Goal: Browse casually: Explore the website without a specific task or goal

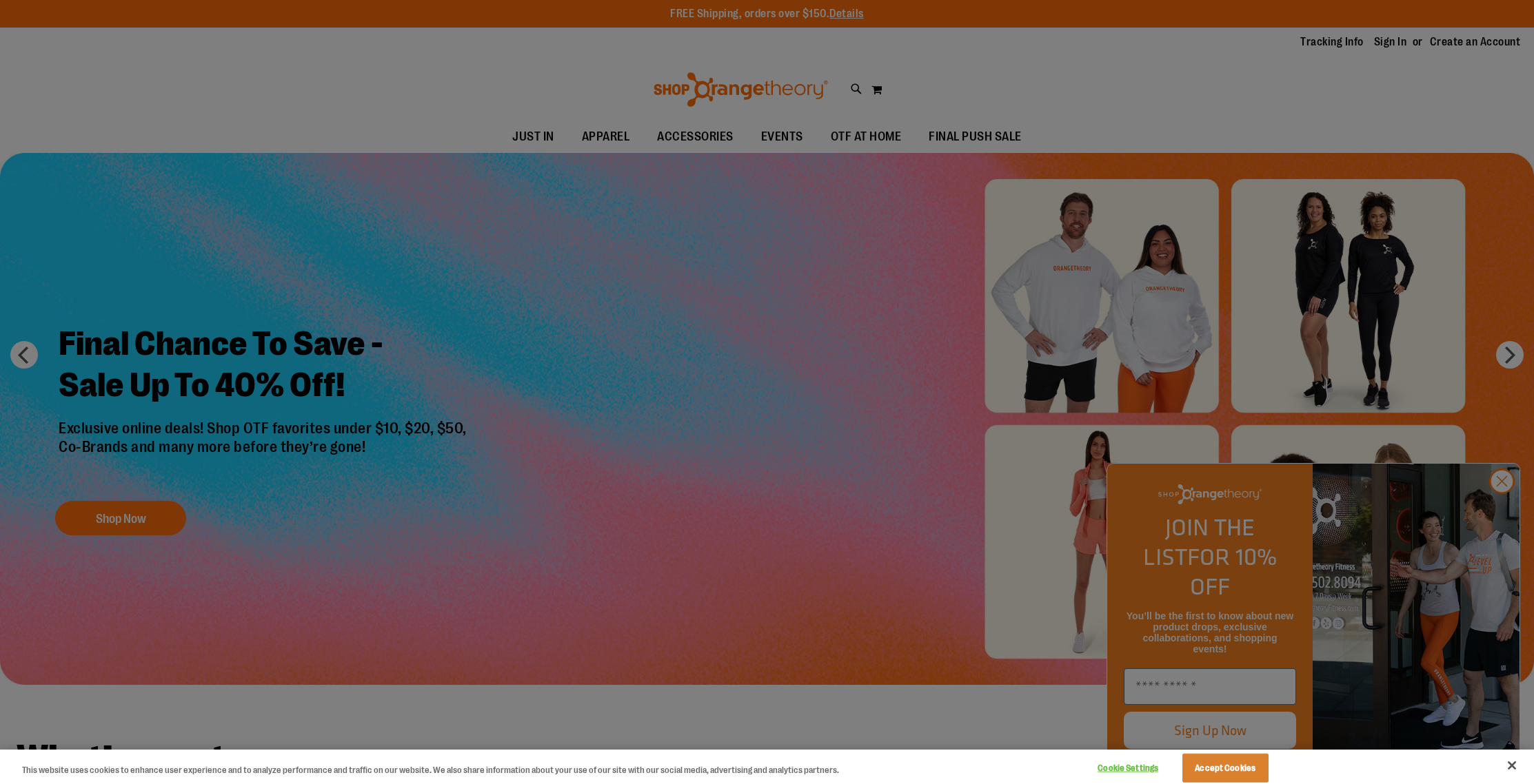
click at [1499, 514] on div at bounding box center [767, 392] width 1534 height 784
click at [1230, 768] on button "Accept Cookies" at bounding box center [1225, 768] width 86 height 29
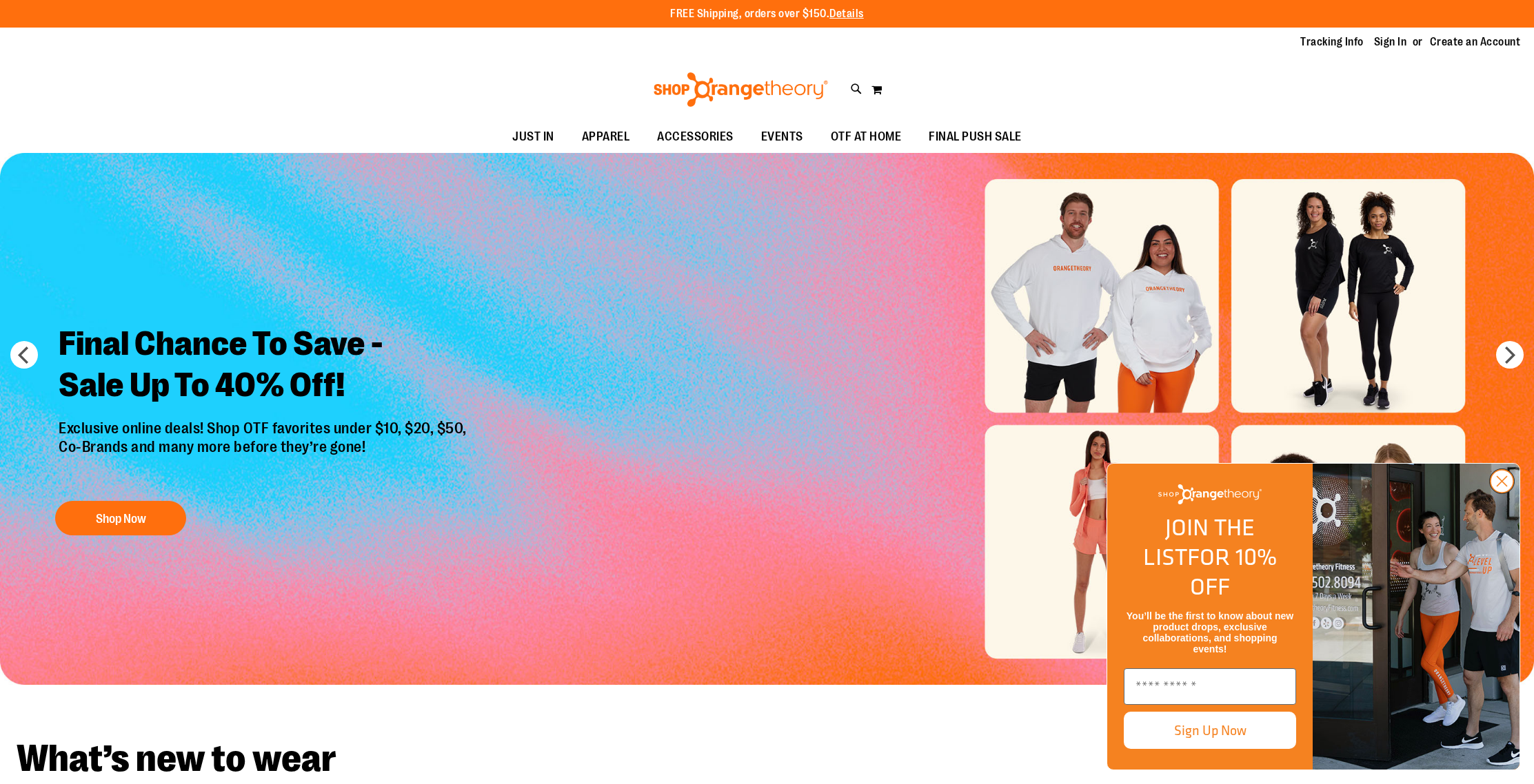
click at [1505, 492] on circle "Close dialog" at bounding box center [1501, 481] width 23 height 23
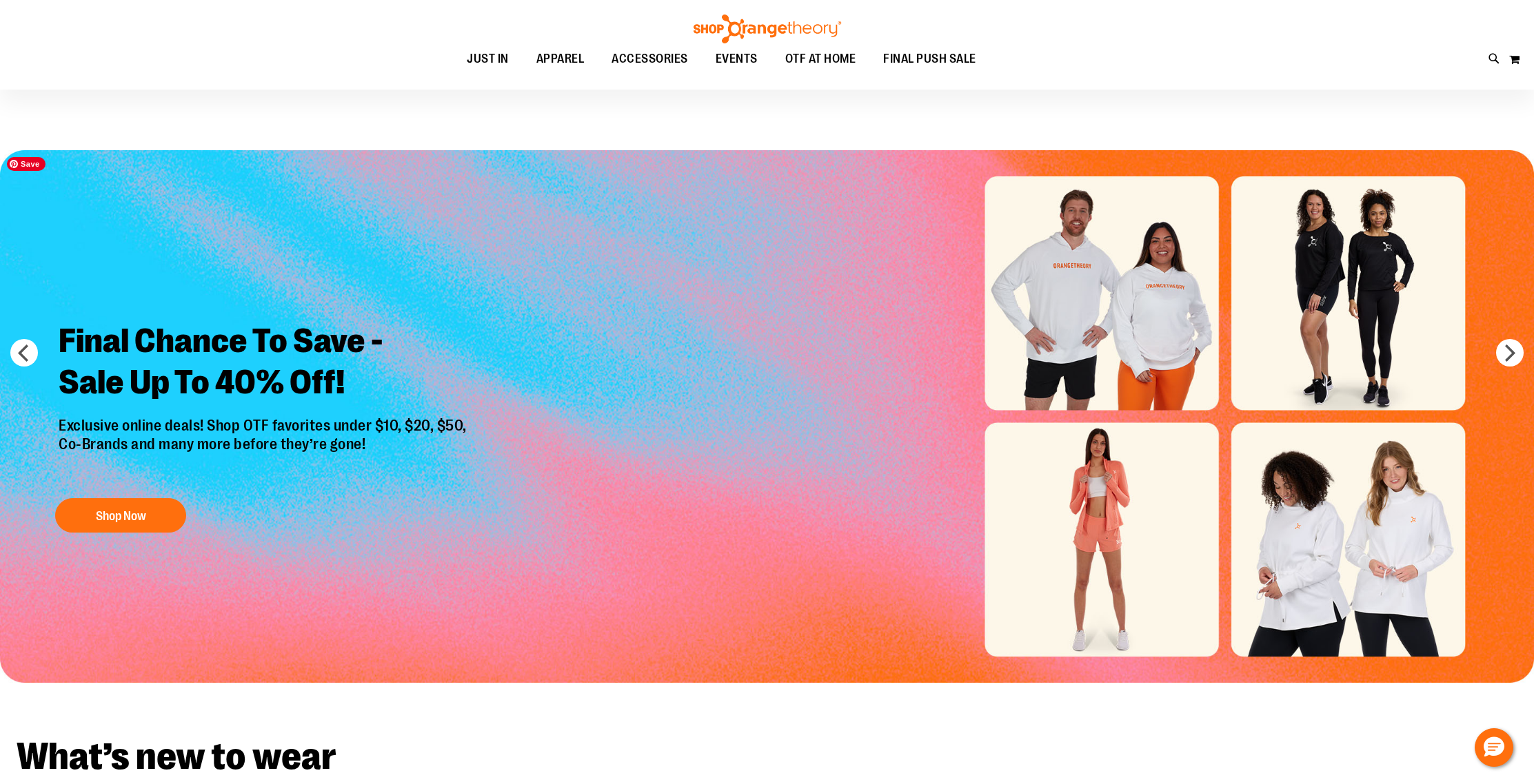
scroll to position [5, 0]
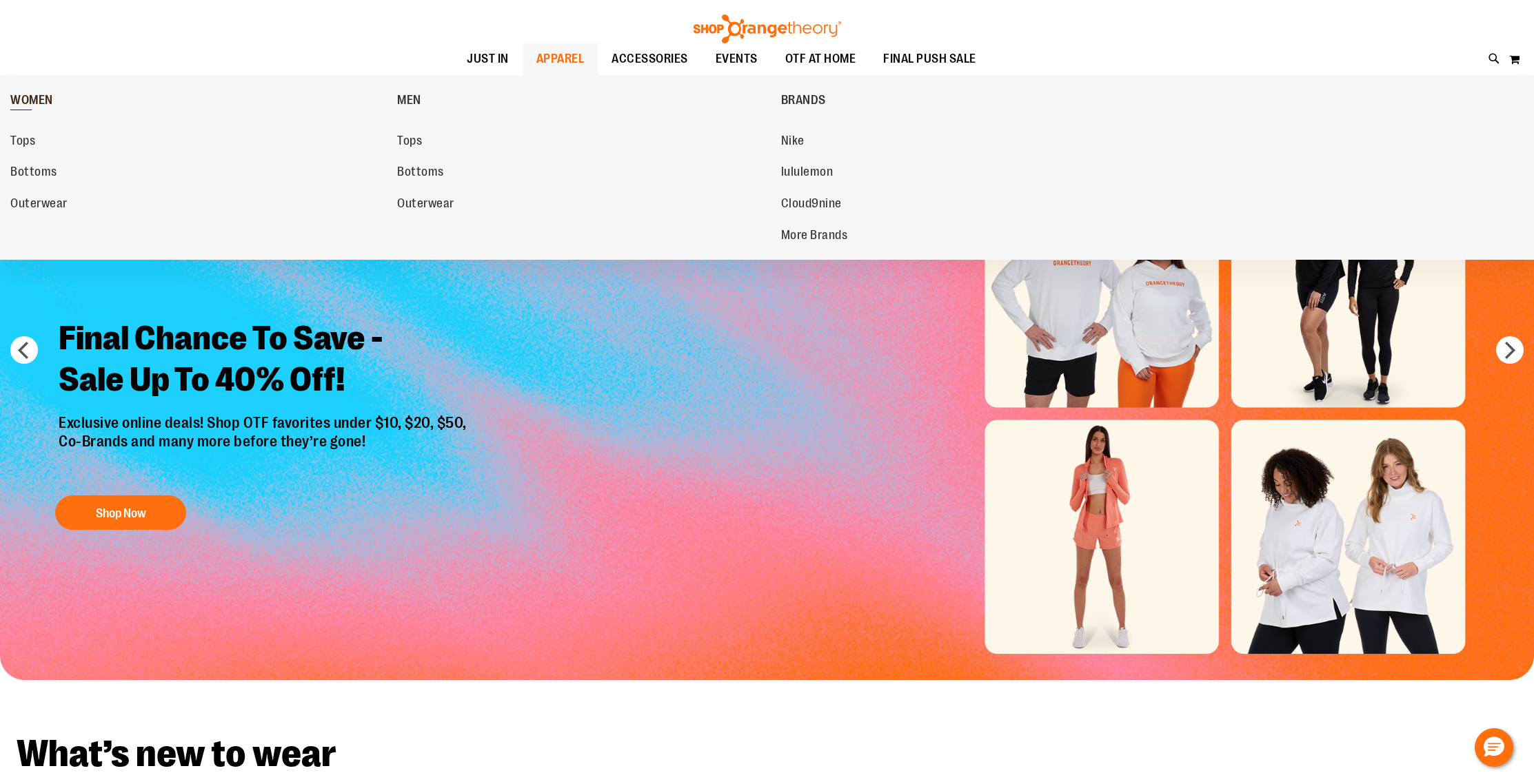
click at [38, 101] on span "WOMEN" at bounding box center [31, 102] width 43 height 17
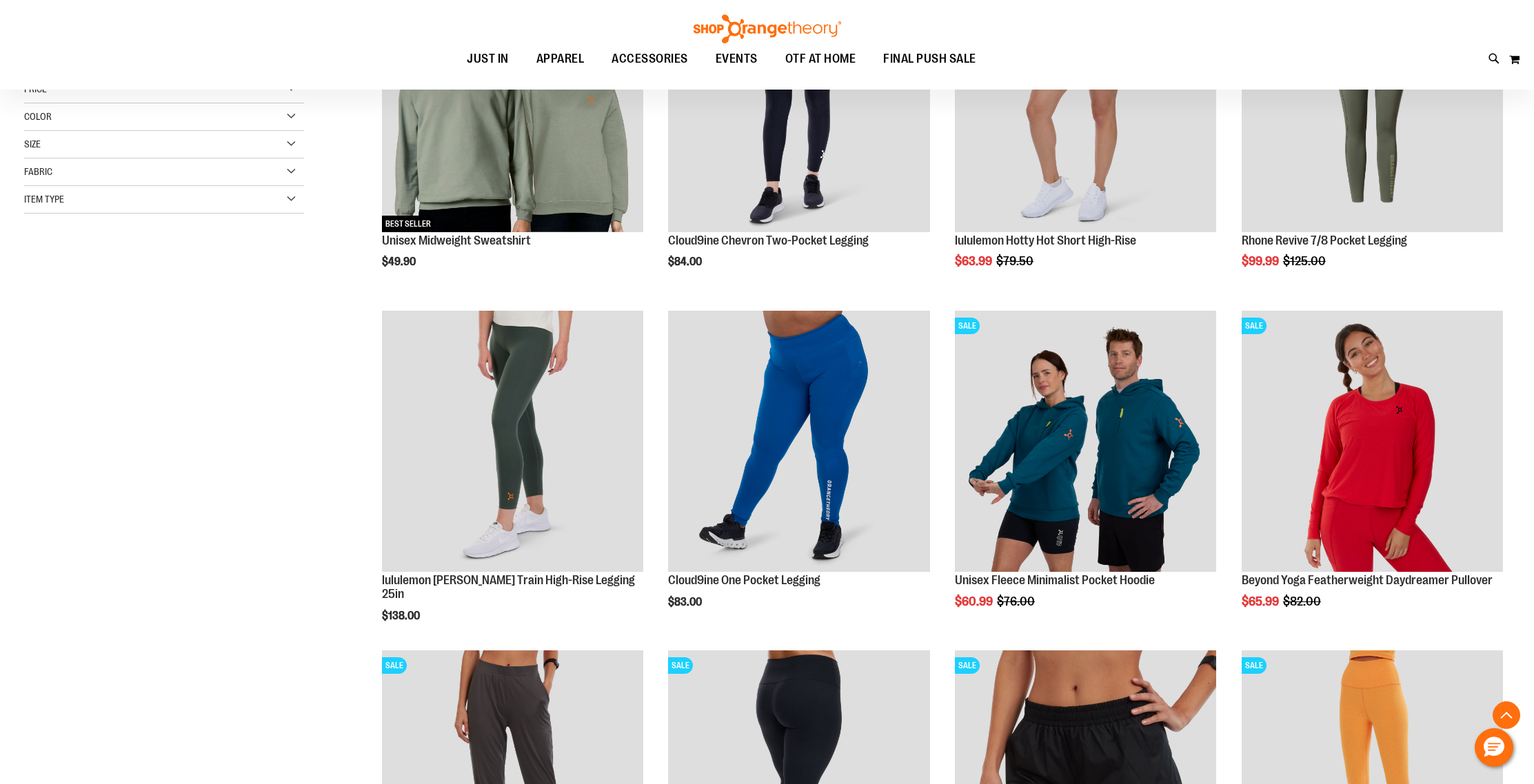
scroll to position [372, 0]
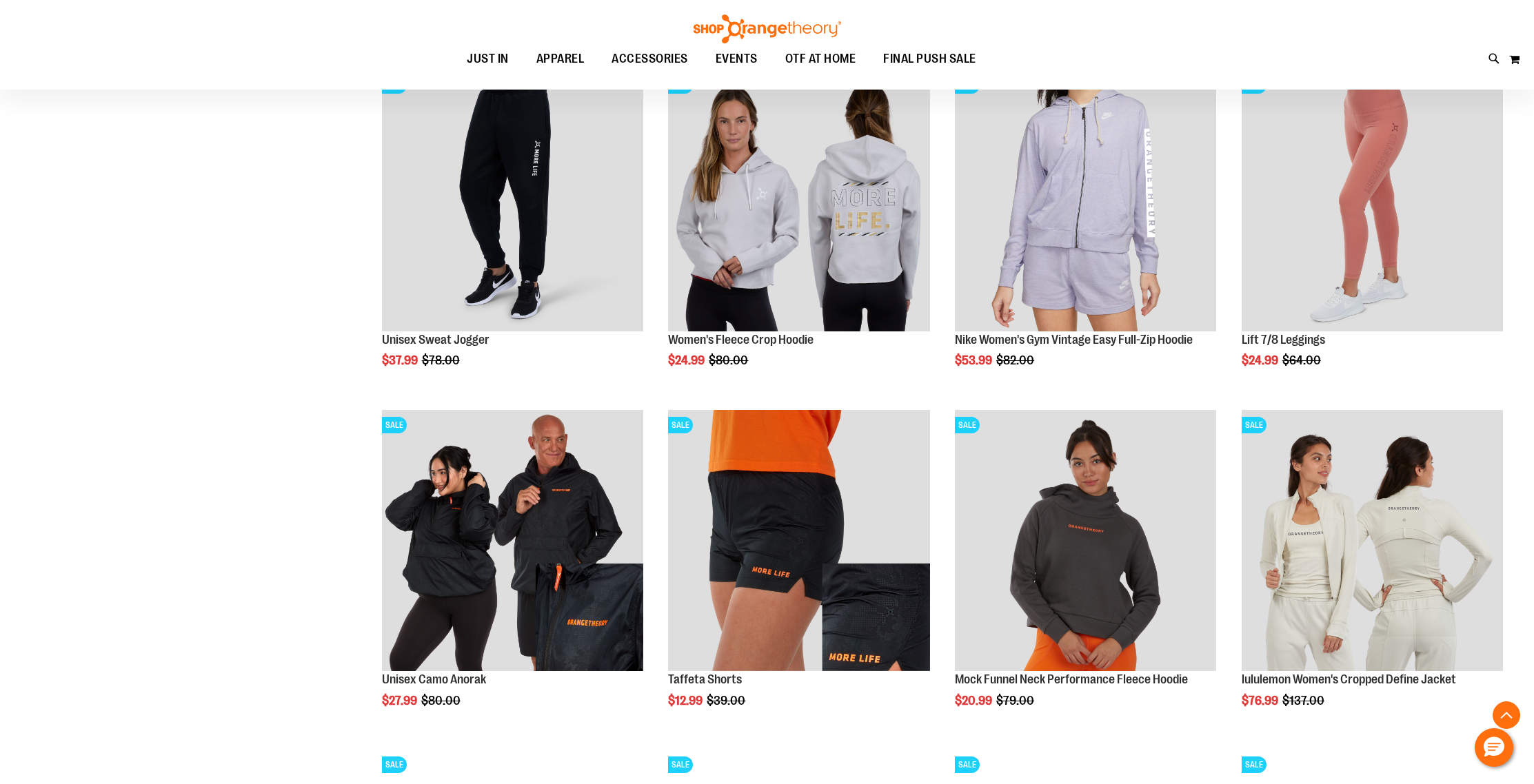
scroll to position [1419, 0]
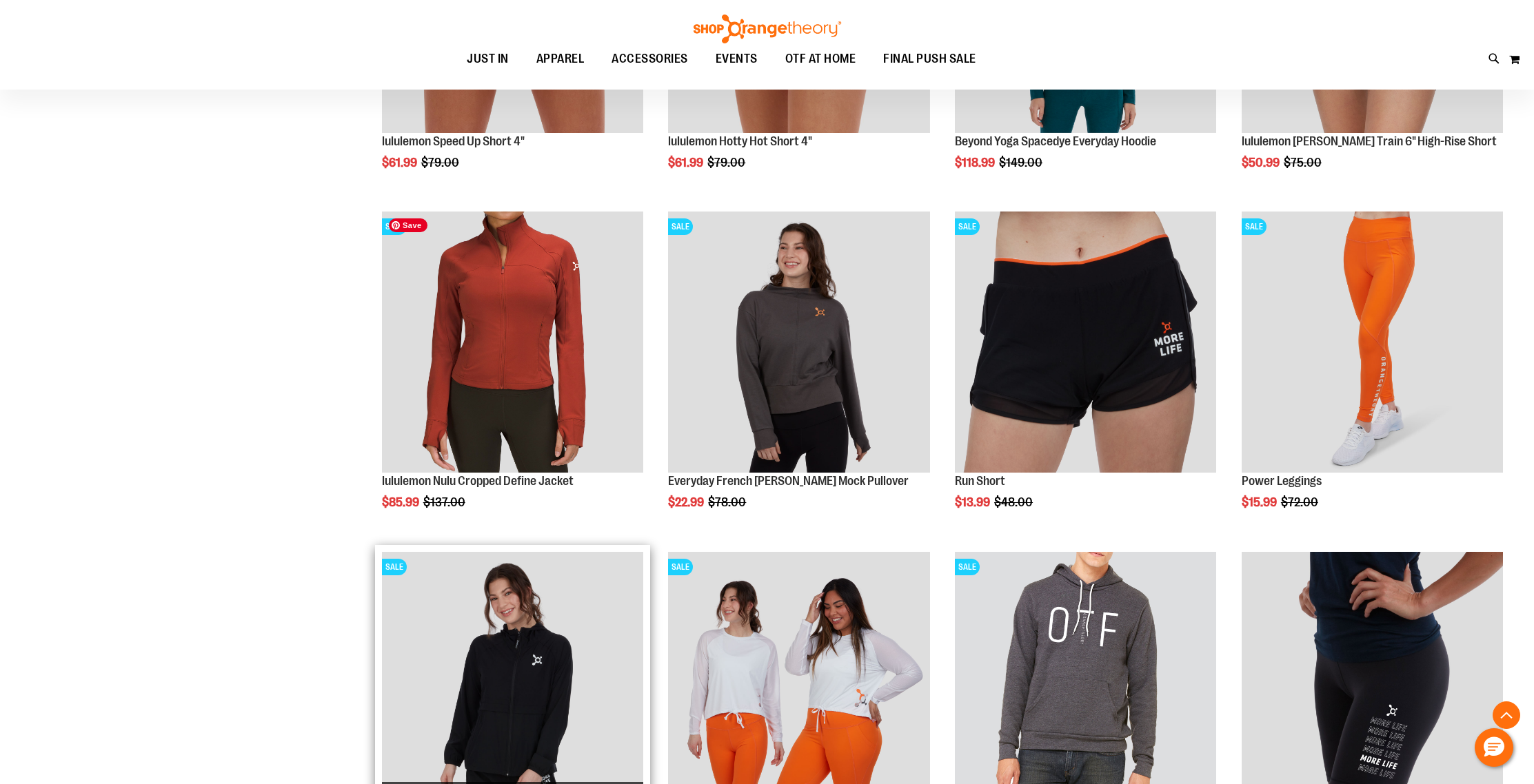
scroll to position [2737, 0]
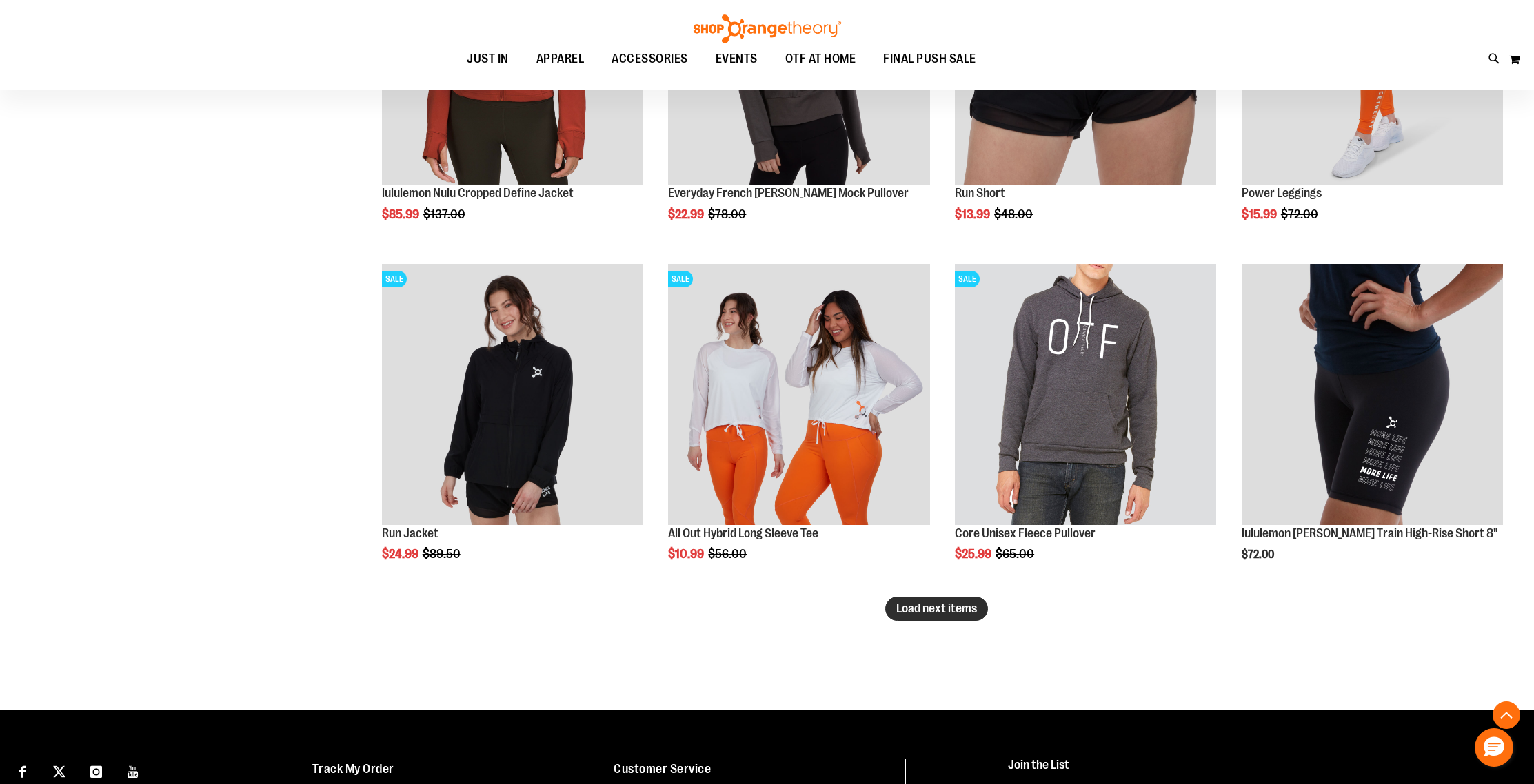
click at [934, 614] on span "Load next items" at bounding box center [936, 609] width 81 height 14
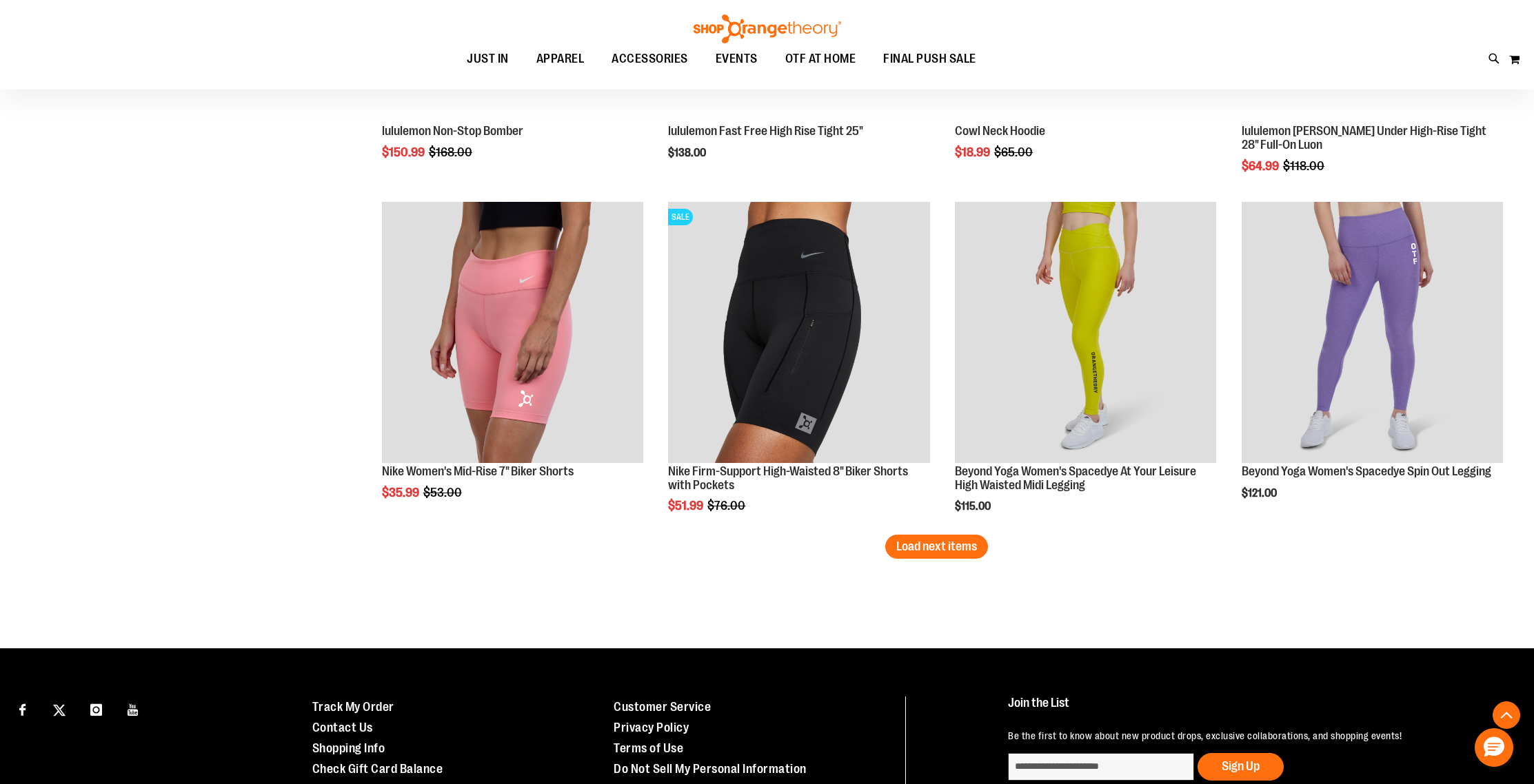
scroll to position [3883, 0]
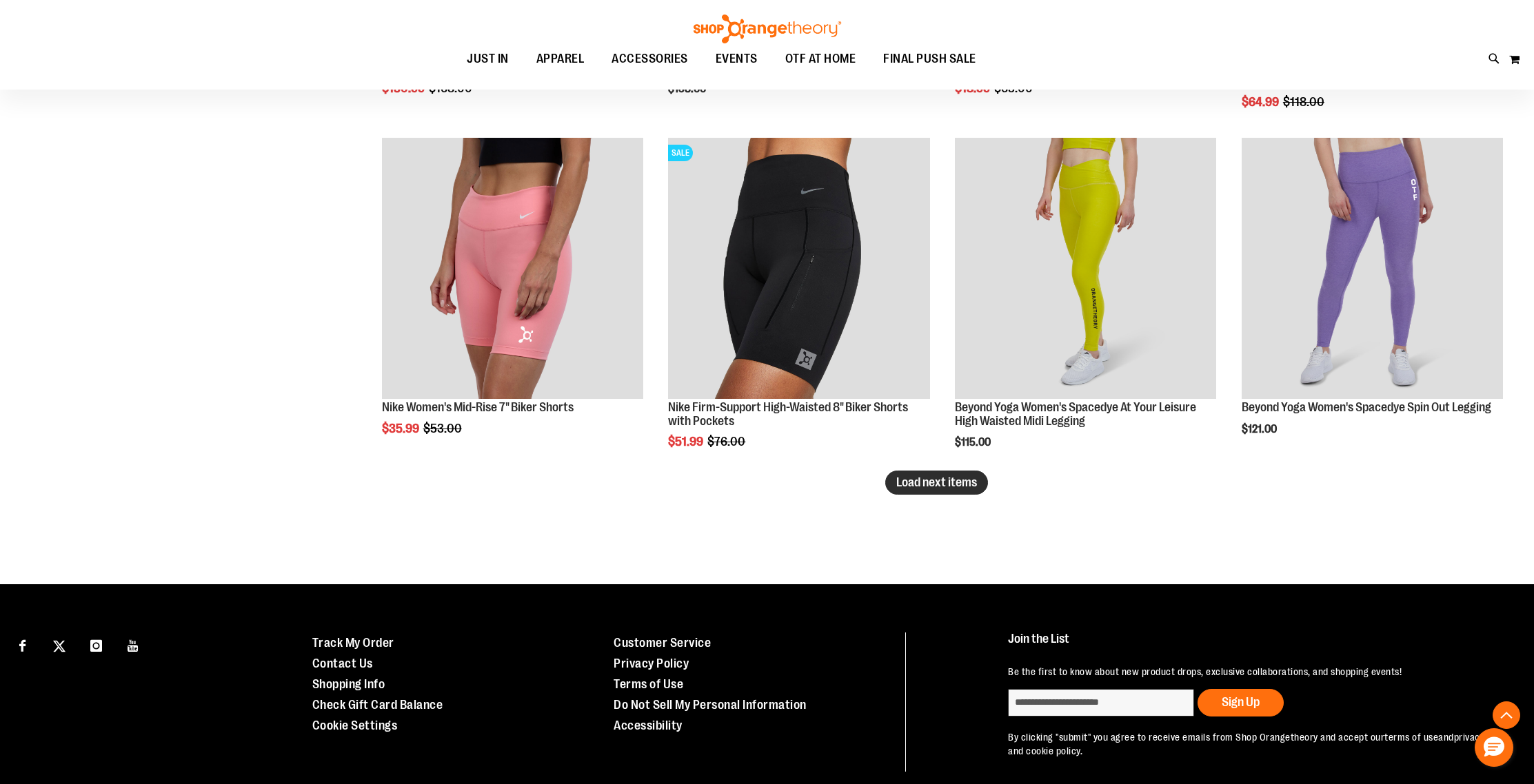
click at [942, 492] on button "Load next items" at bounding box center [936, 482] width 102 height 24
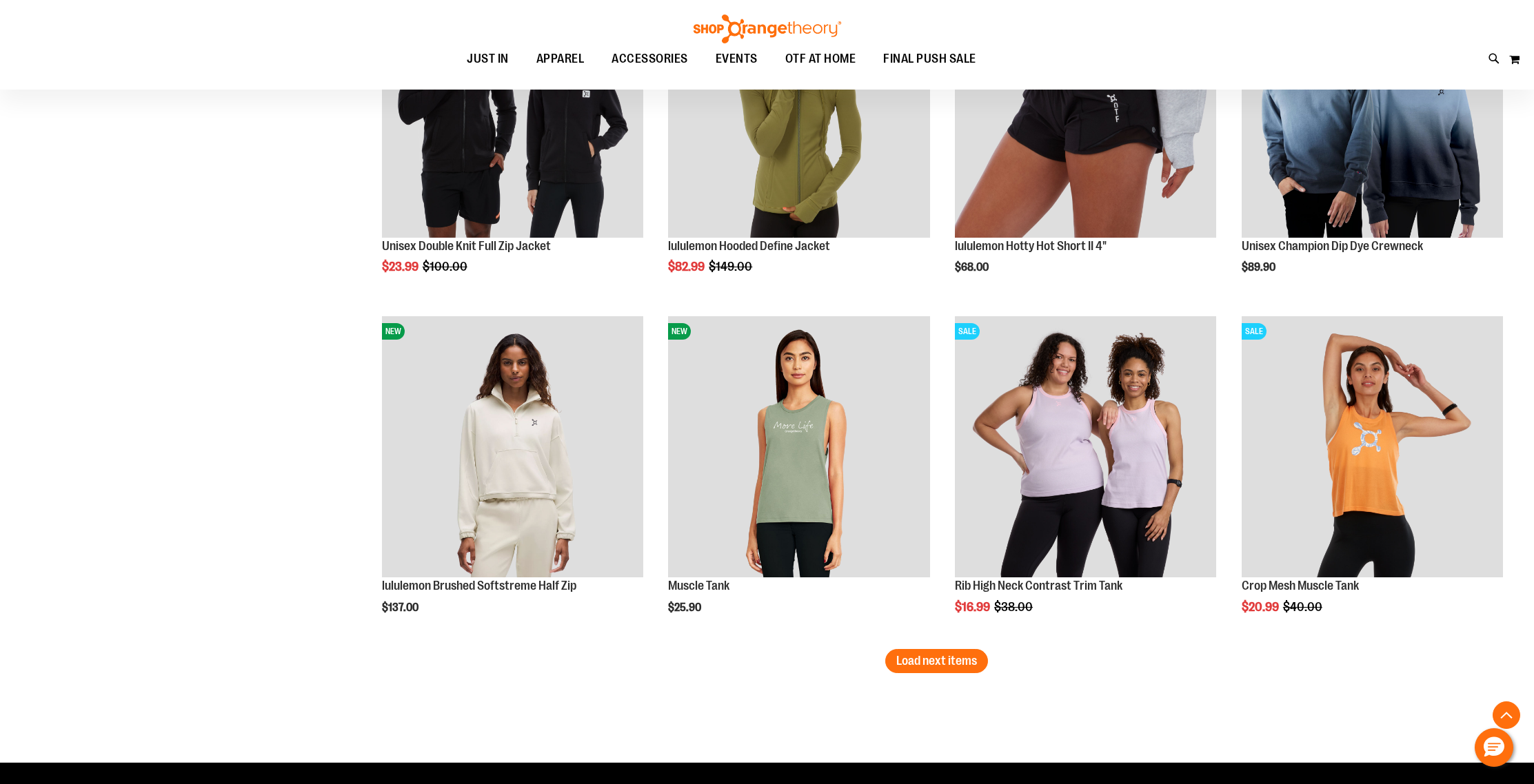
scroll to position [4737, 0]
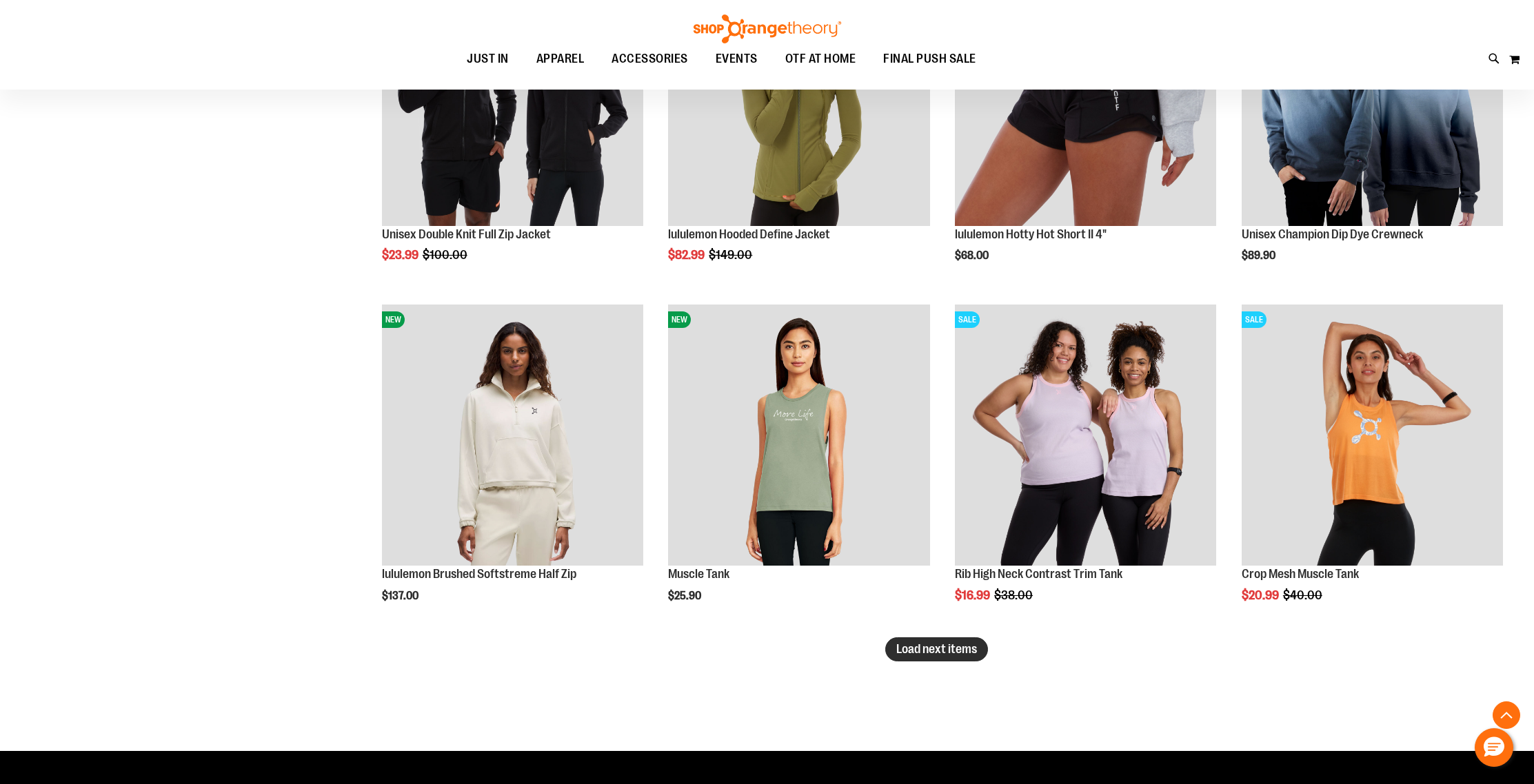
click at [952, 652] on span "Load next items" at bounding box center [936, 650] width 81 height 14
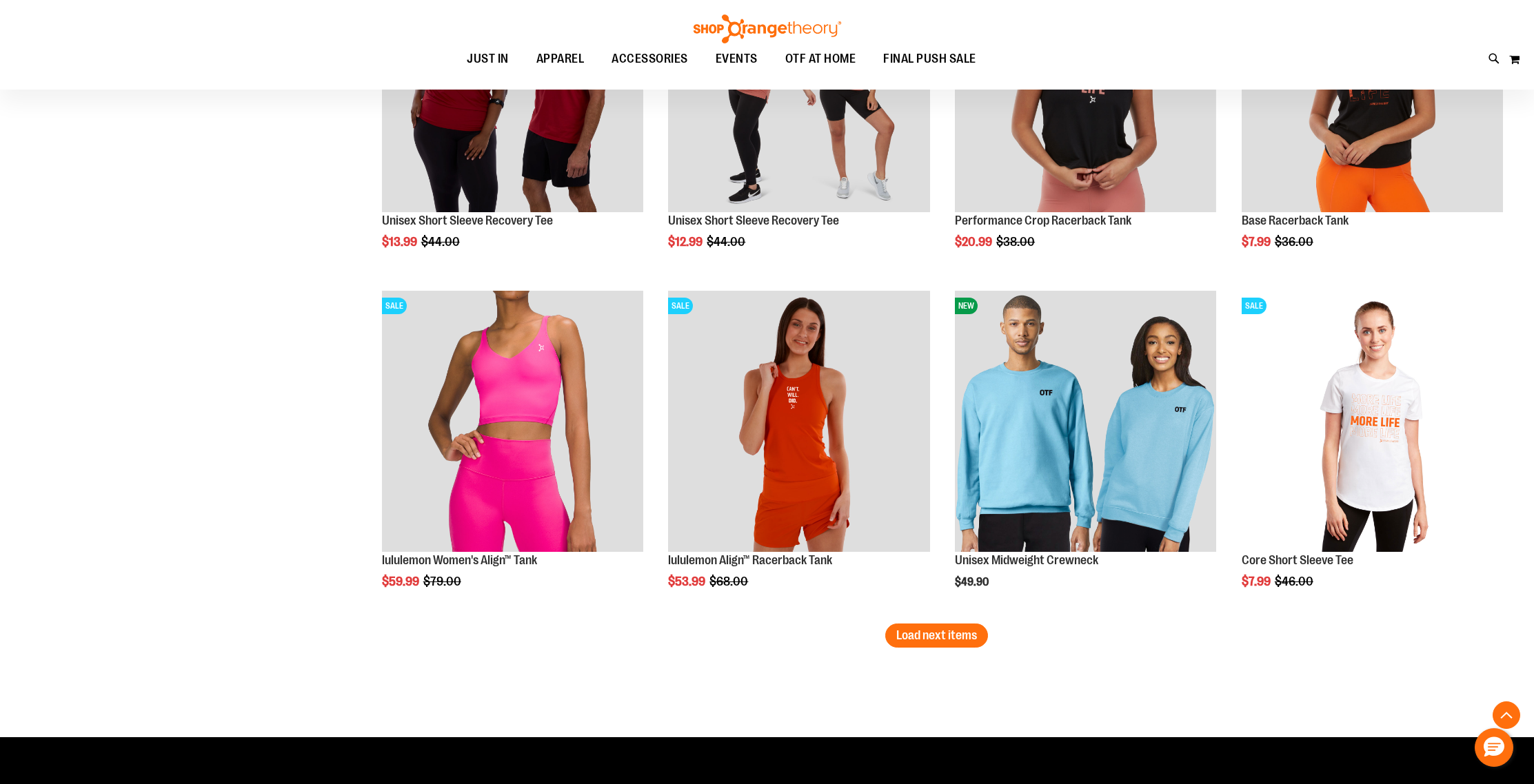
scroll to position [5822, 0]
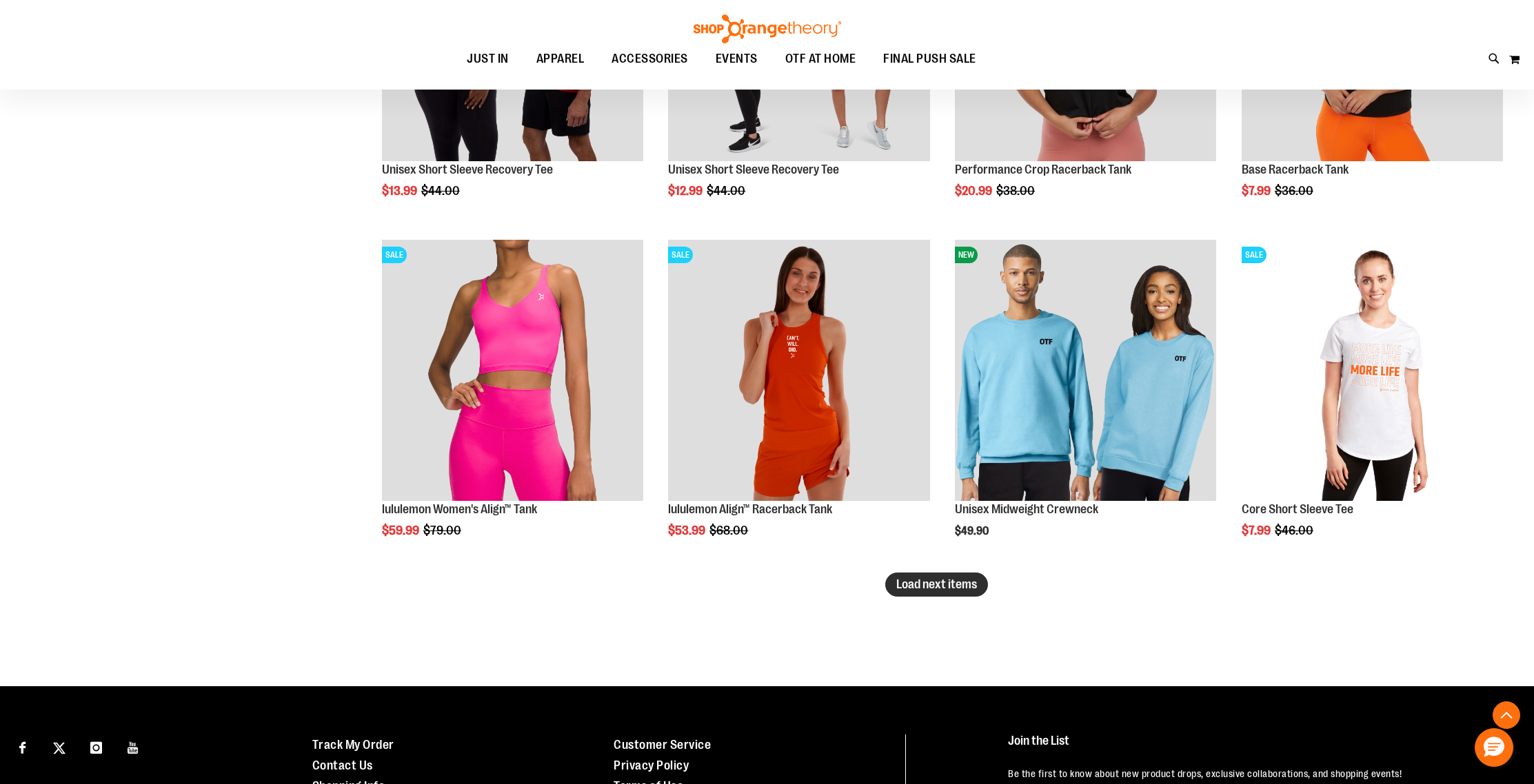
click at [916, 580] on span "Load next items" at bounding box center [936, 585] width 81 height 14
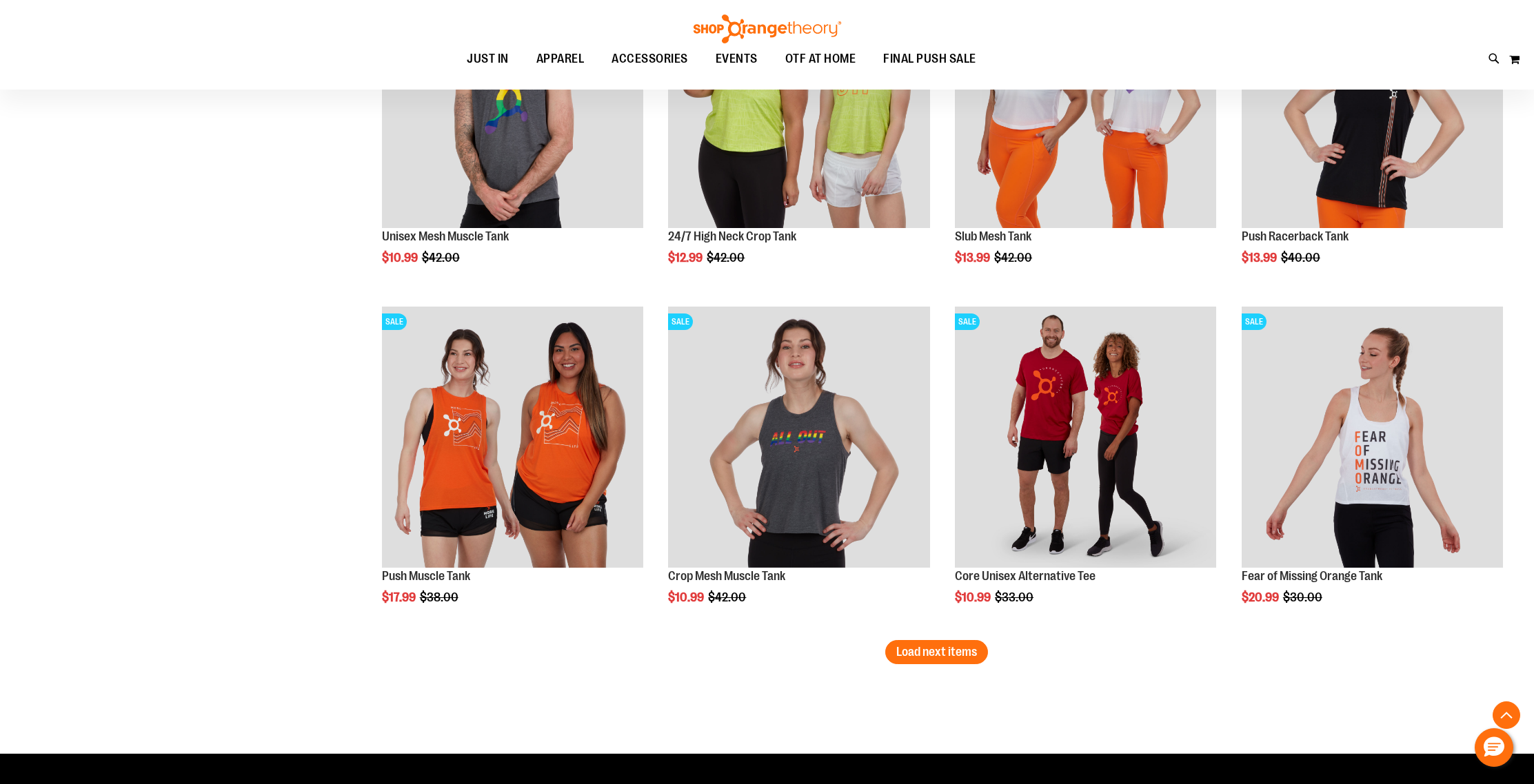
scroll to position [6873, 0]
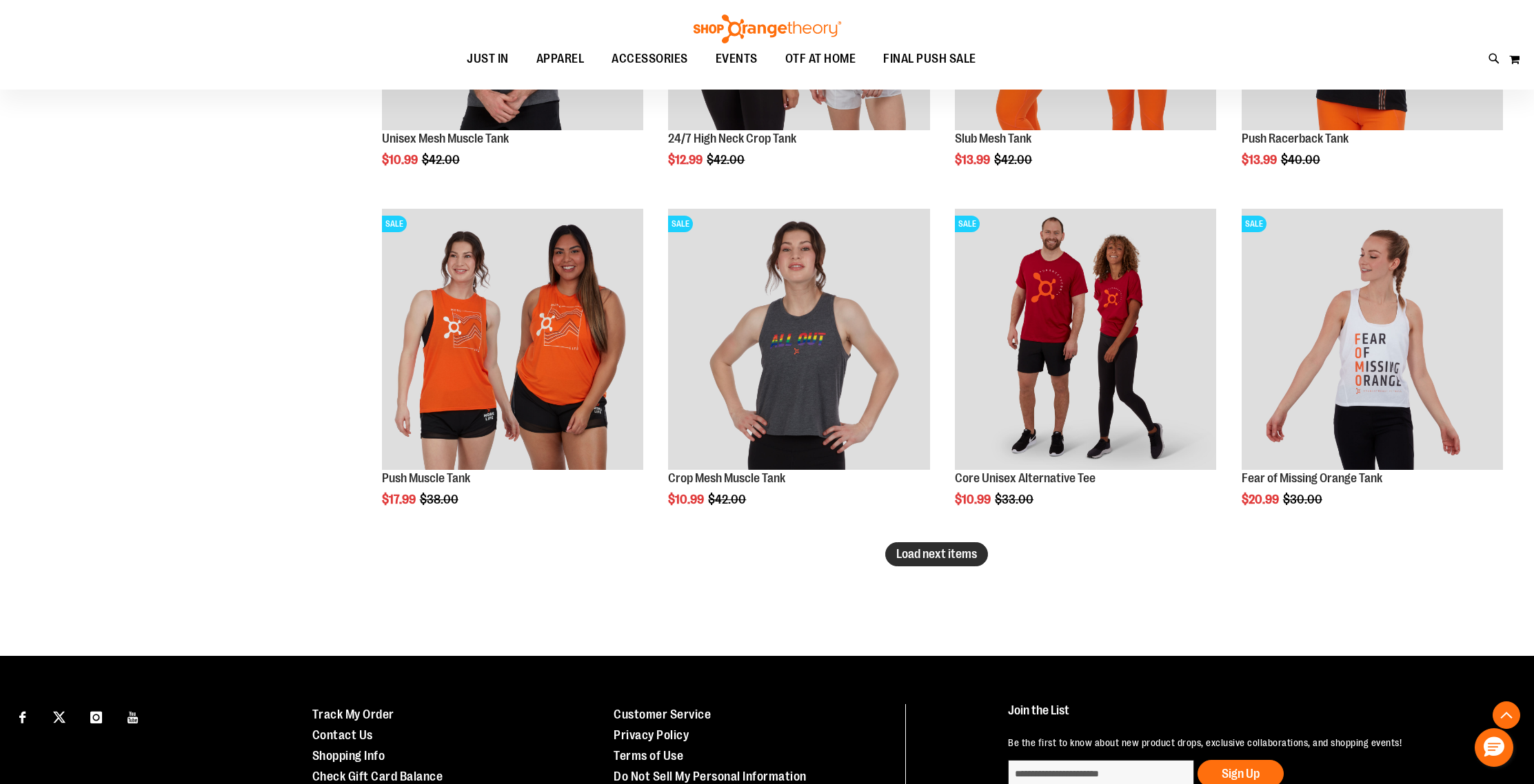
click at [912, 563] on button "Load next items" at bounding box center [936, 554] width 102 height 24
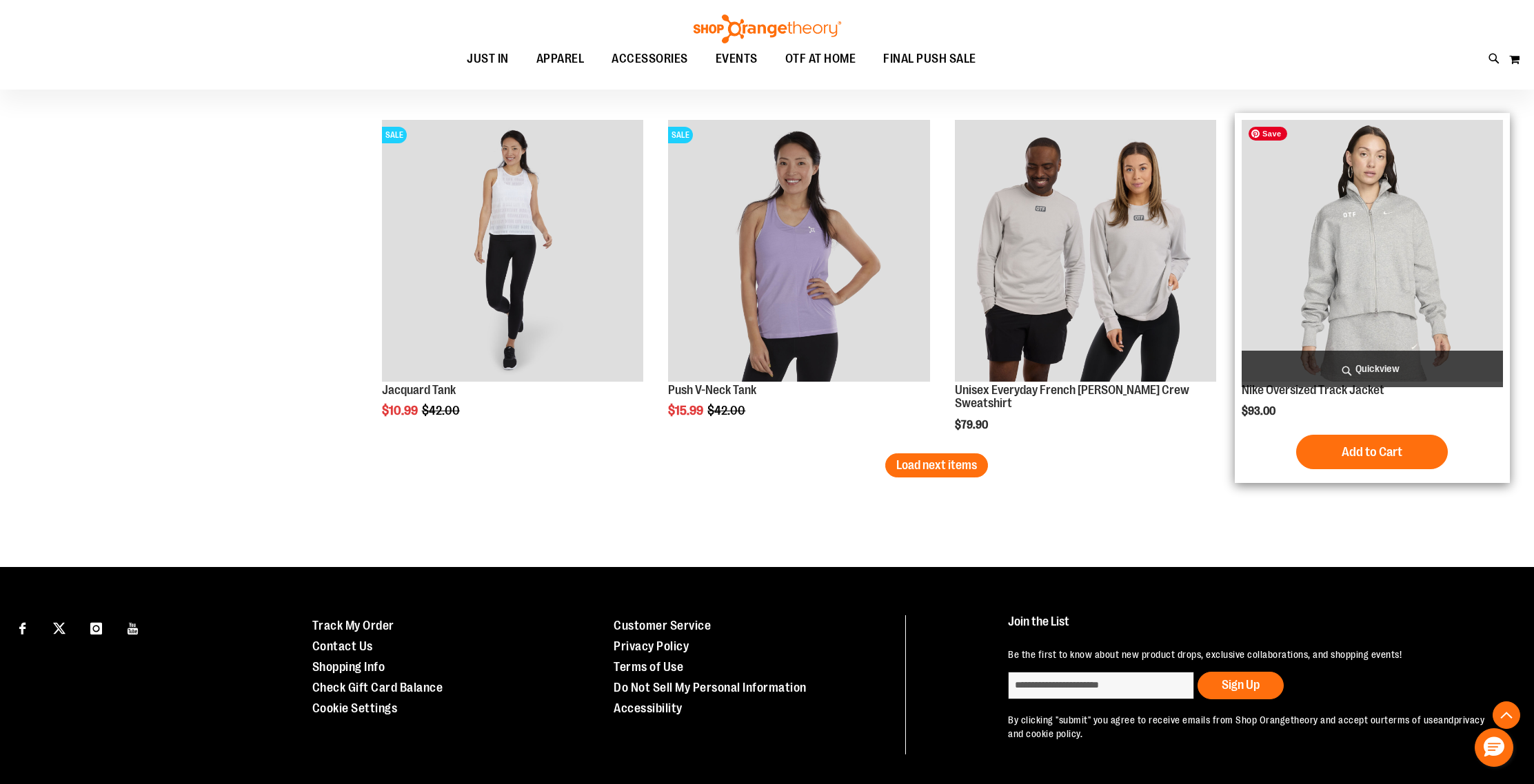
scroll to position [7998, 0]
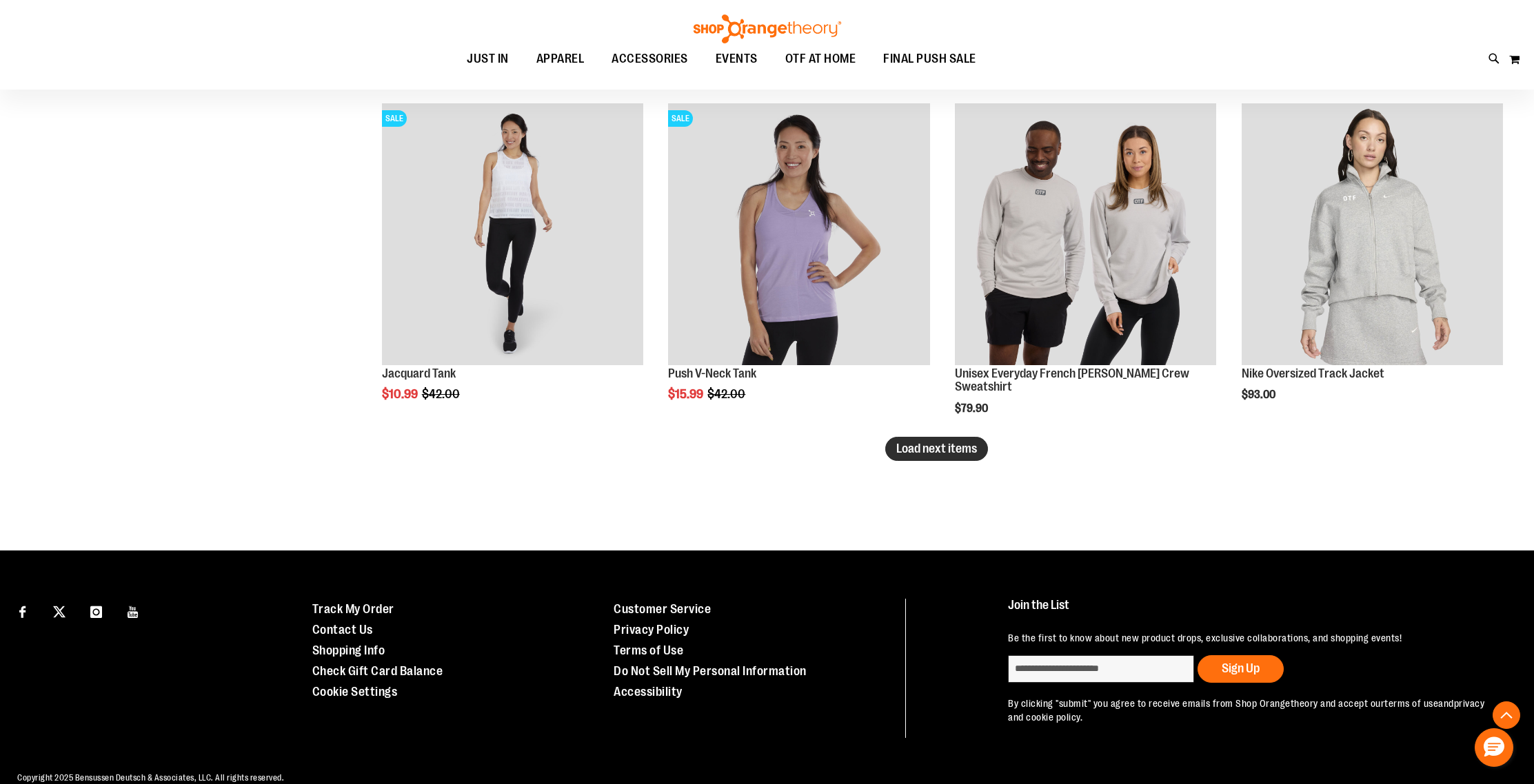
click at [971, 448] on span "Load next items" at bounding box center [936, 449] width 81 height 14
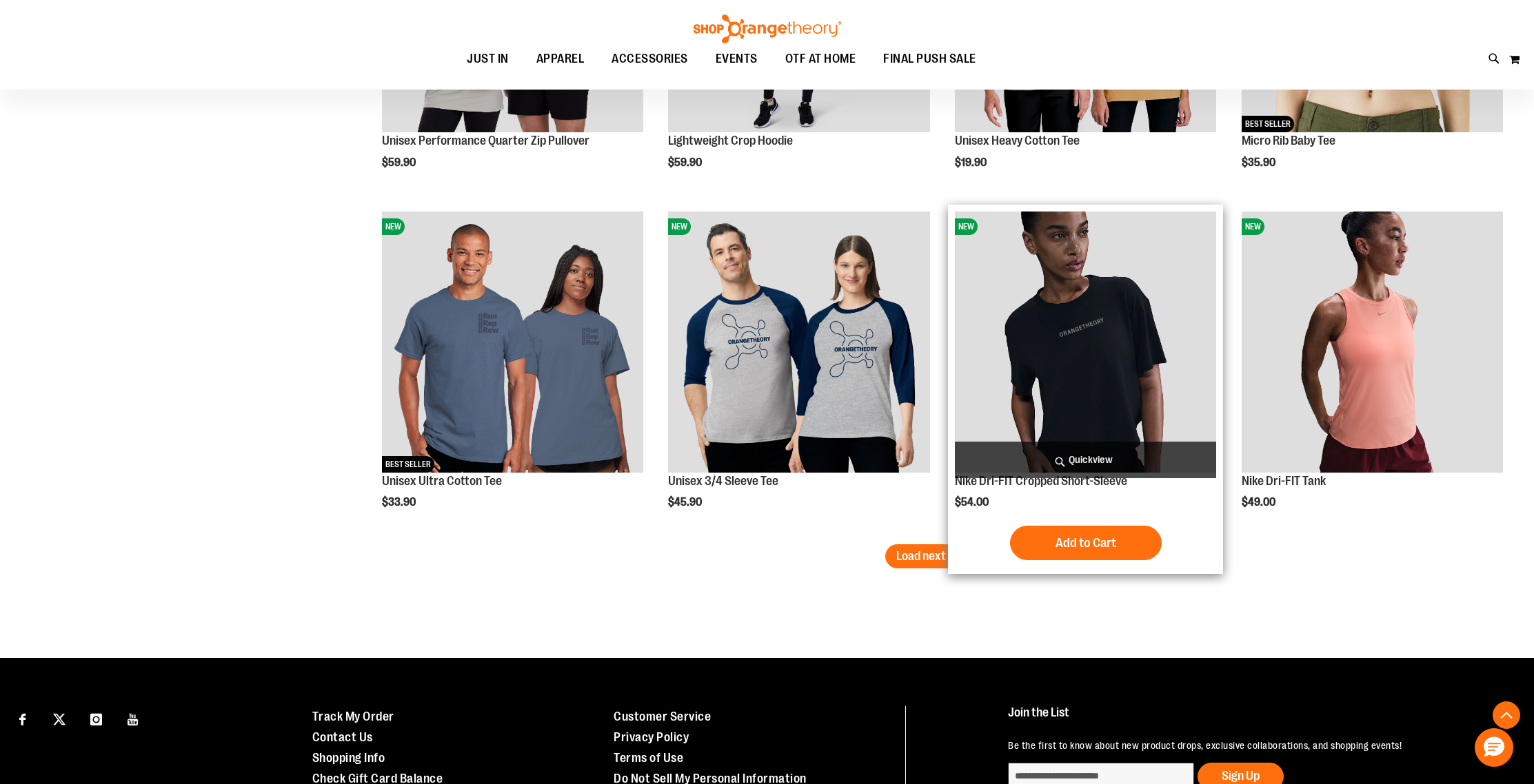
scroll to position [8935, 0]
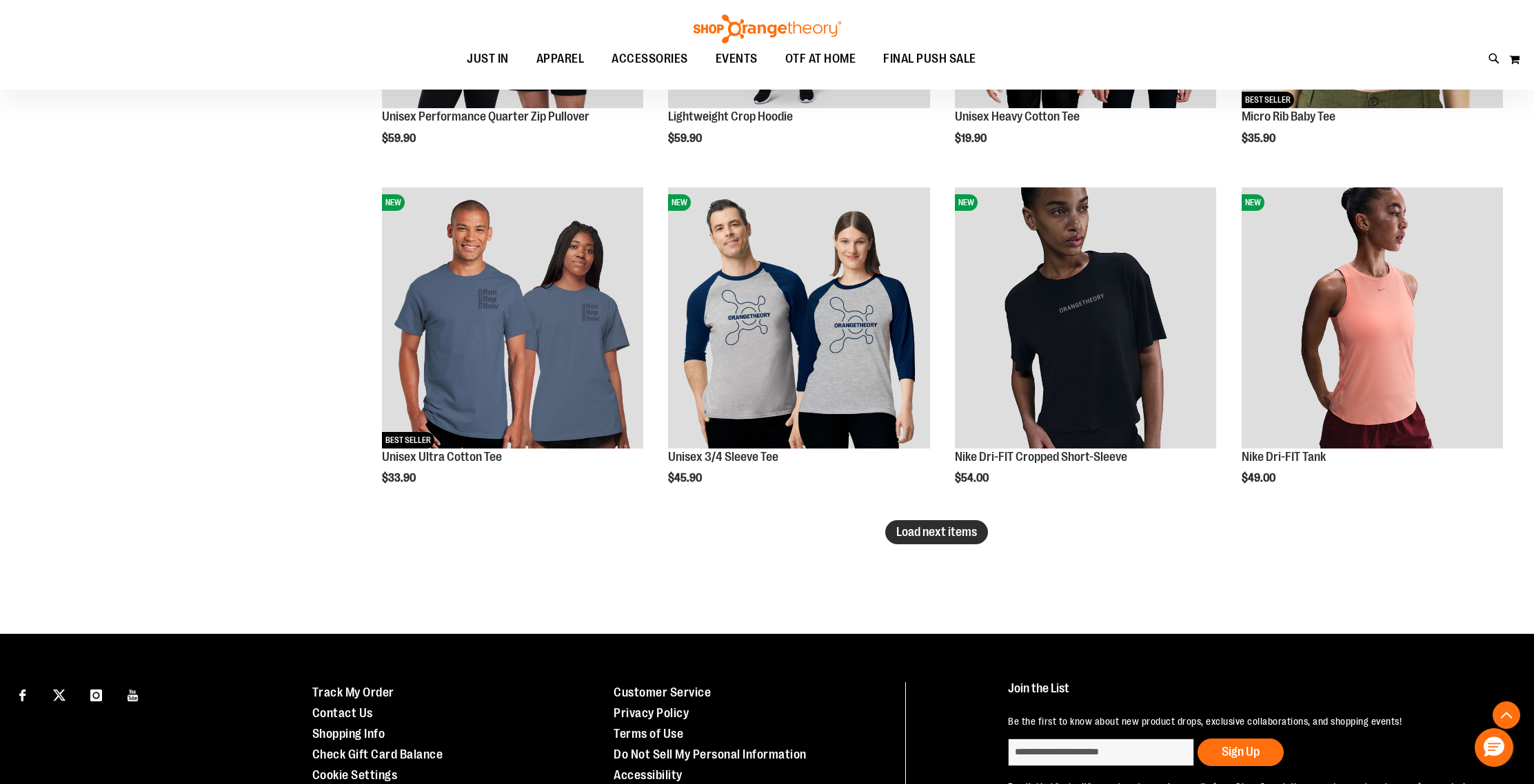
click at [924, 539] on span "Load next items" at bounding box center [936, 532] width 81 height 14
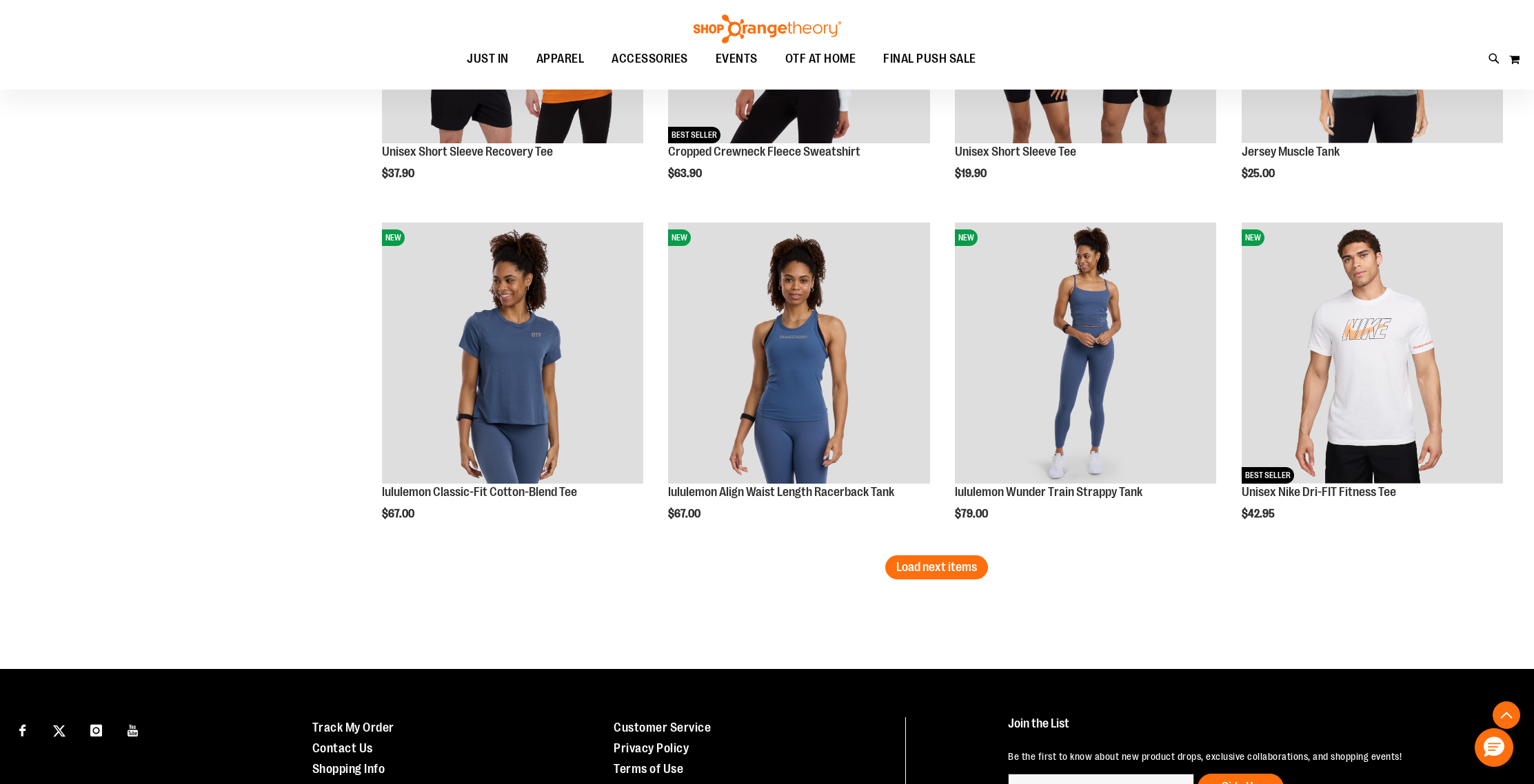
scroll to position [9938, 0]
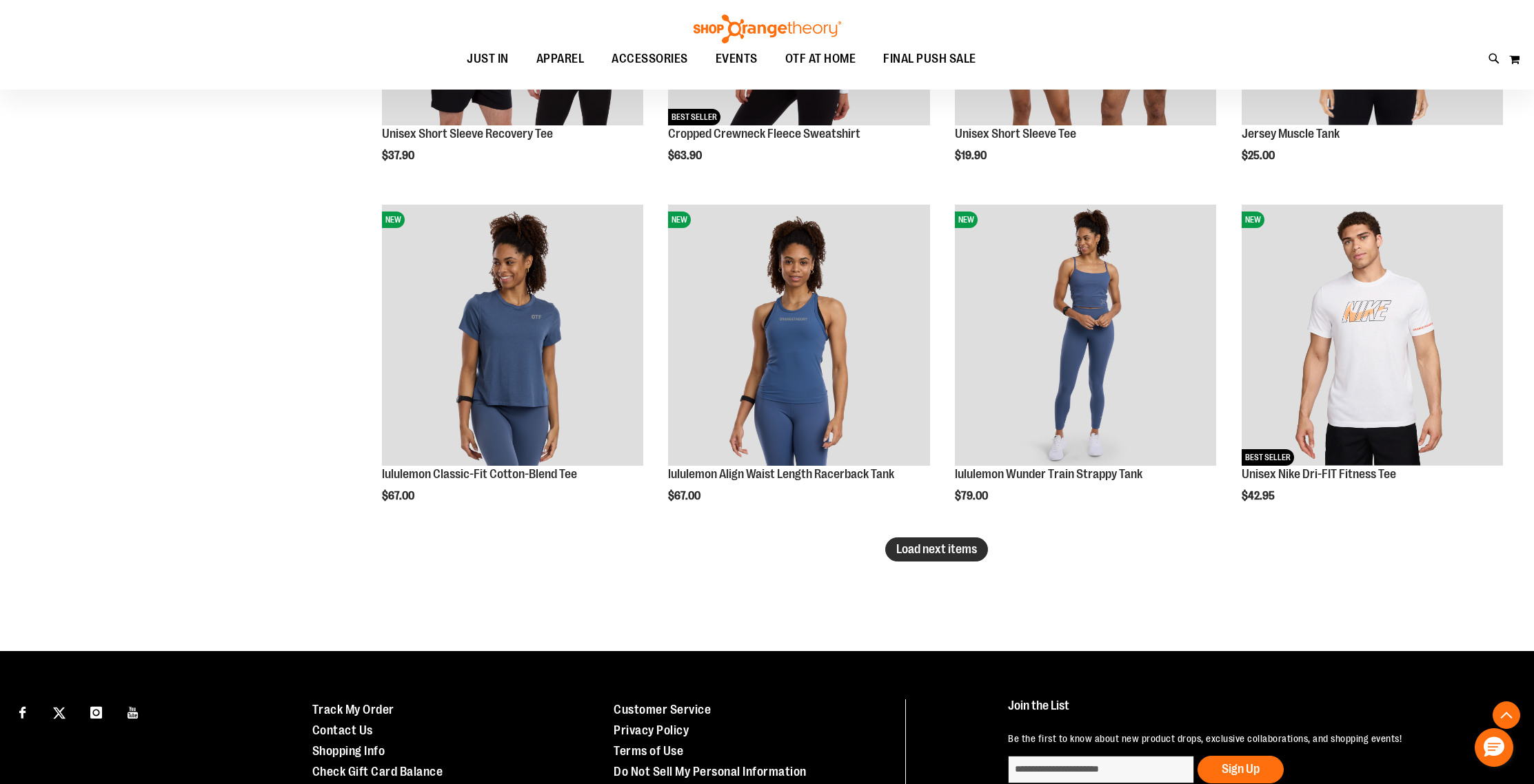
click at [912, 553] on span "Load next items" at bounding box center [936, 550] width 81 height 14
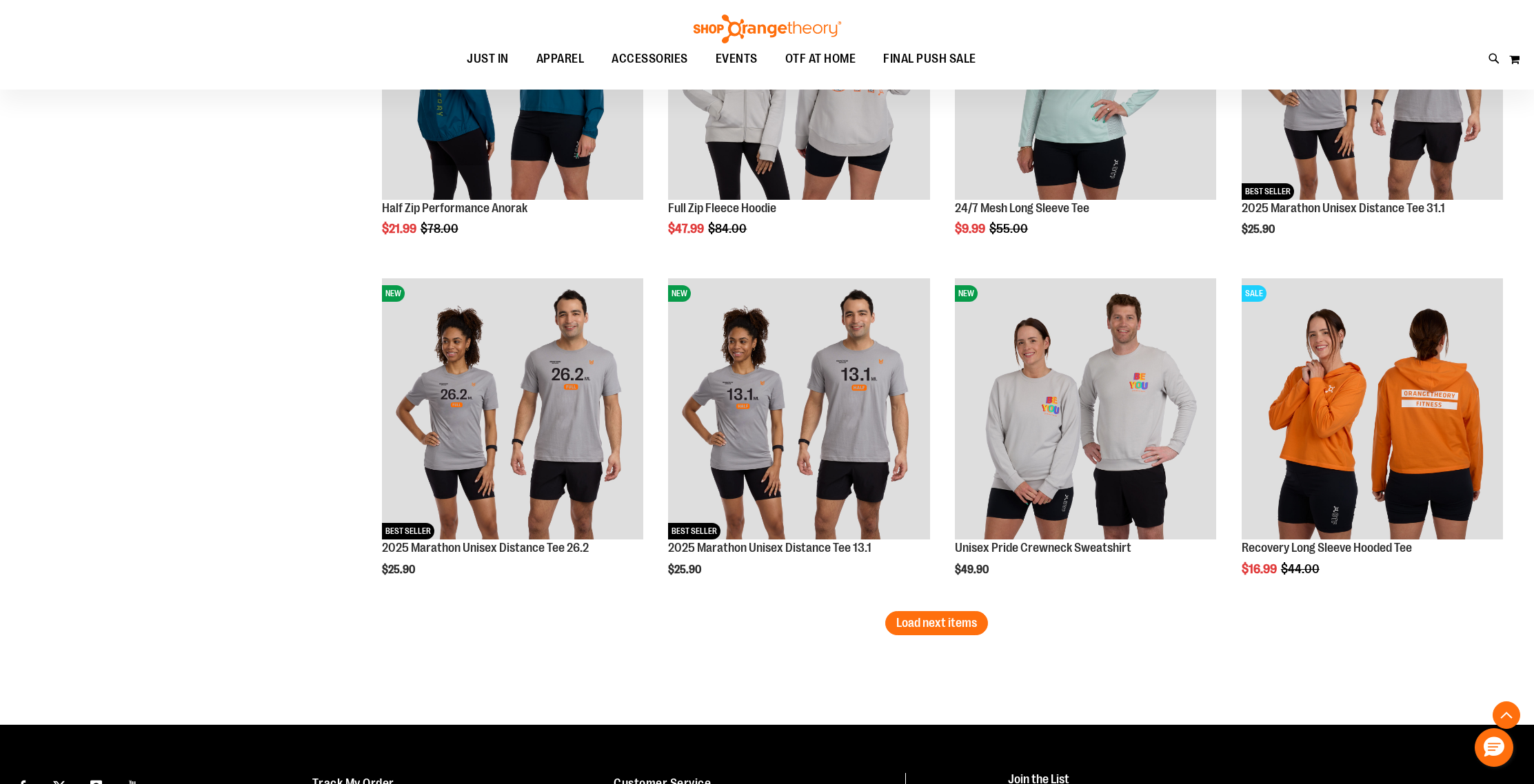
scroll to position [10910, 0]
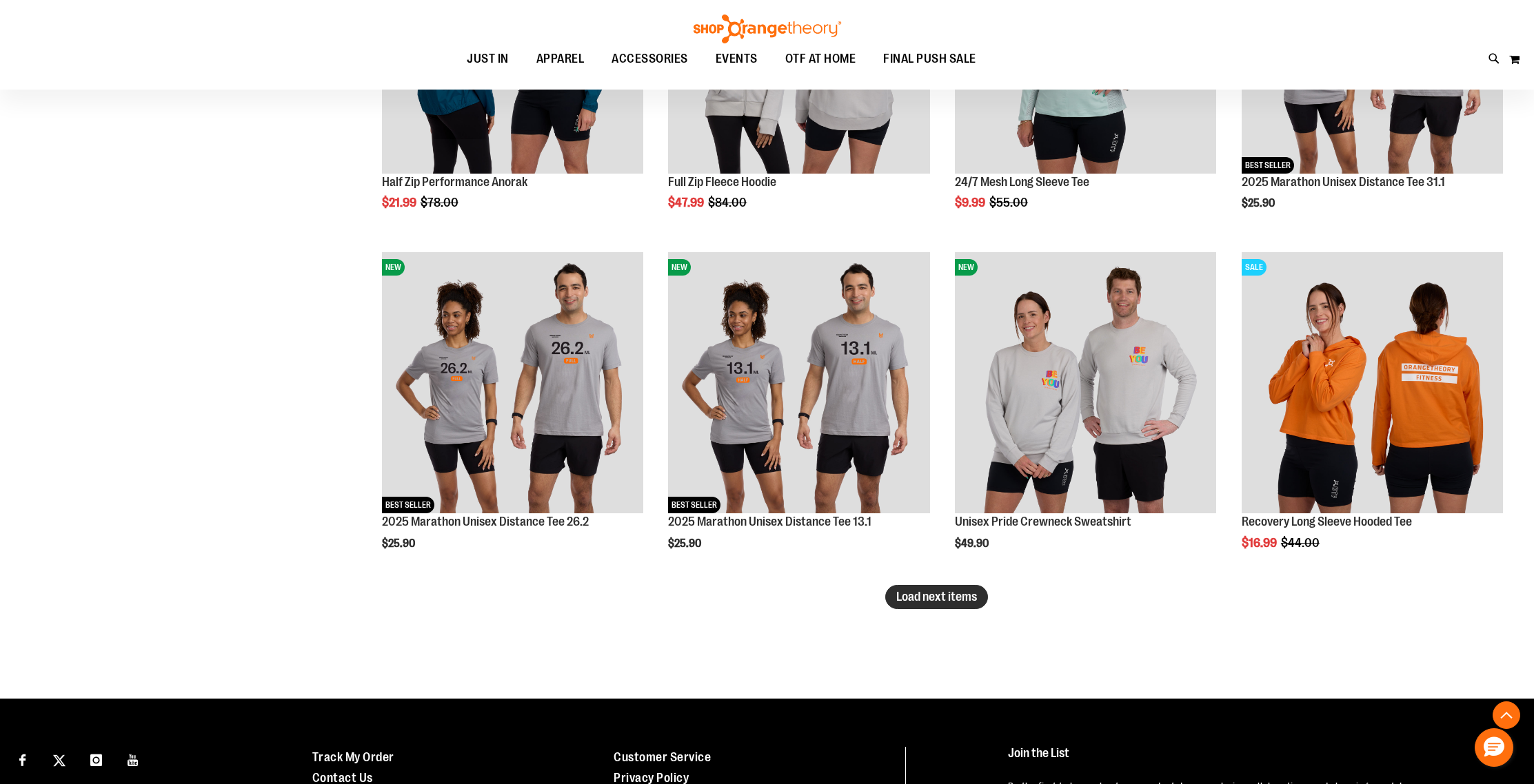
click at [901, 601] on span "Load next items" at bounding box center [936, 597] width 81 height 14
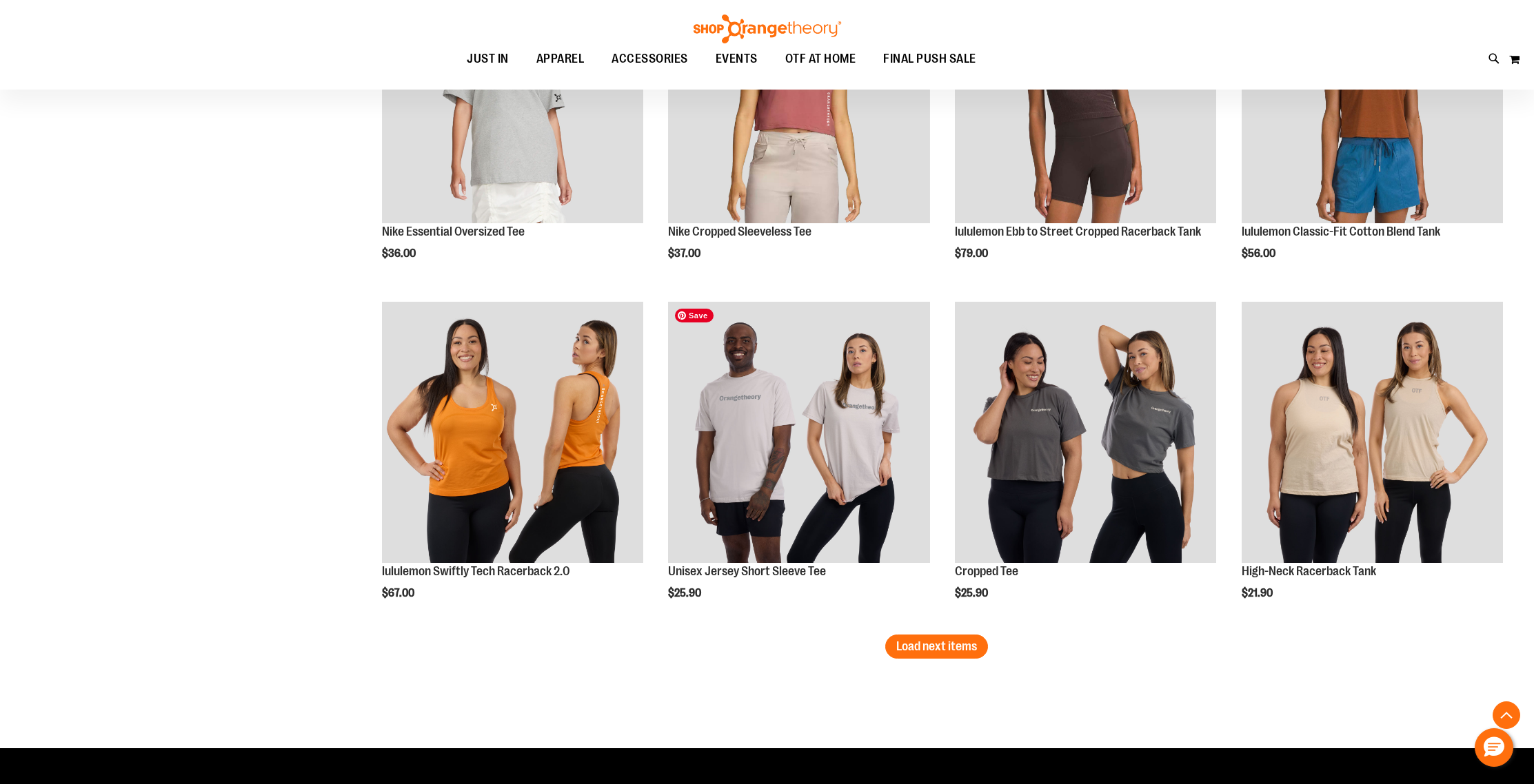
scroll to position [11895, 0]
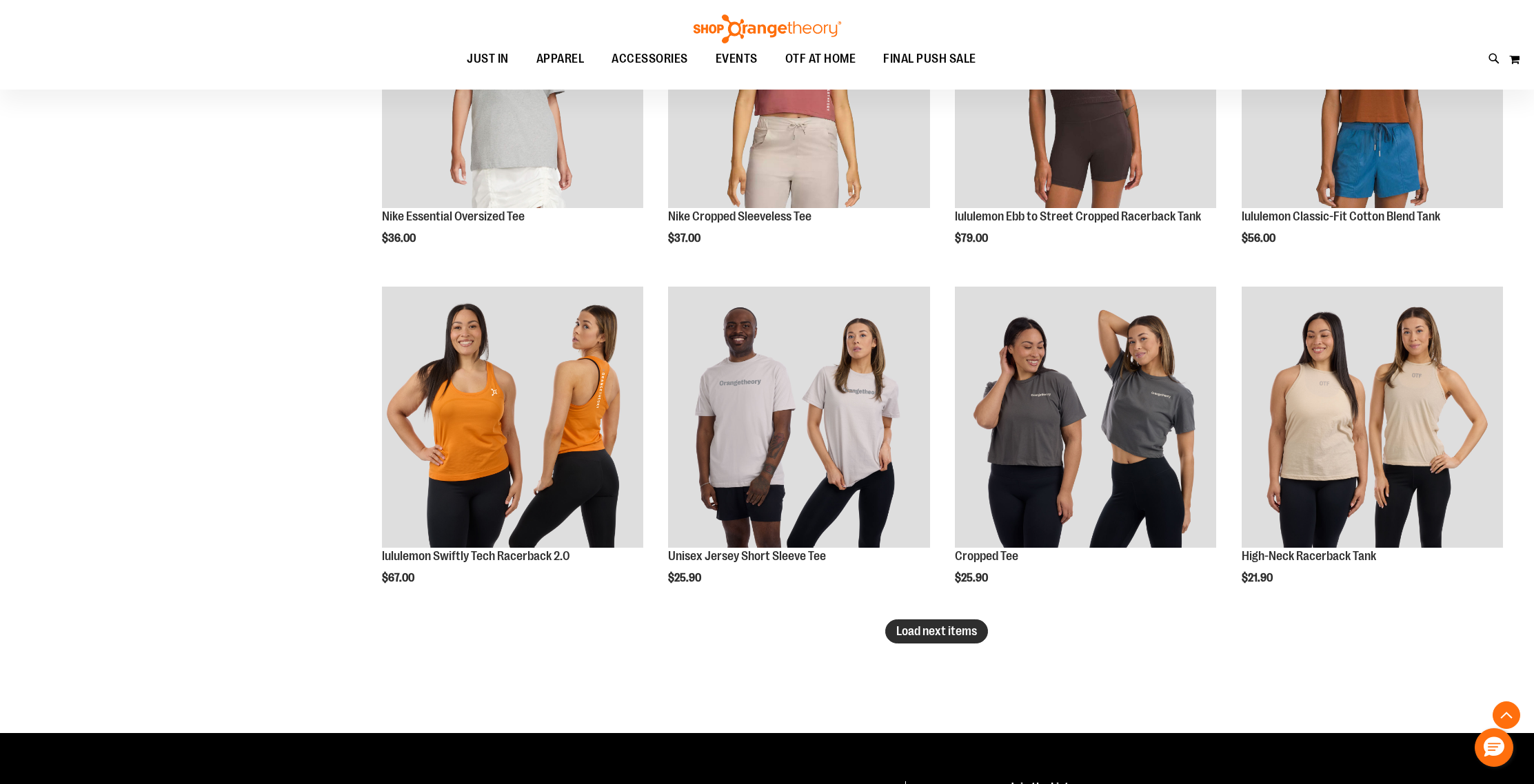
click at [912, 637] on span "Load next items" at bounding box center [936, 632] width 81 height 14
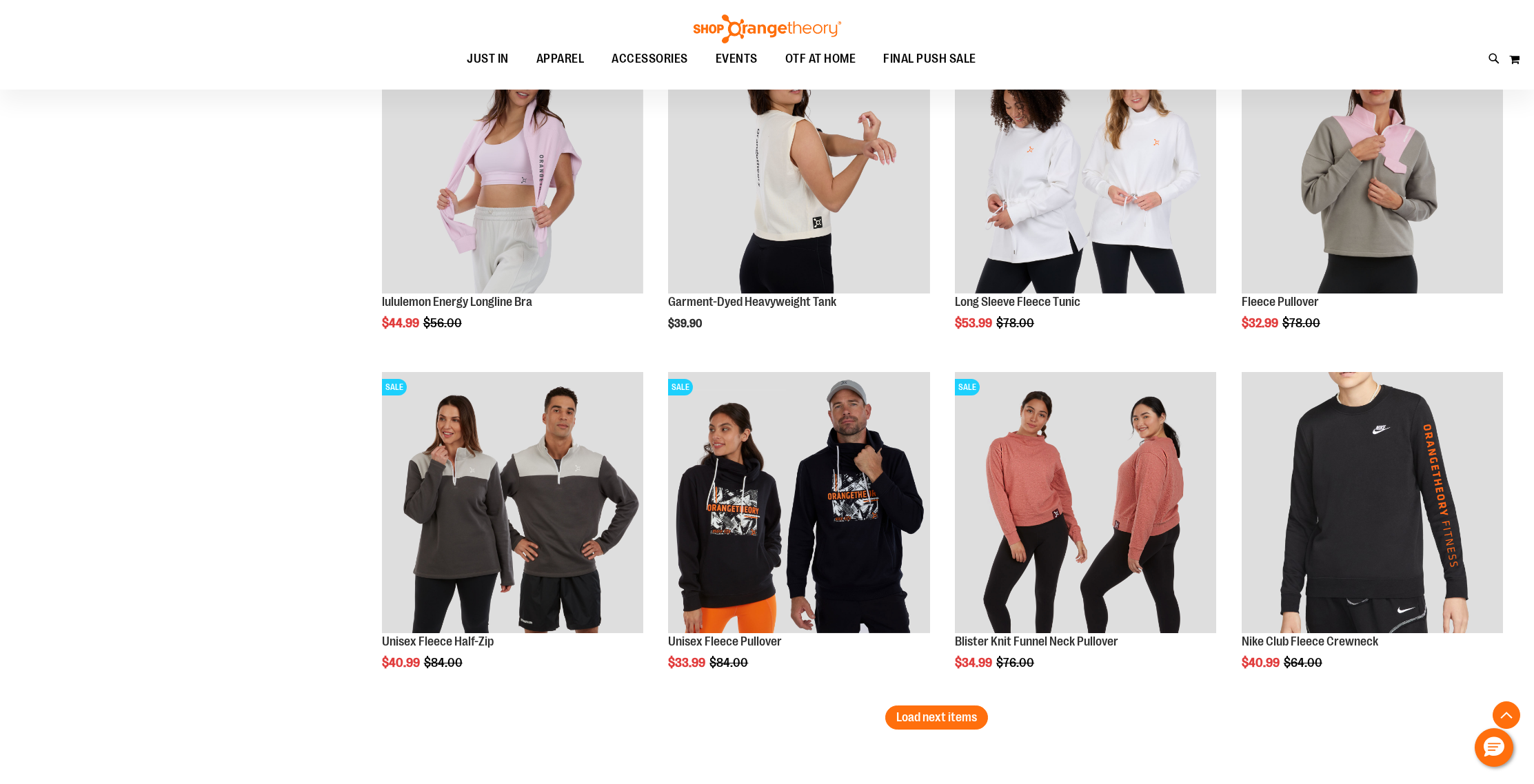
scroll to position [12909, 0]
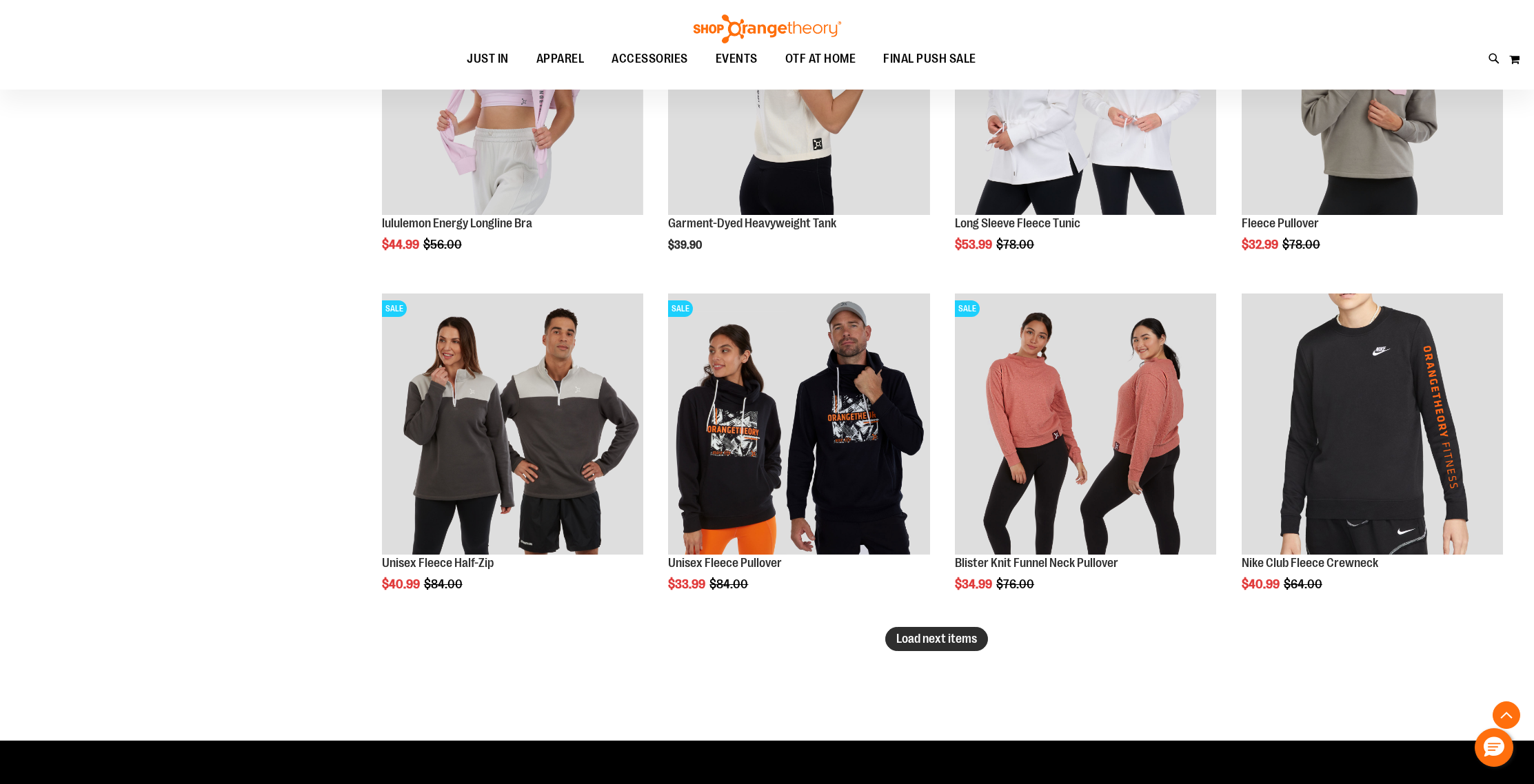
click at [901, 637] on span "Load next items" at bounding box center [936, 639] width 81 height 14
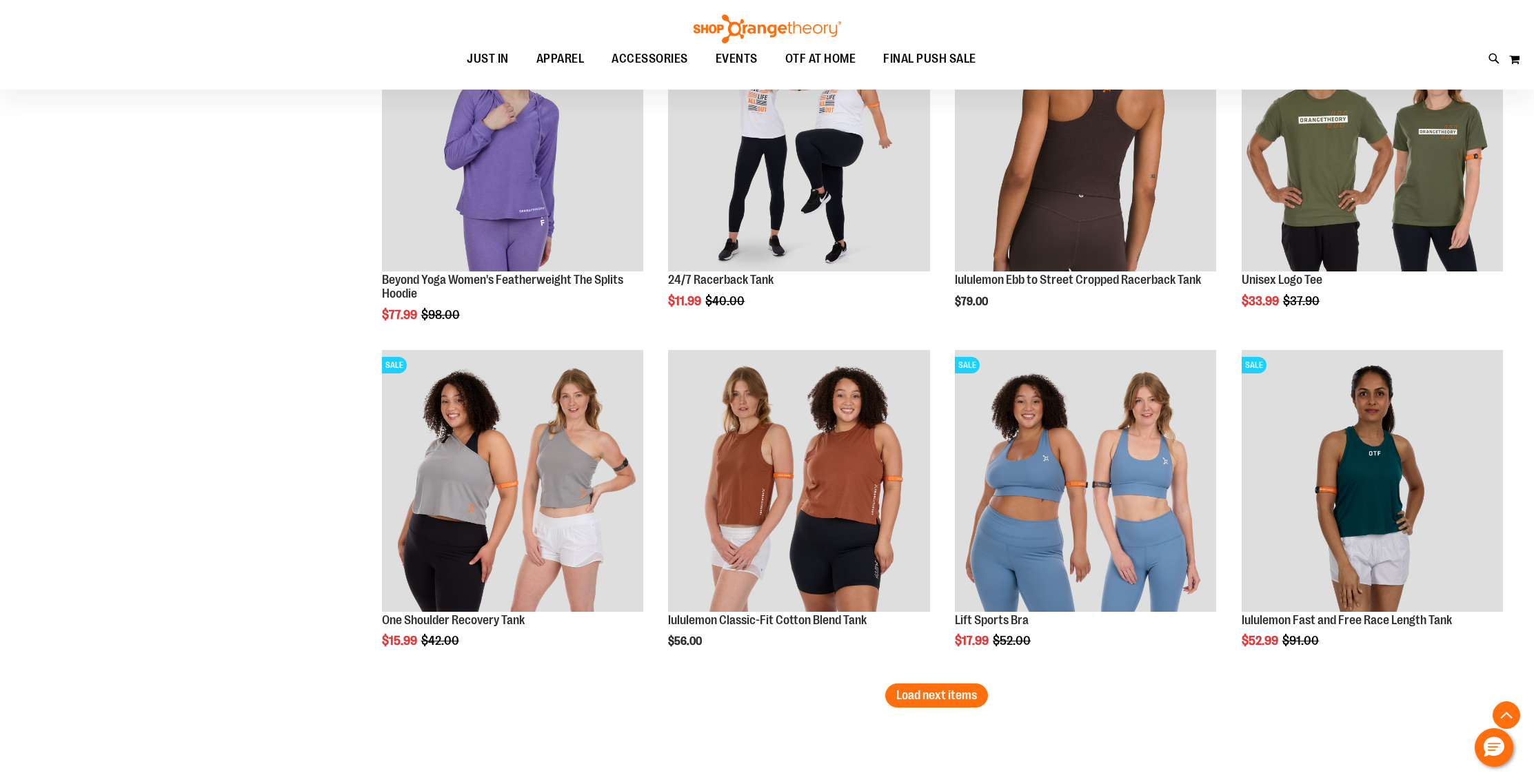
scroll to position [14053, 0]
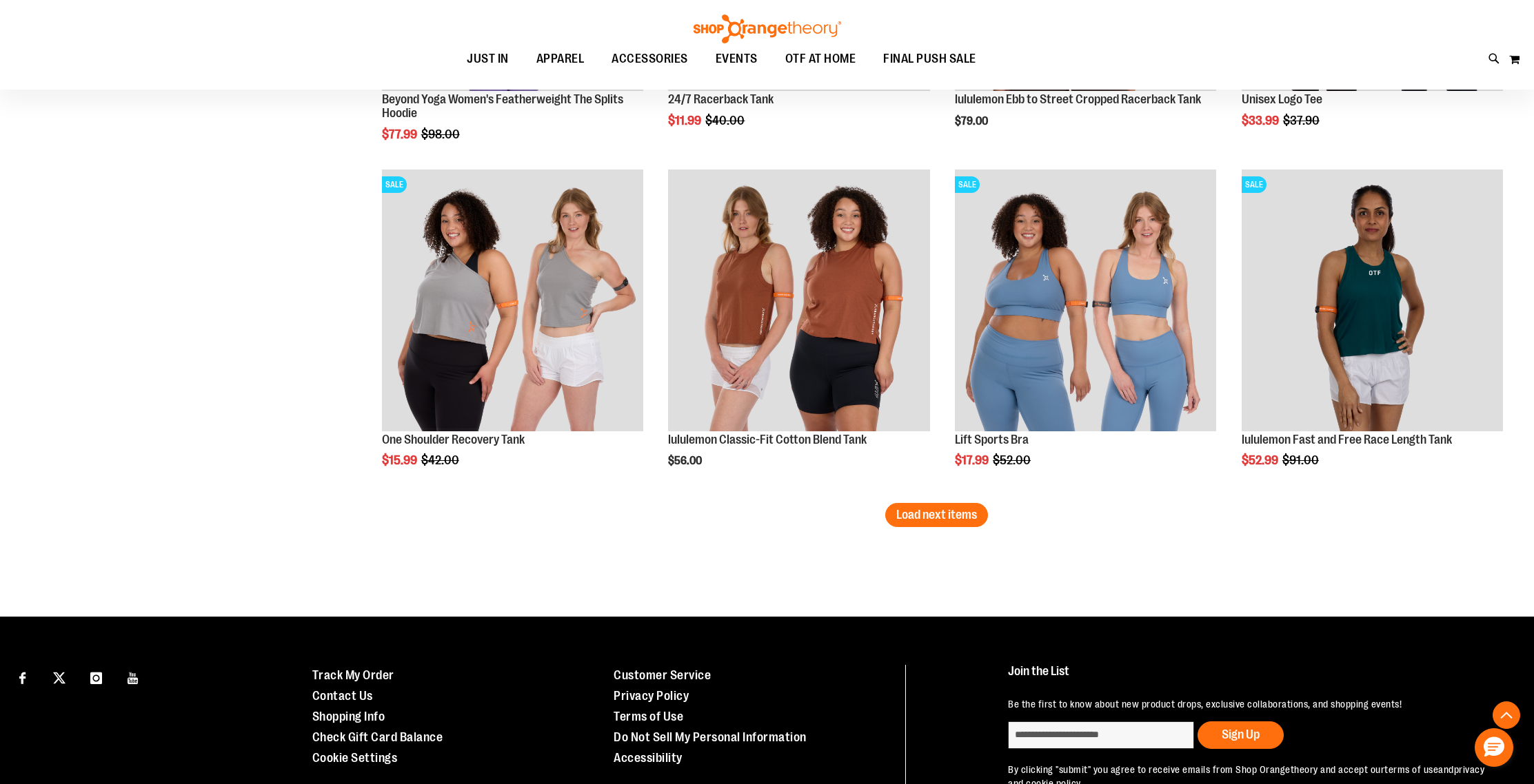
click at [965, 520] on span "Load next items" at bounding box center [936, 515] width 81 height 14
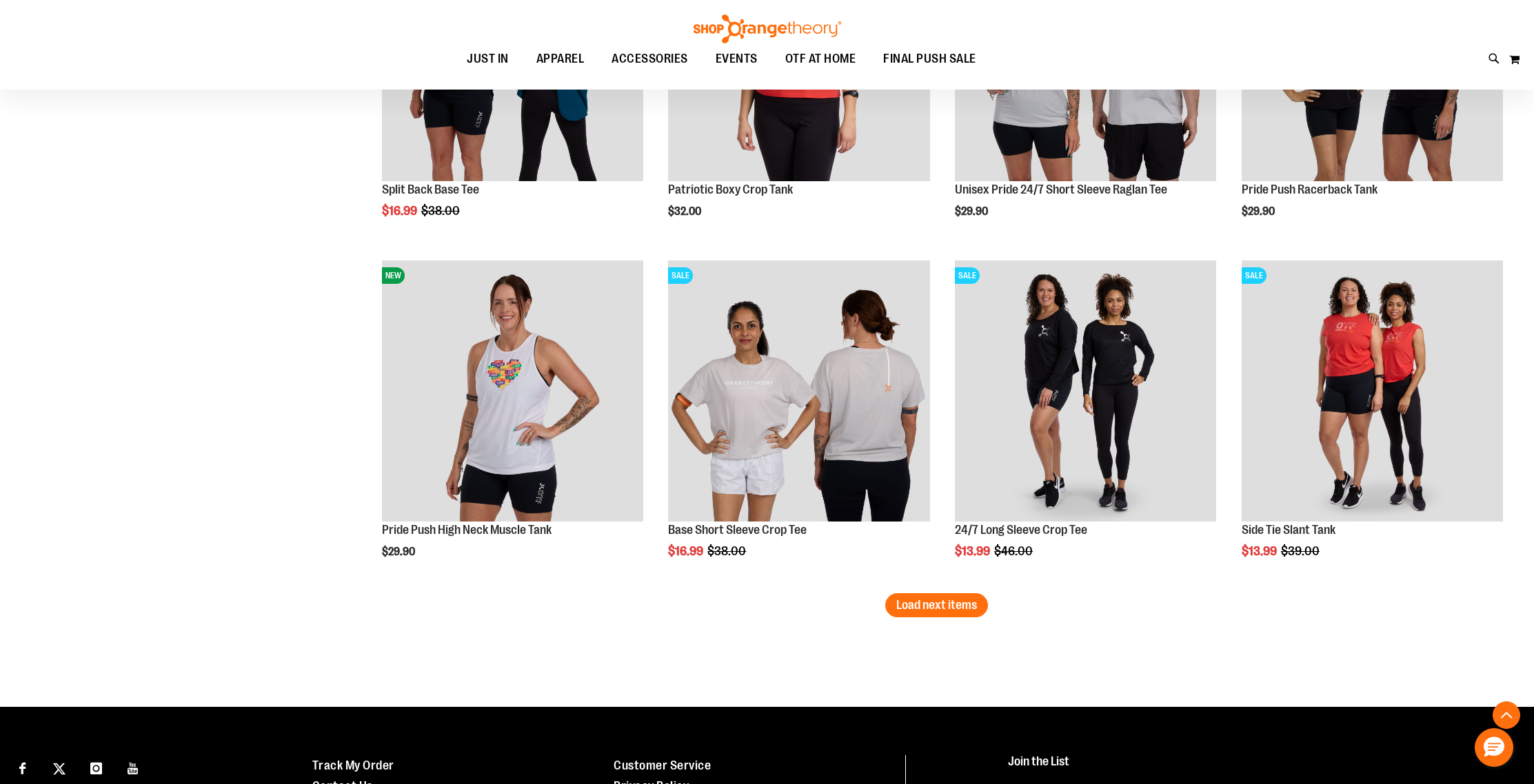
scroll to position [14987, 0]
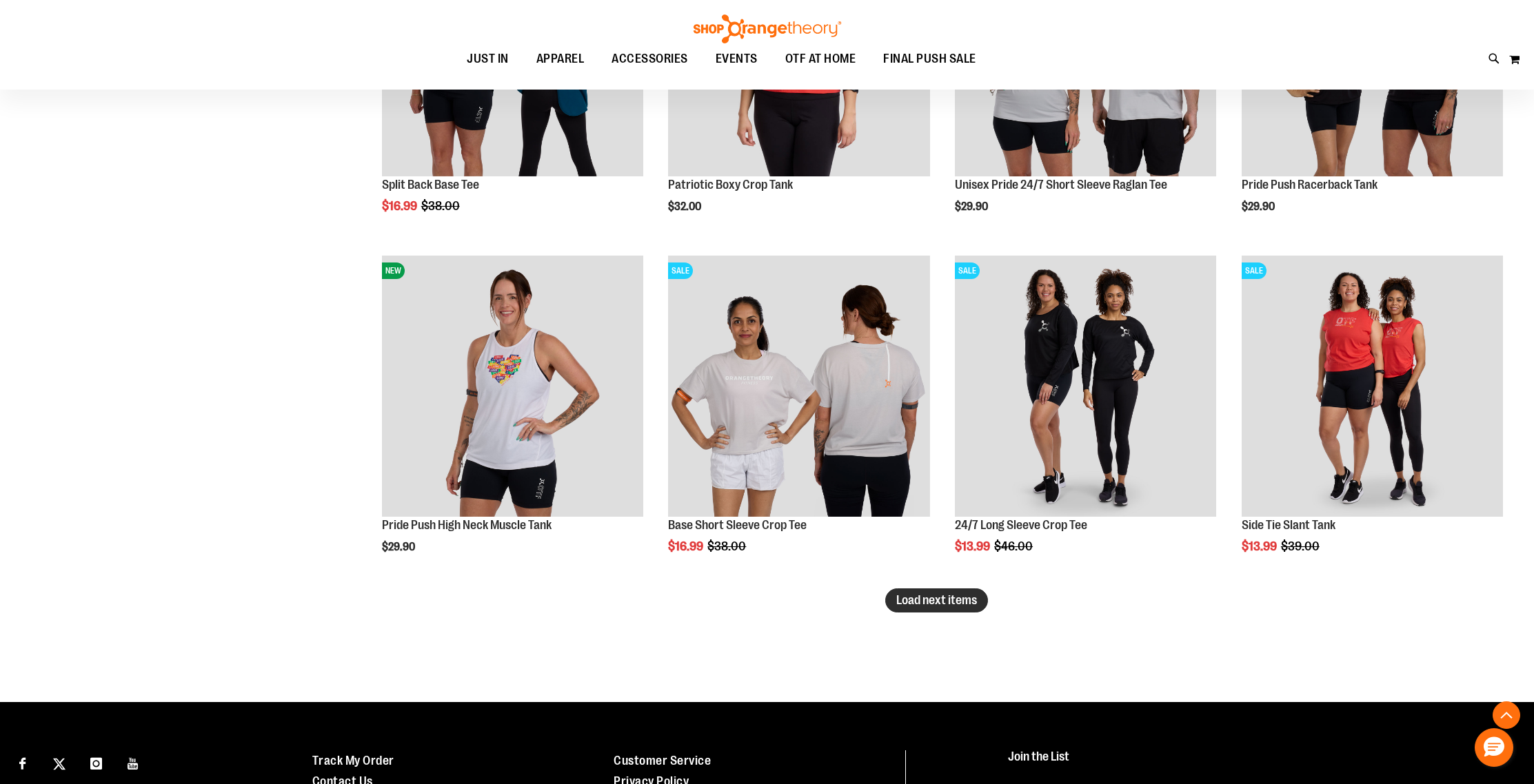
click at [955, 603] on span "Load next items" at bounding box center [936, 600] width 81 height 14
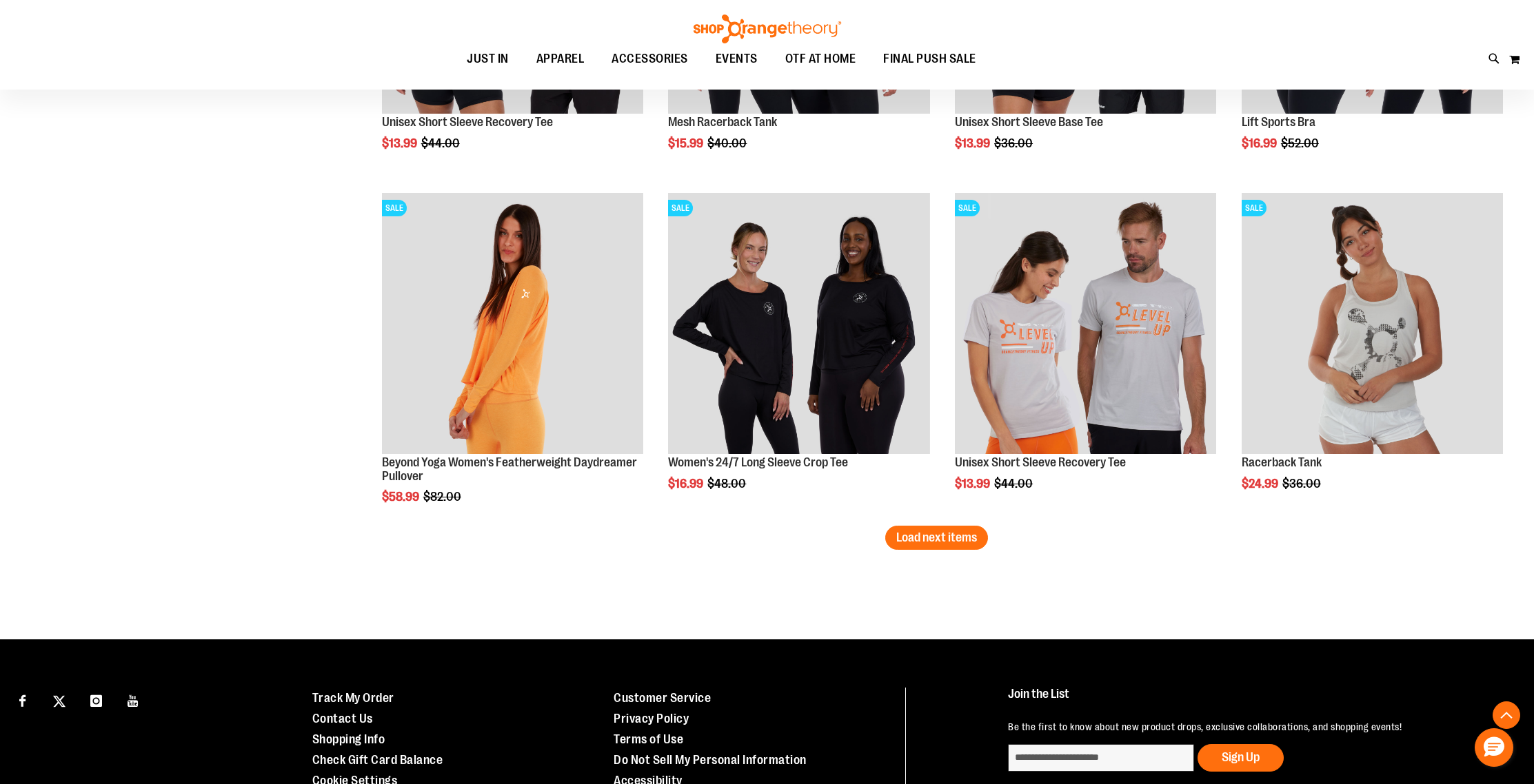
scroll to position [16074, 0]
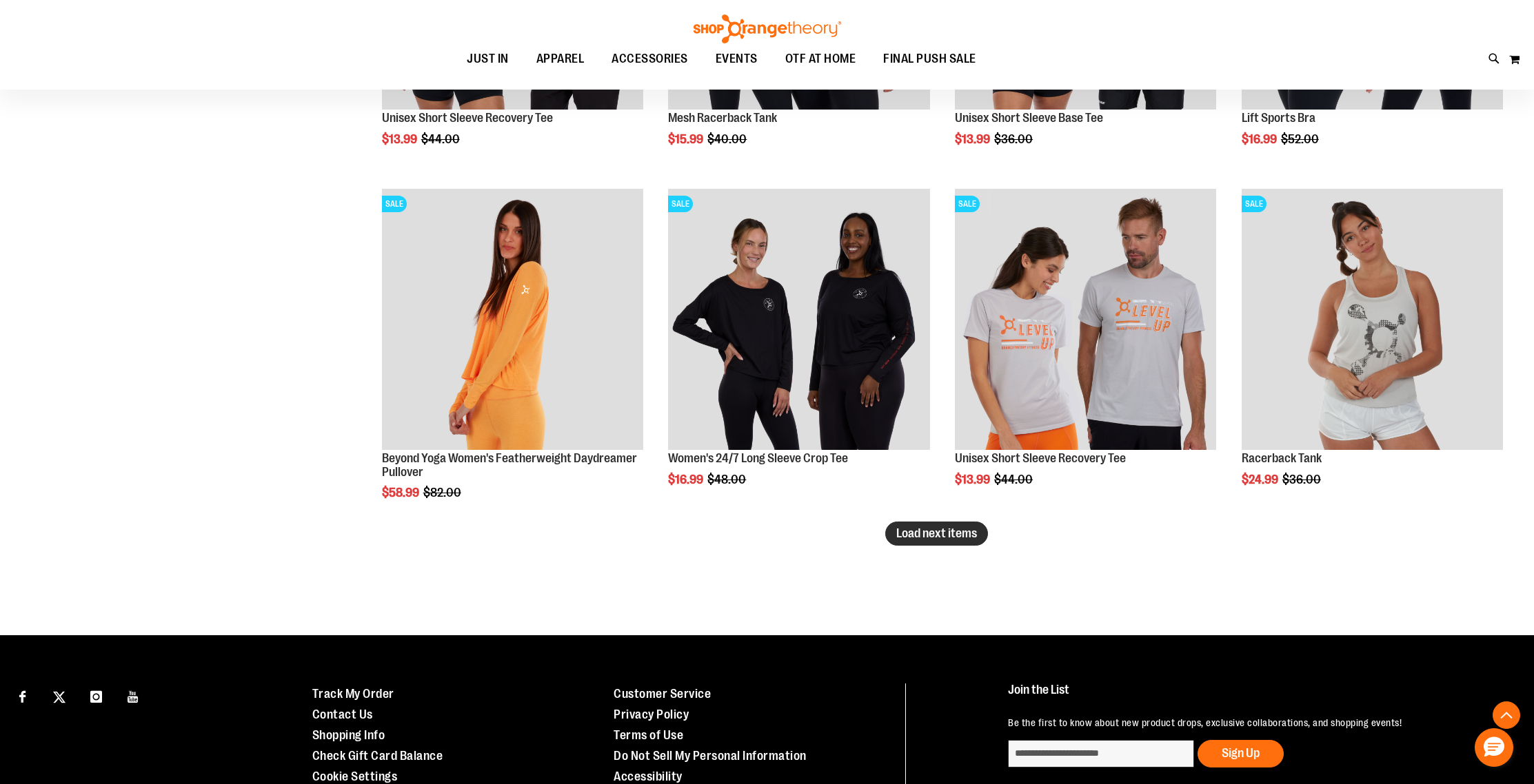
click at [967, 535] on span "Load next items" at bounding box center [936, 534] width 81 height 14
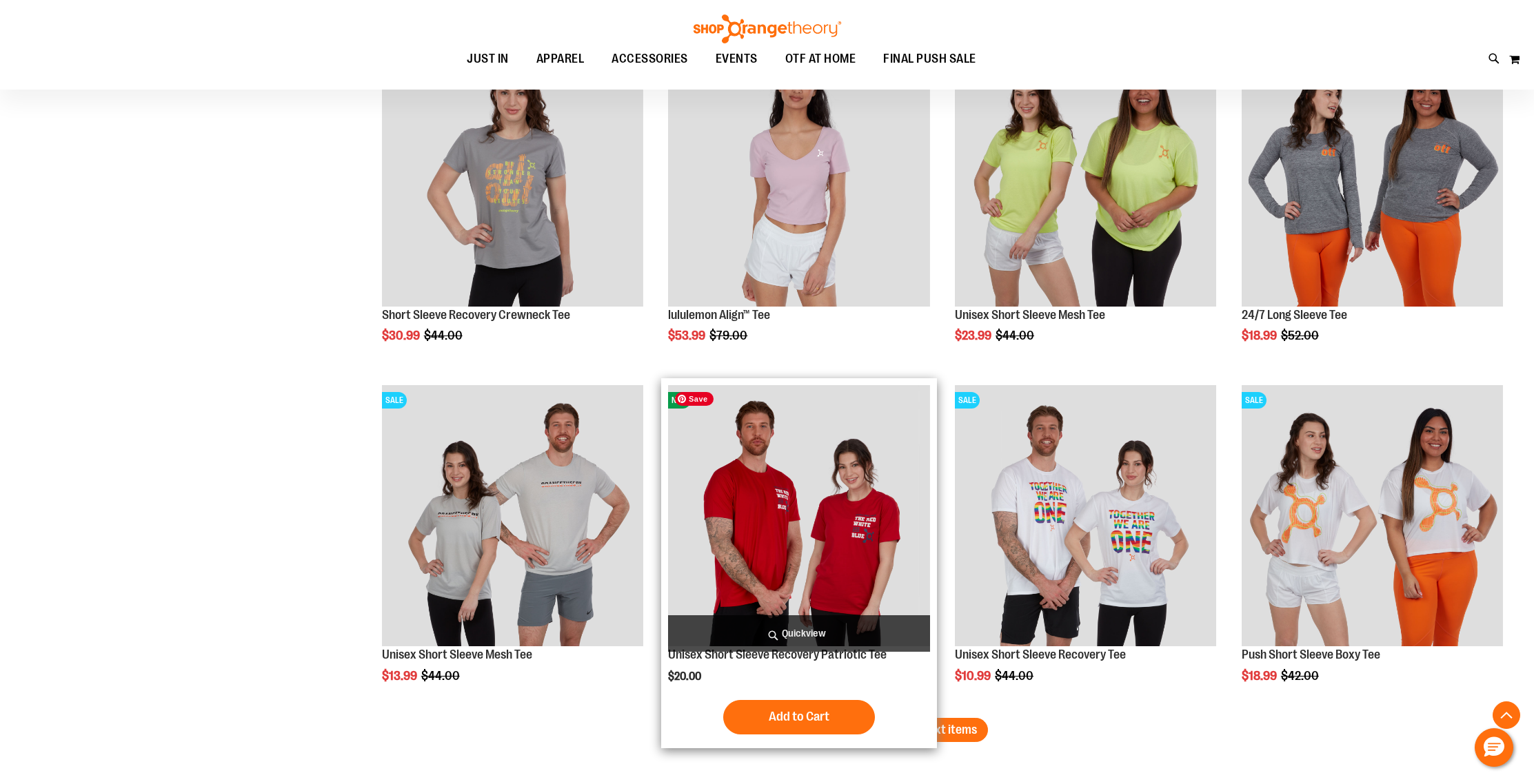
scroll to position [16962, 0]
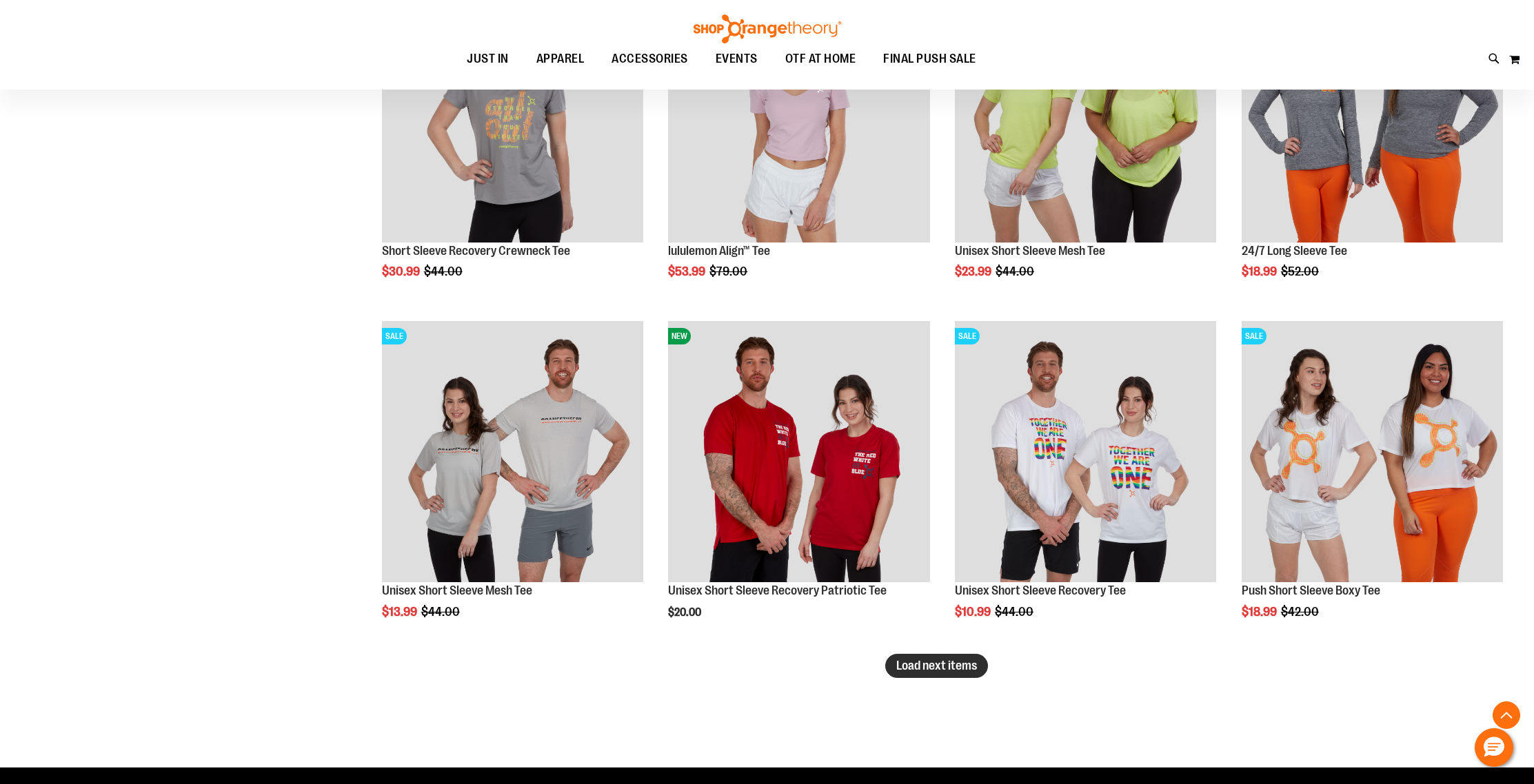
click at [934, 665] on span "Load next items" at bounding box center [936, 666] width 81 height 14
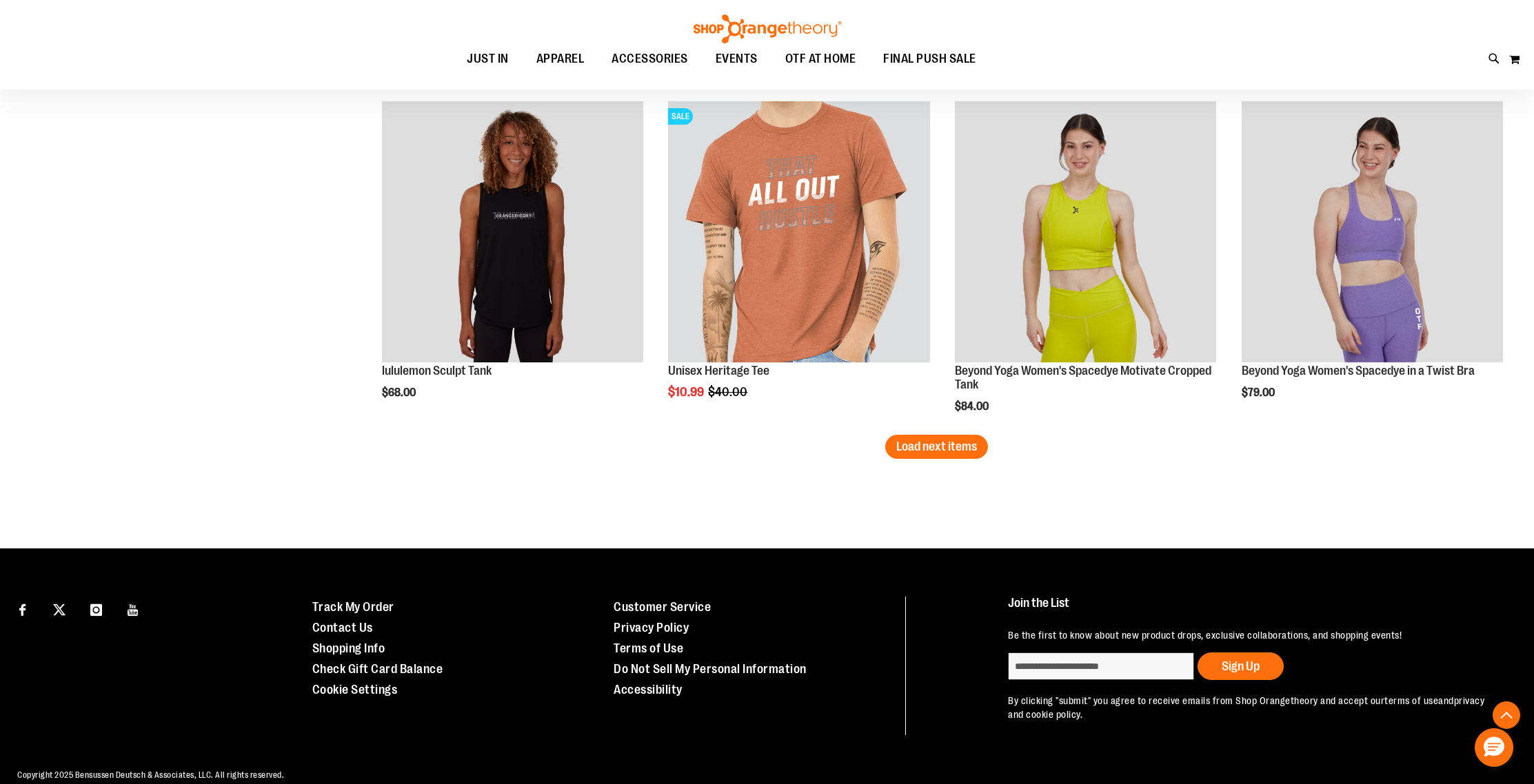
scroll to position [18224, 0]
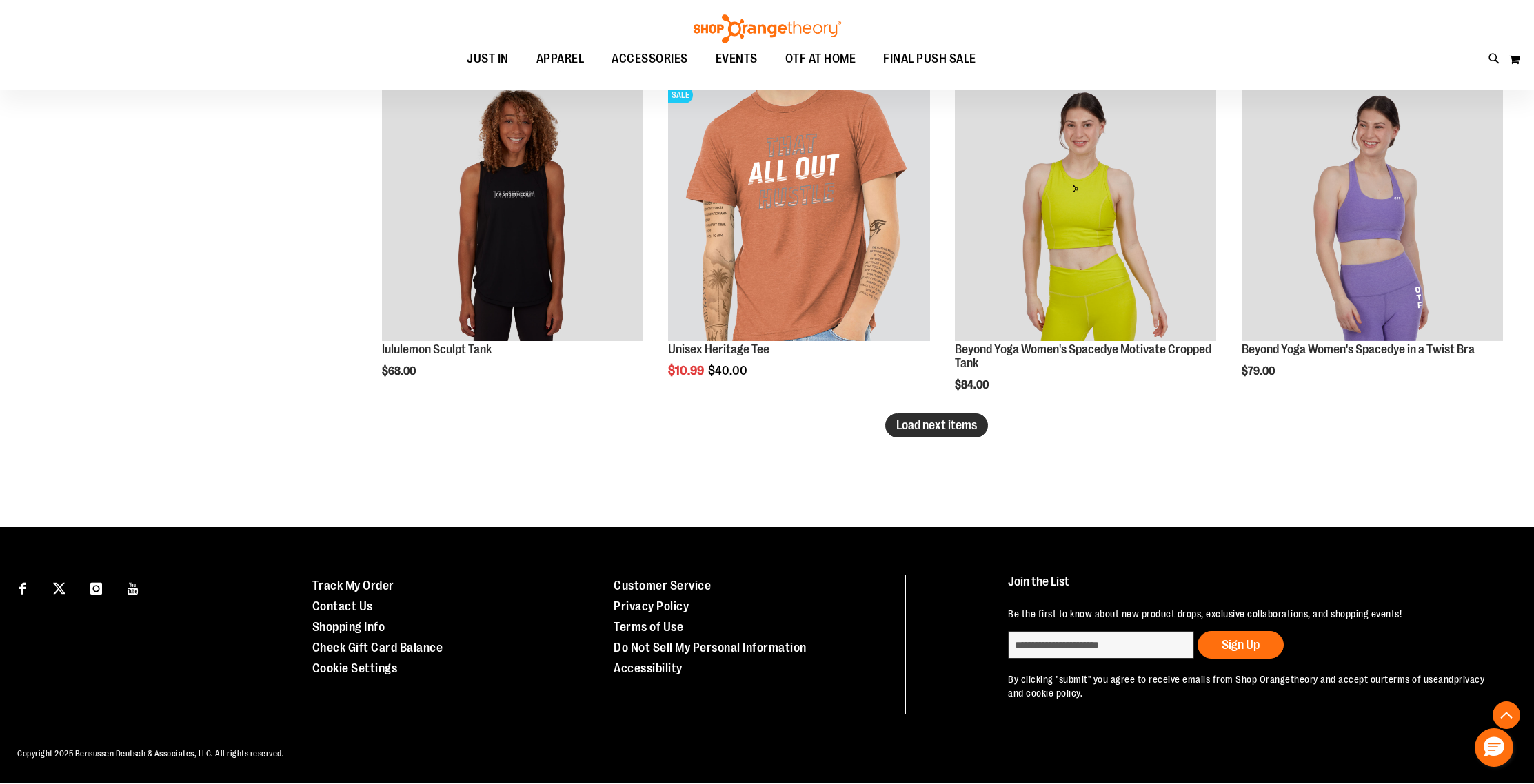
click at [922, 433] on button "Load next items" at bounding box center [936, 425] width 102 height 24
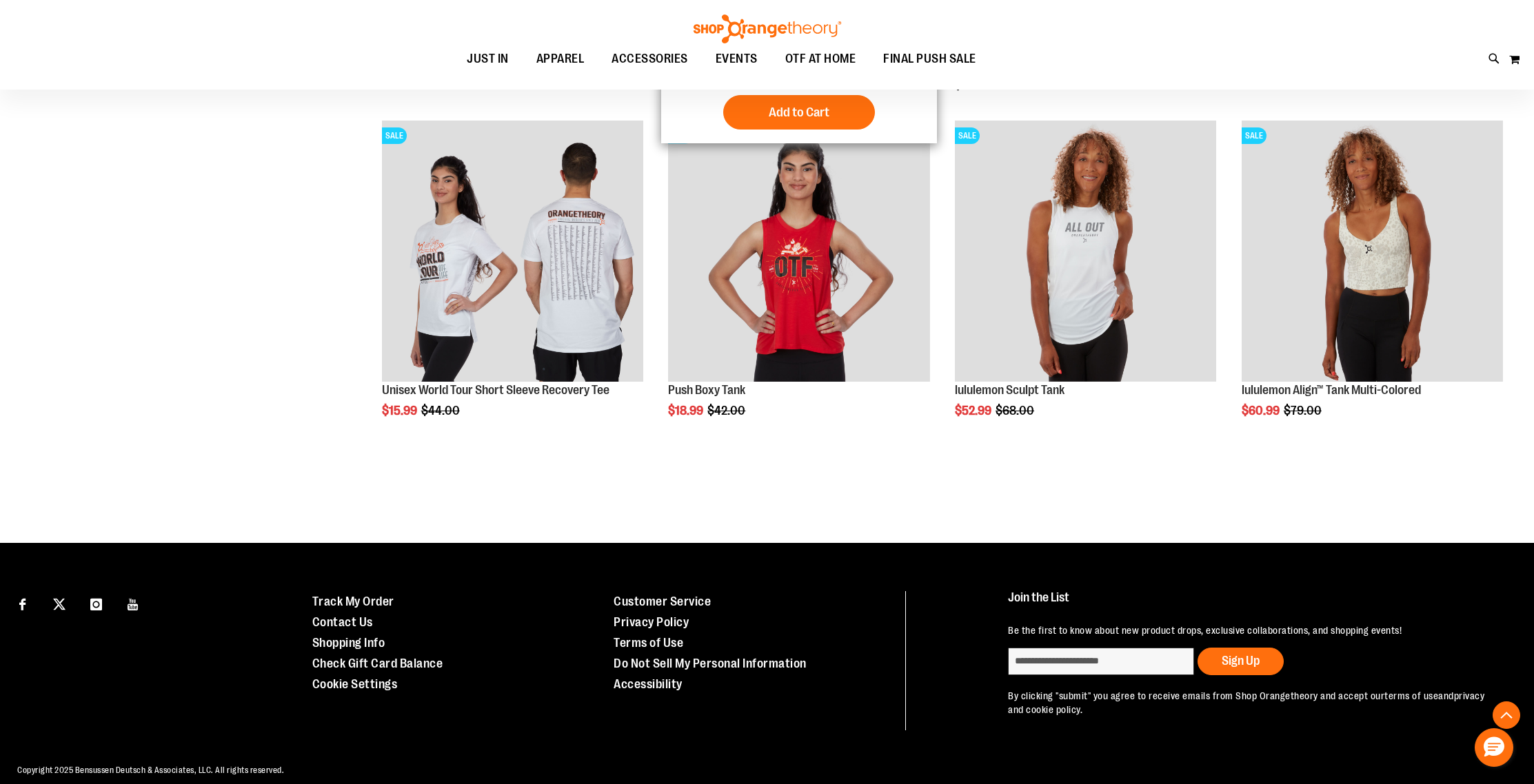
scroll to position [18539, 0]
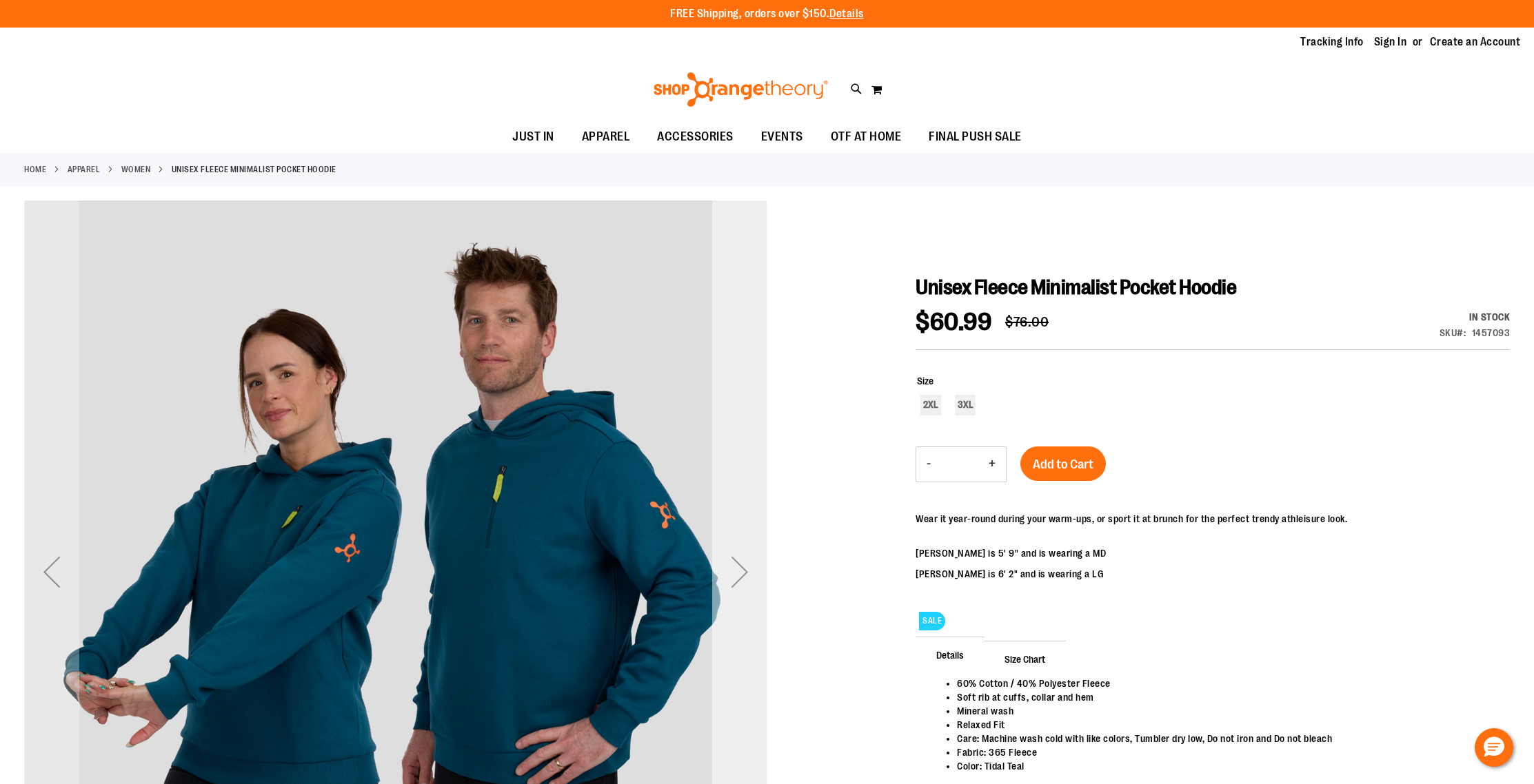
click at [736, 571] on div "Next" at bounding box center [740, 572] width 56 height 55
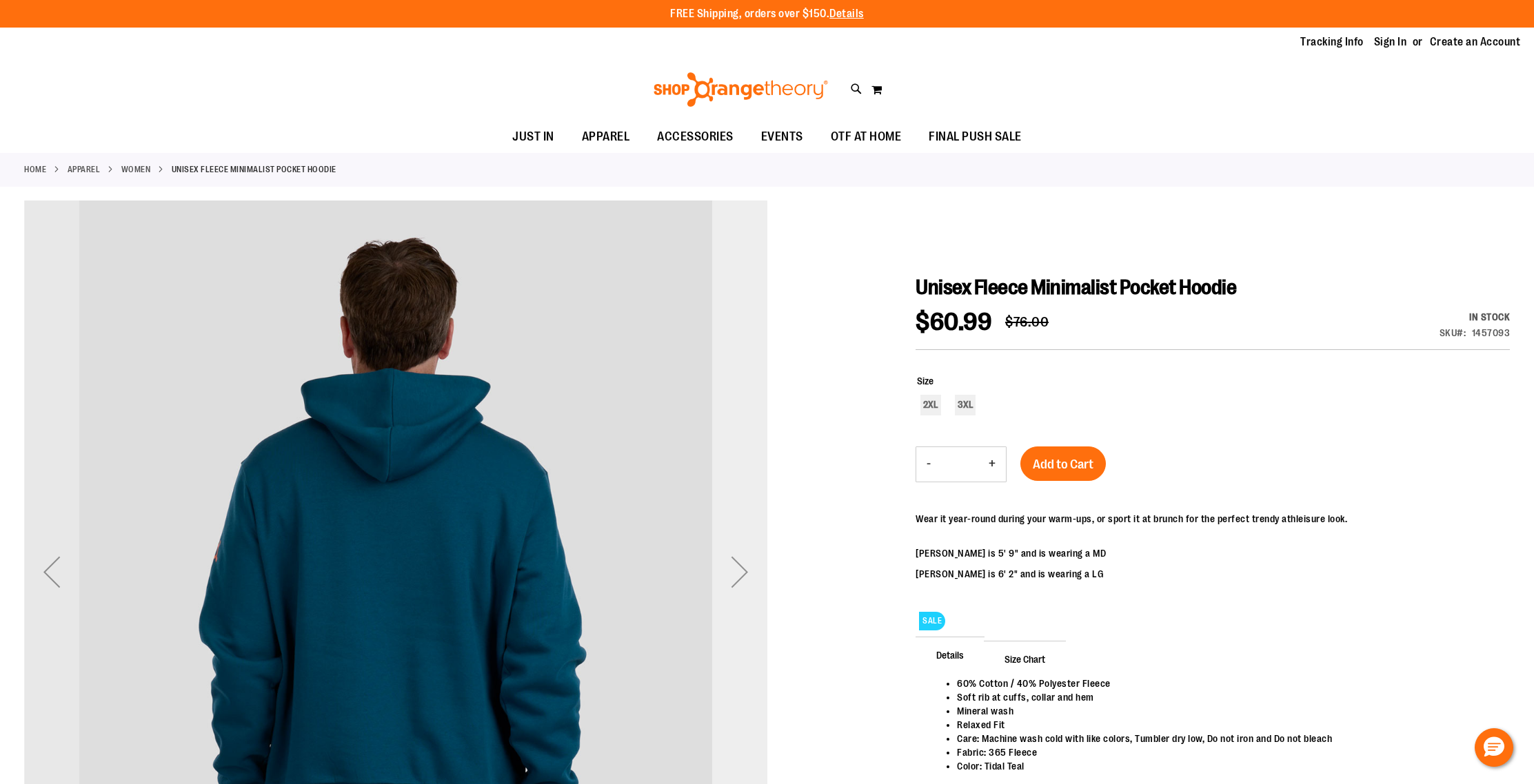
click at [736, 571] on div "Next" at bounding box center [740, 572] width 56 height 55
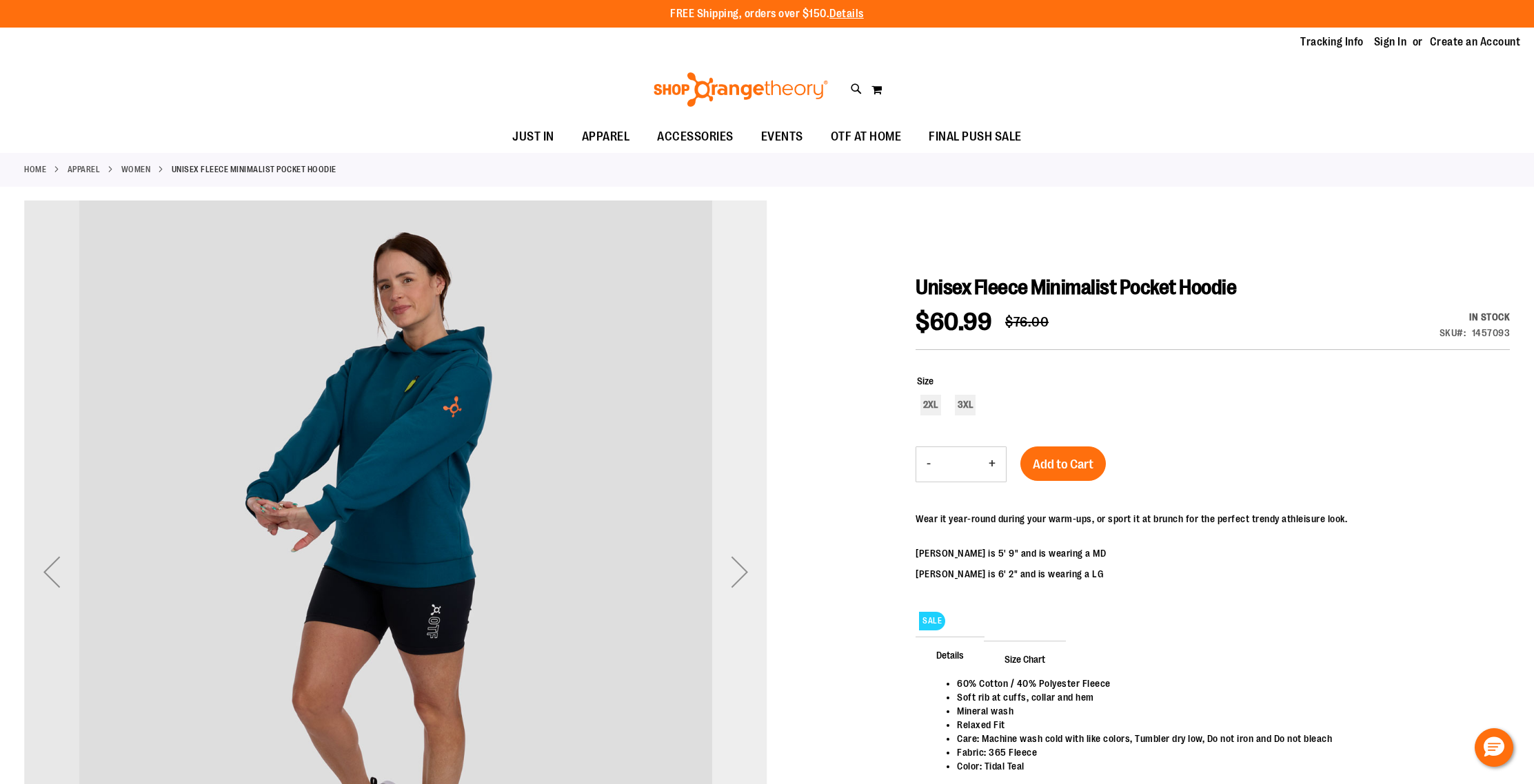
click at [736, 571] on div "Next" at bounding box center [740, 572] width 56 height 55
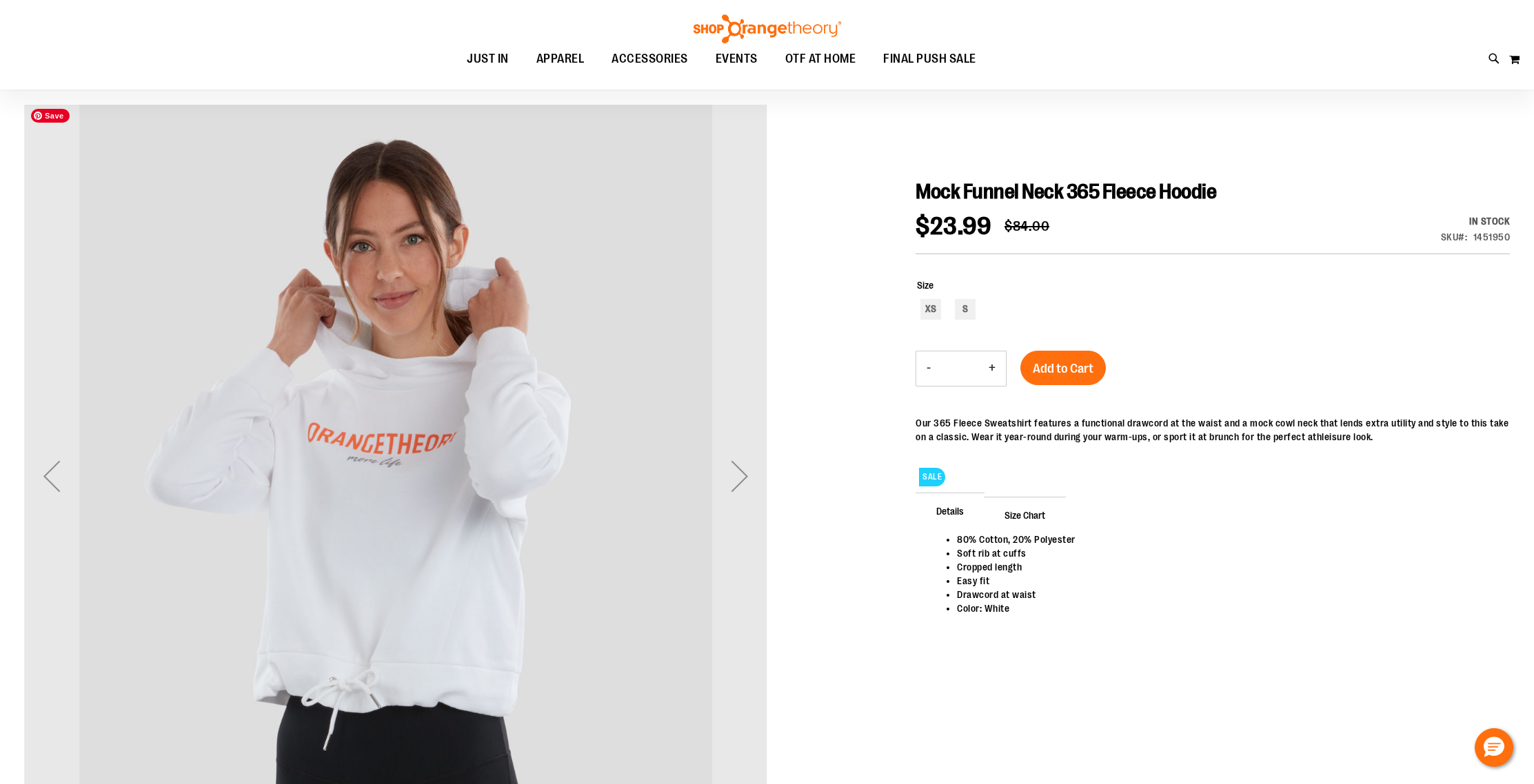
scroll to position [107, 0]
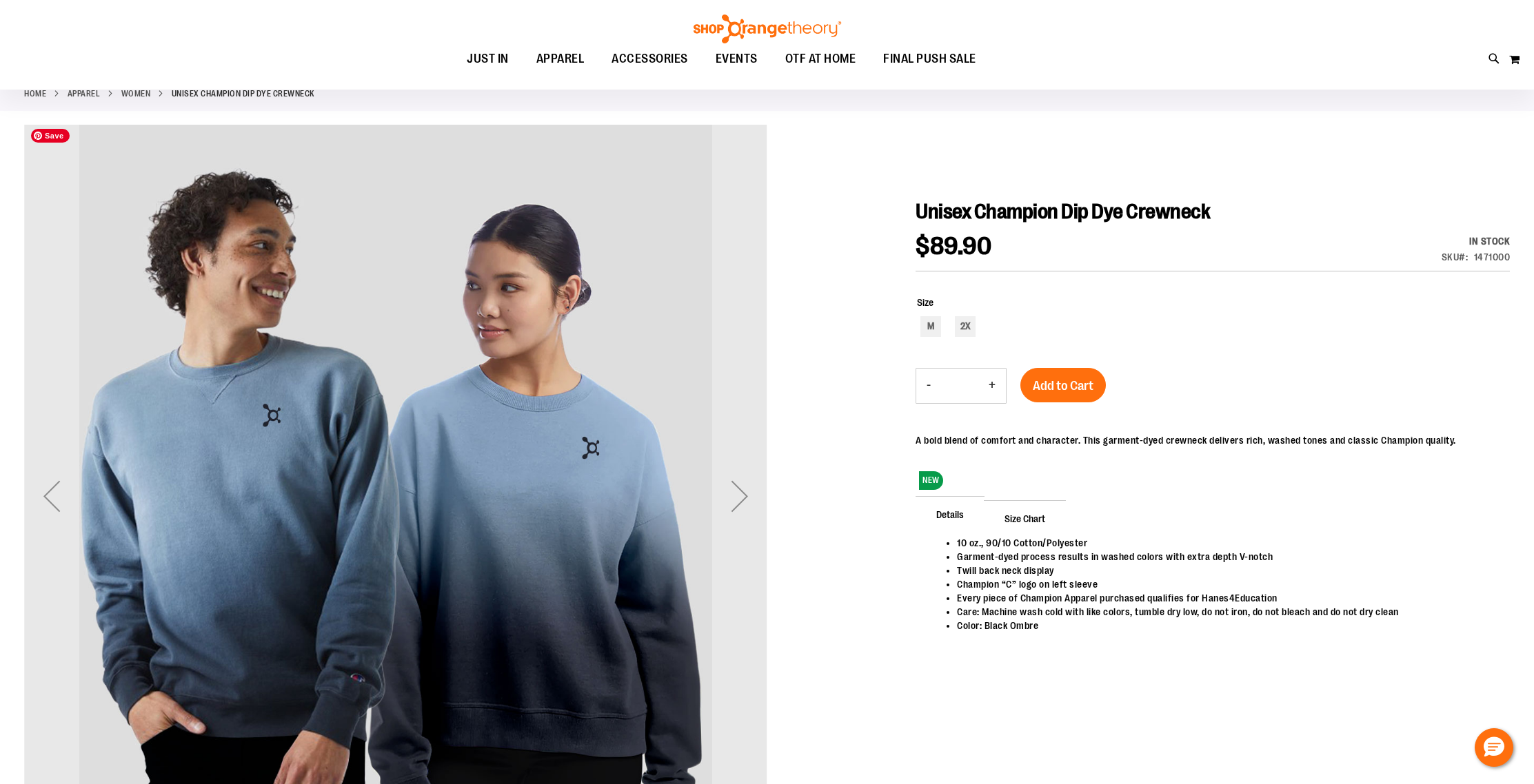
scroll to position [76, 0]
click at [739, 499] on div "Next" at bounding box center [740, 496] width 56 height 55
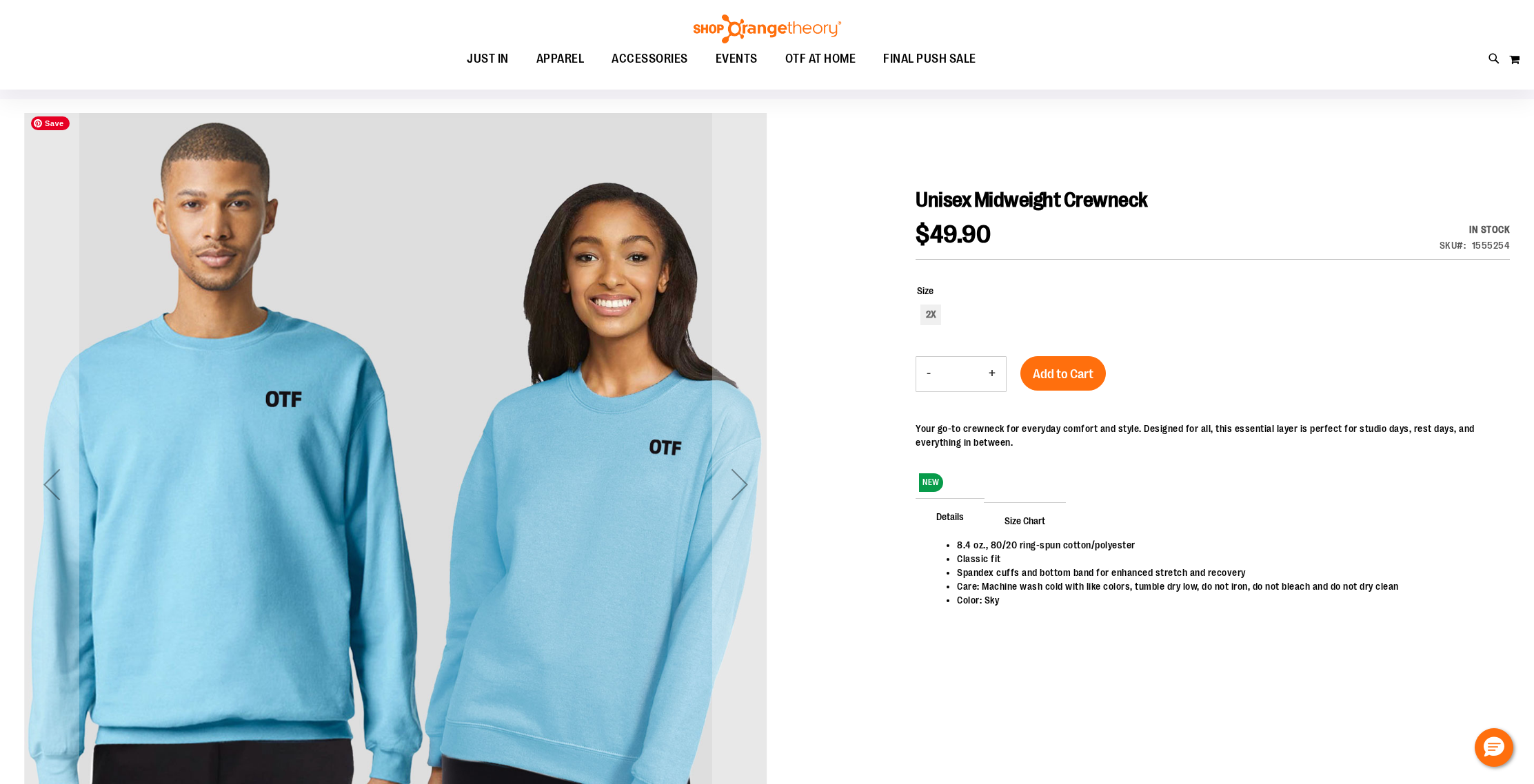
scroll to position [306, 0]
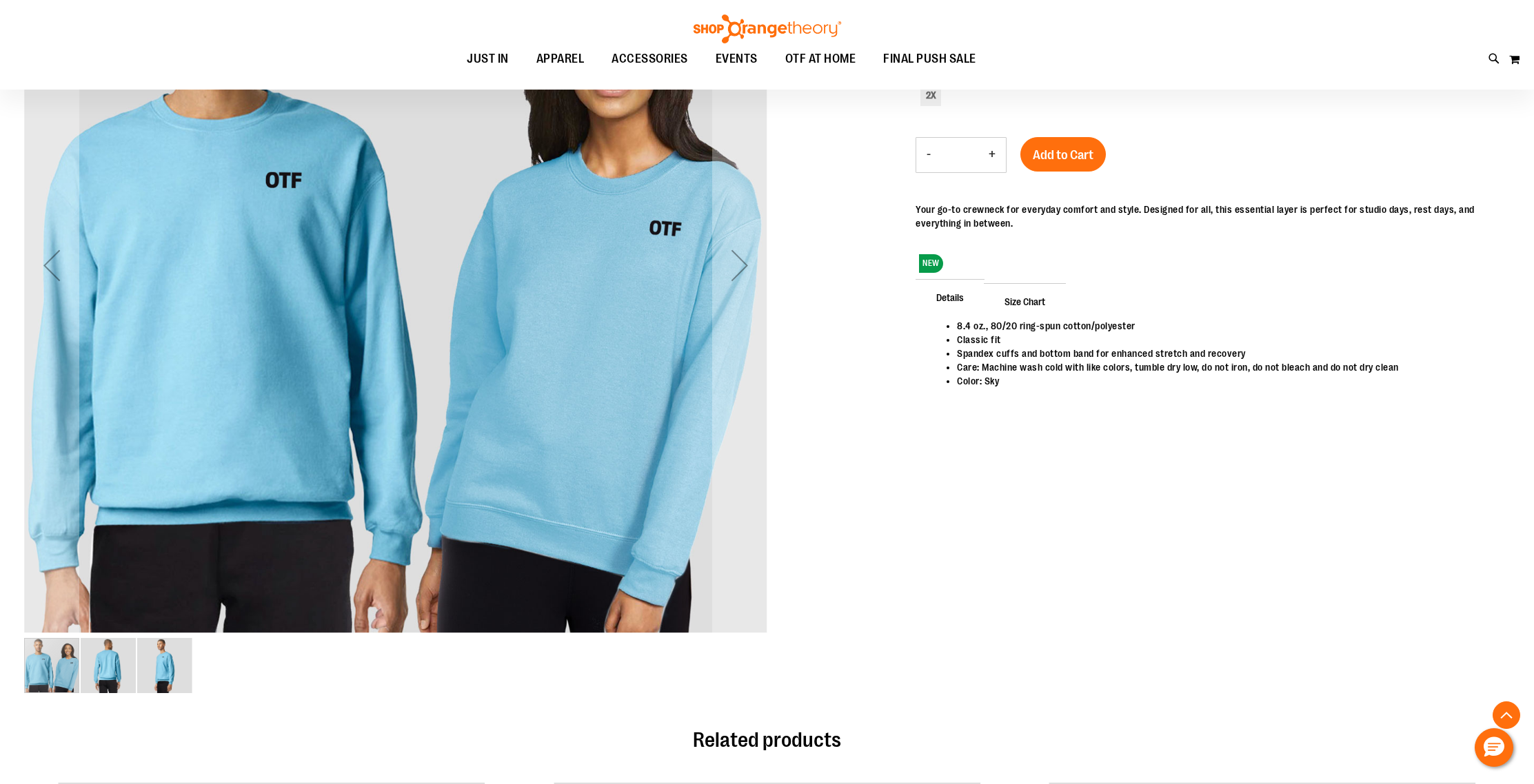
click at [118, 666] on img "image 2 of 3" at bounding box center [108, 665] width 56 height 55
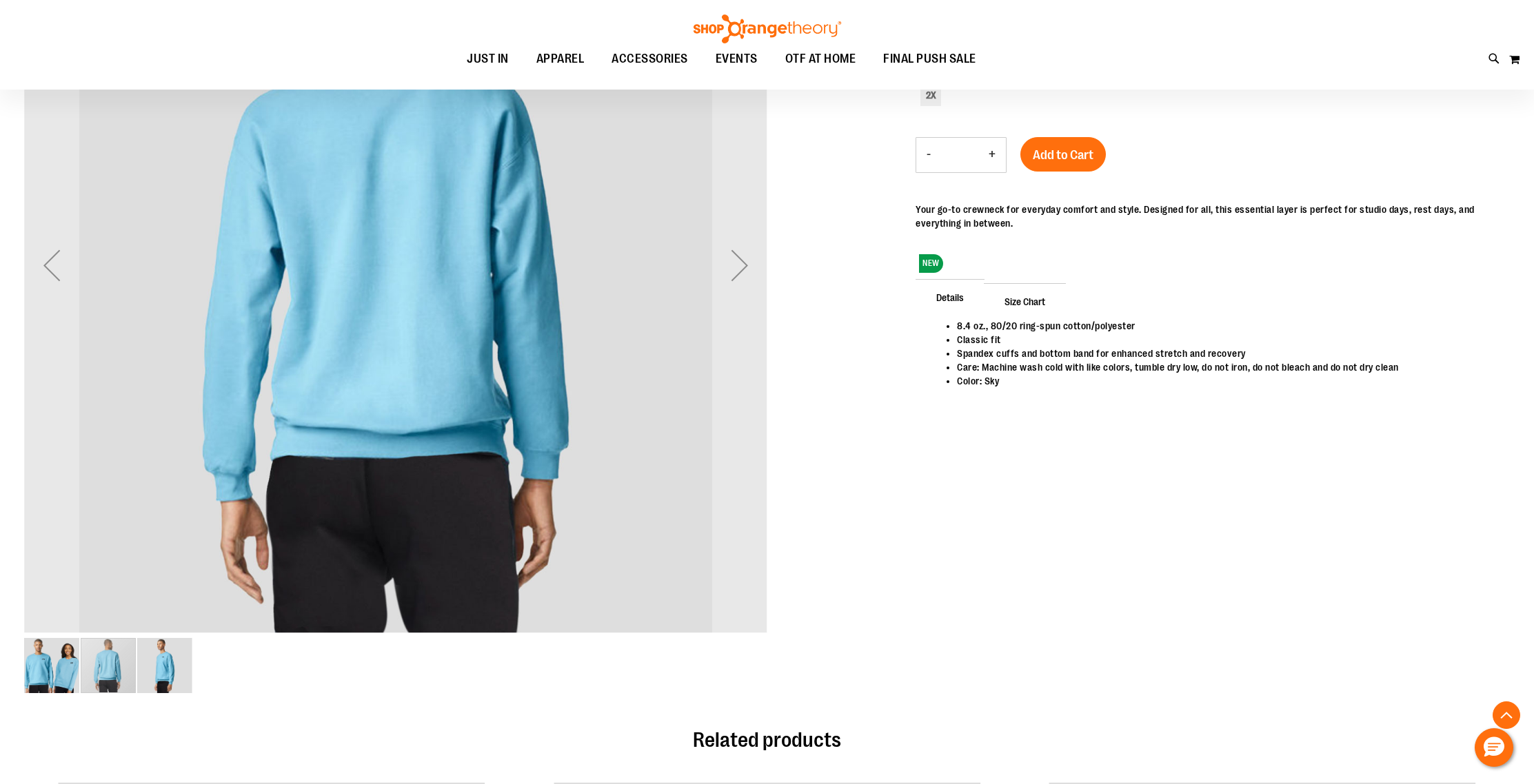
click at [157, 667] on img "image 3 of 3" at bounding box center [164, 665] width 56 height 55
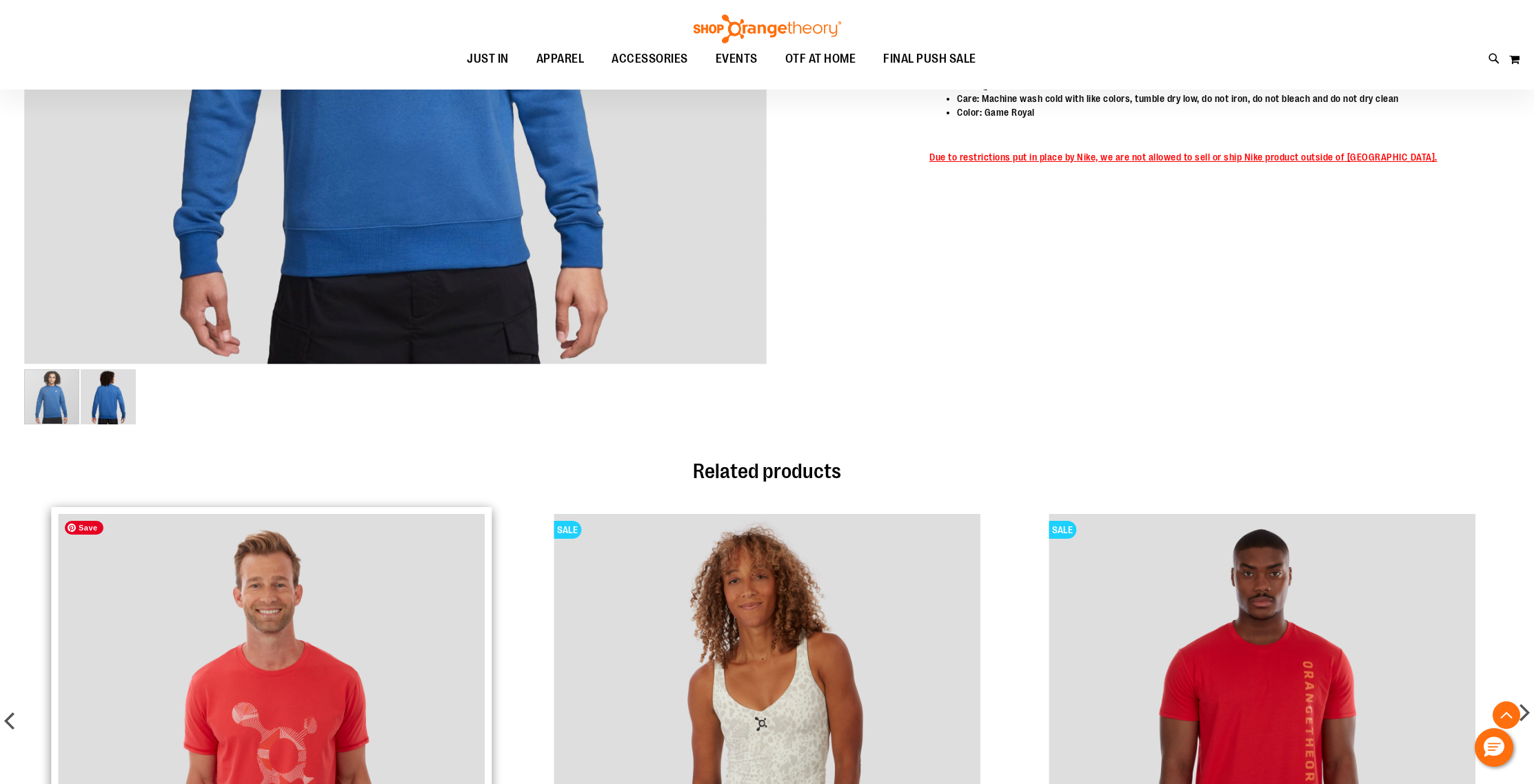
scroll to position [597, 0]
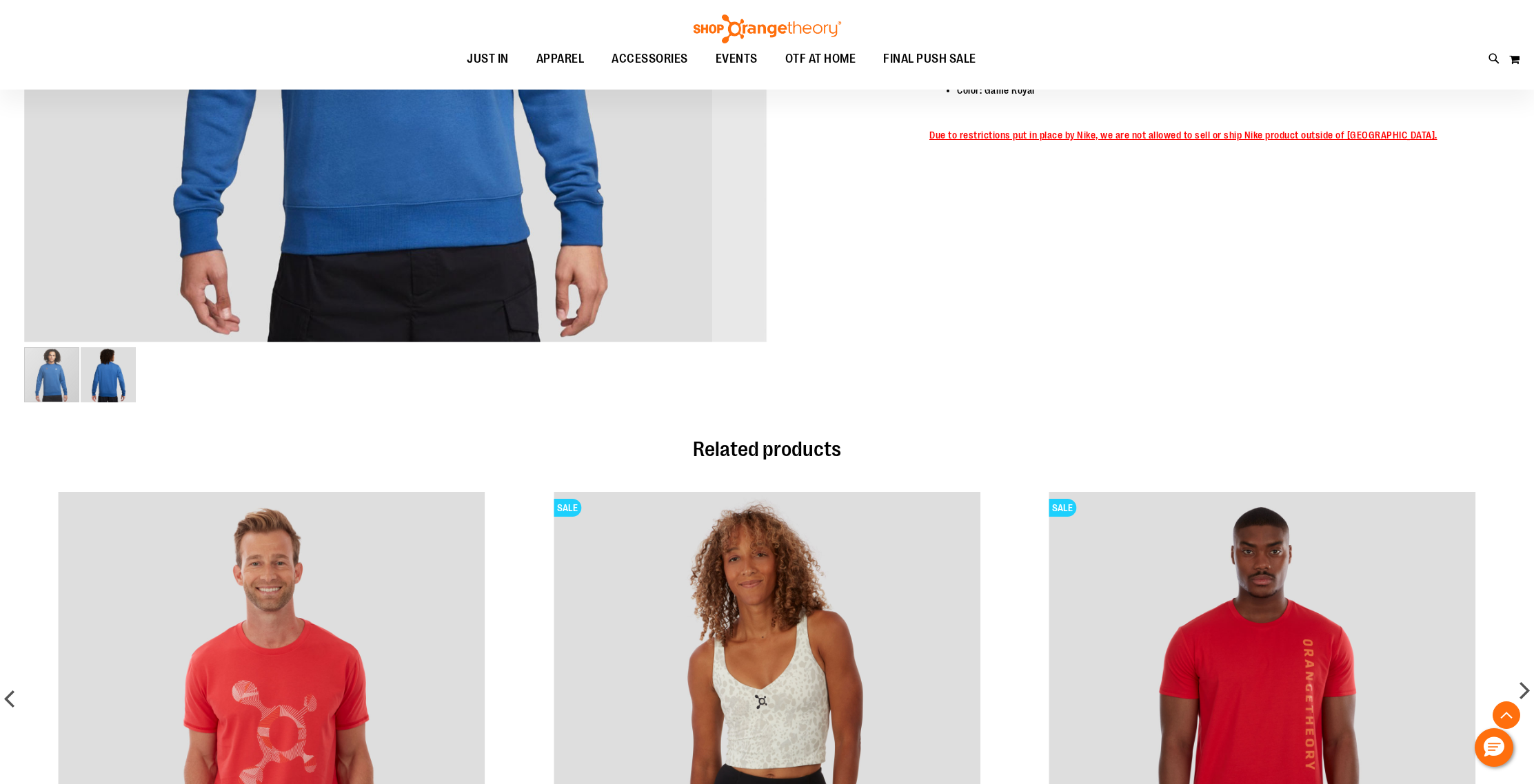
click at [111, 393] on img "image 2 of 2" at bounding box center [108, 374] width 56 height 55
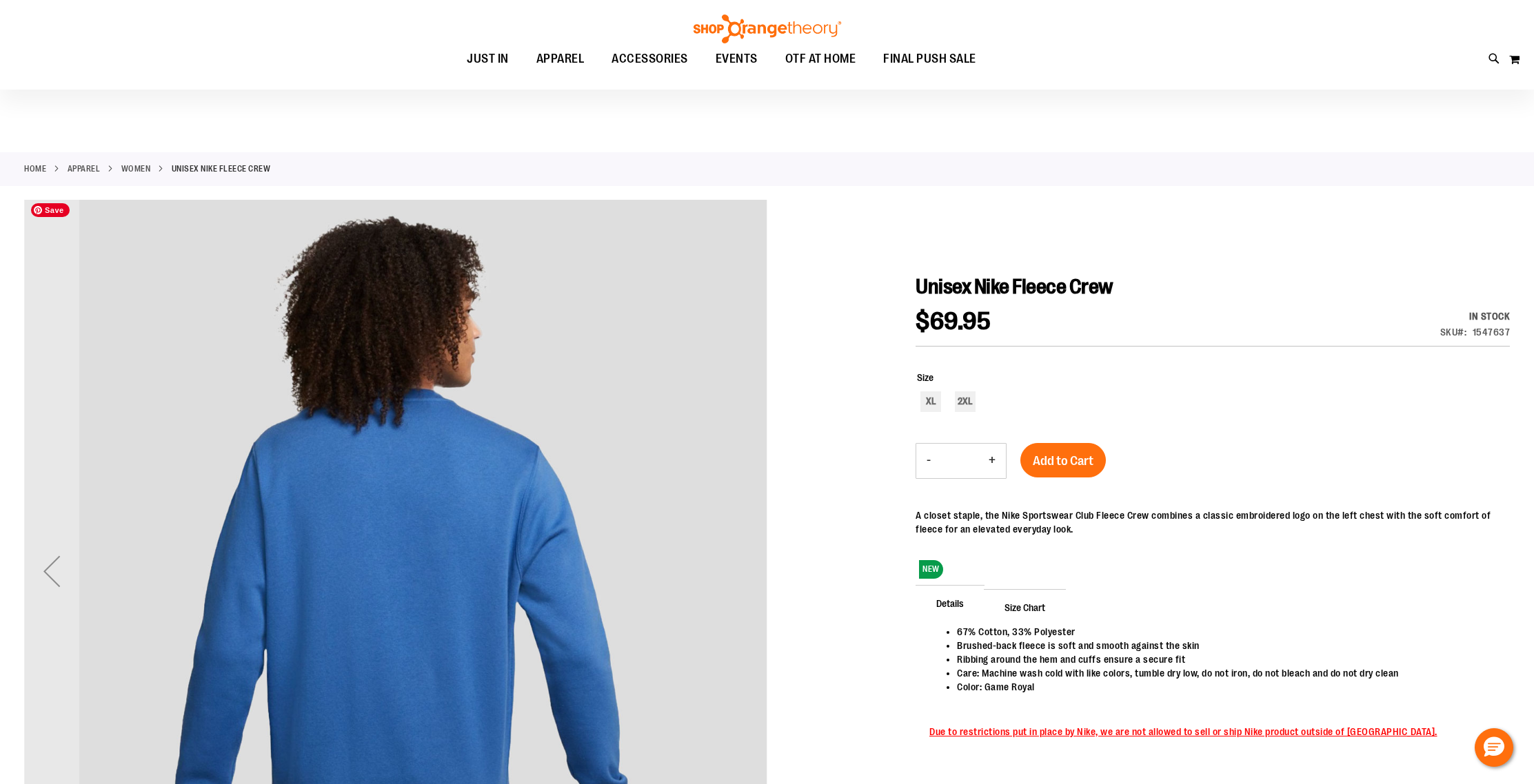
scroll to position [128, 0]
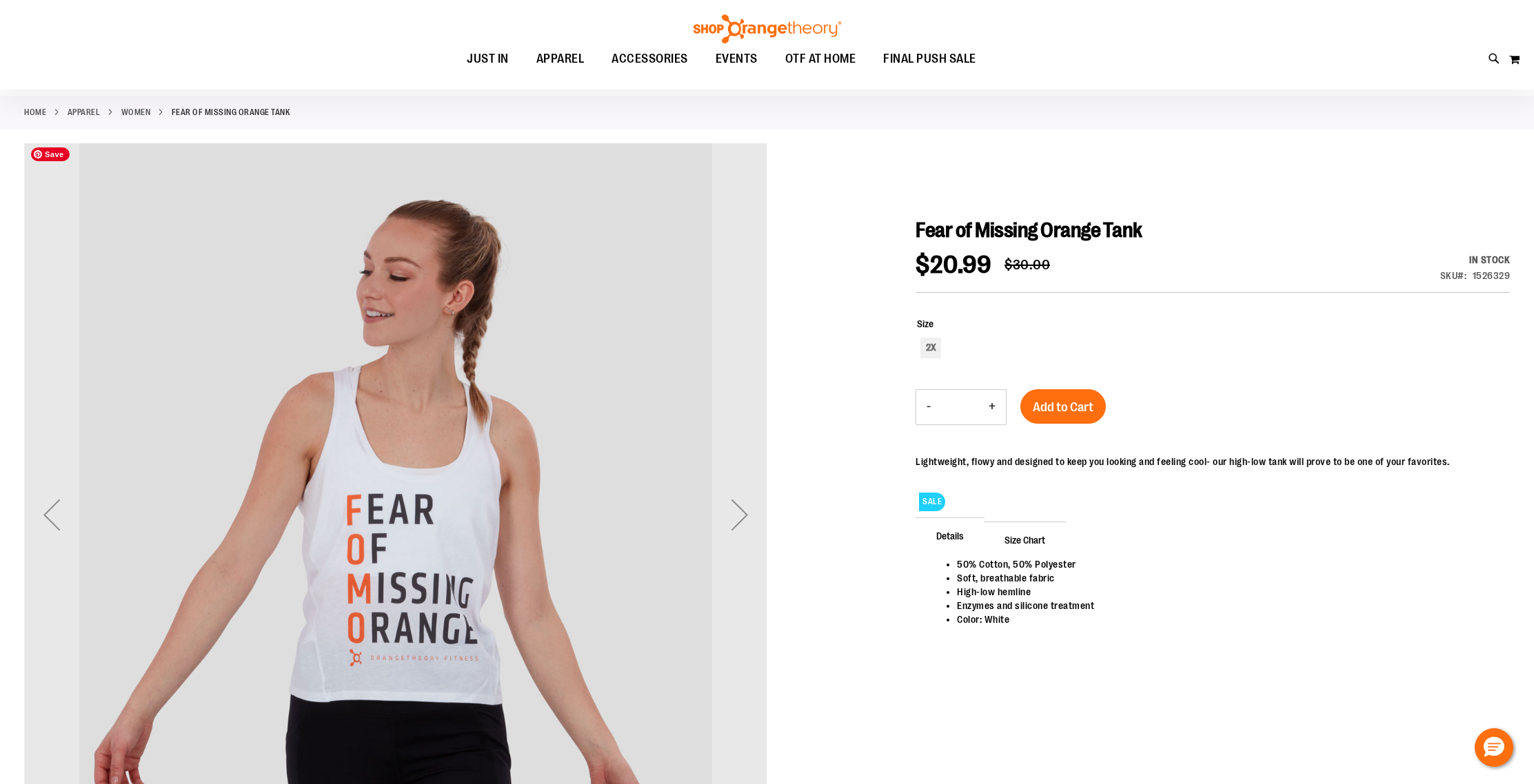
scroll to position [69, 0]
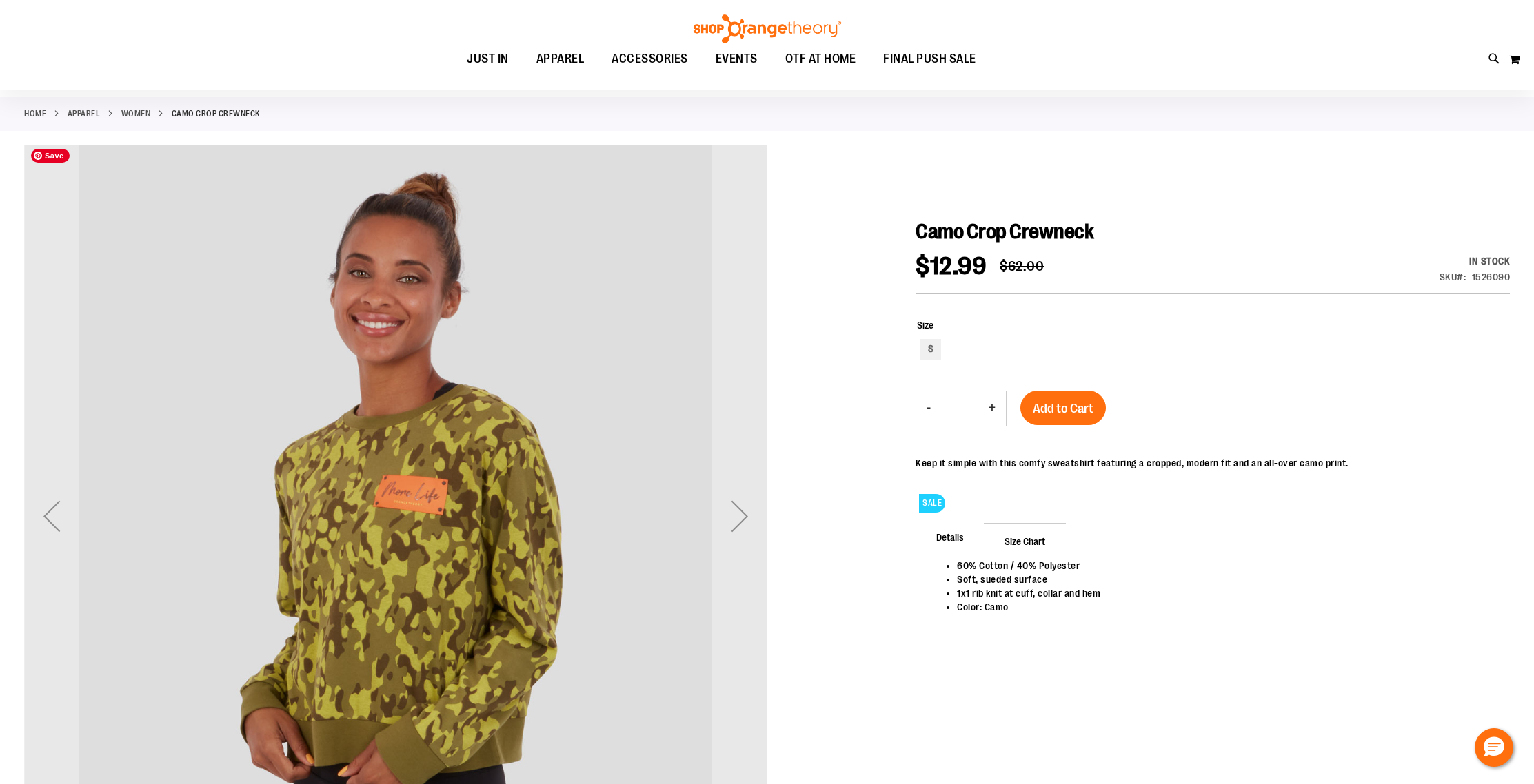
scroll to position [55, 0]
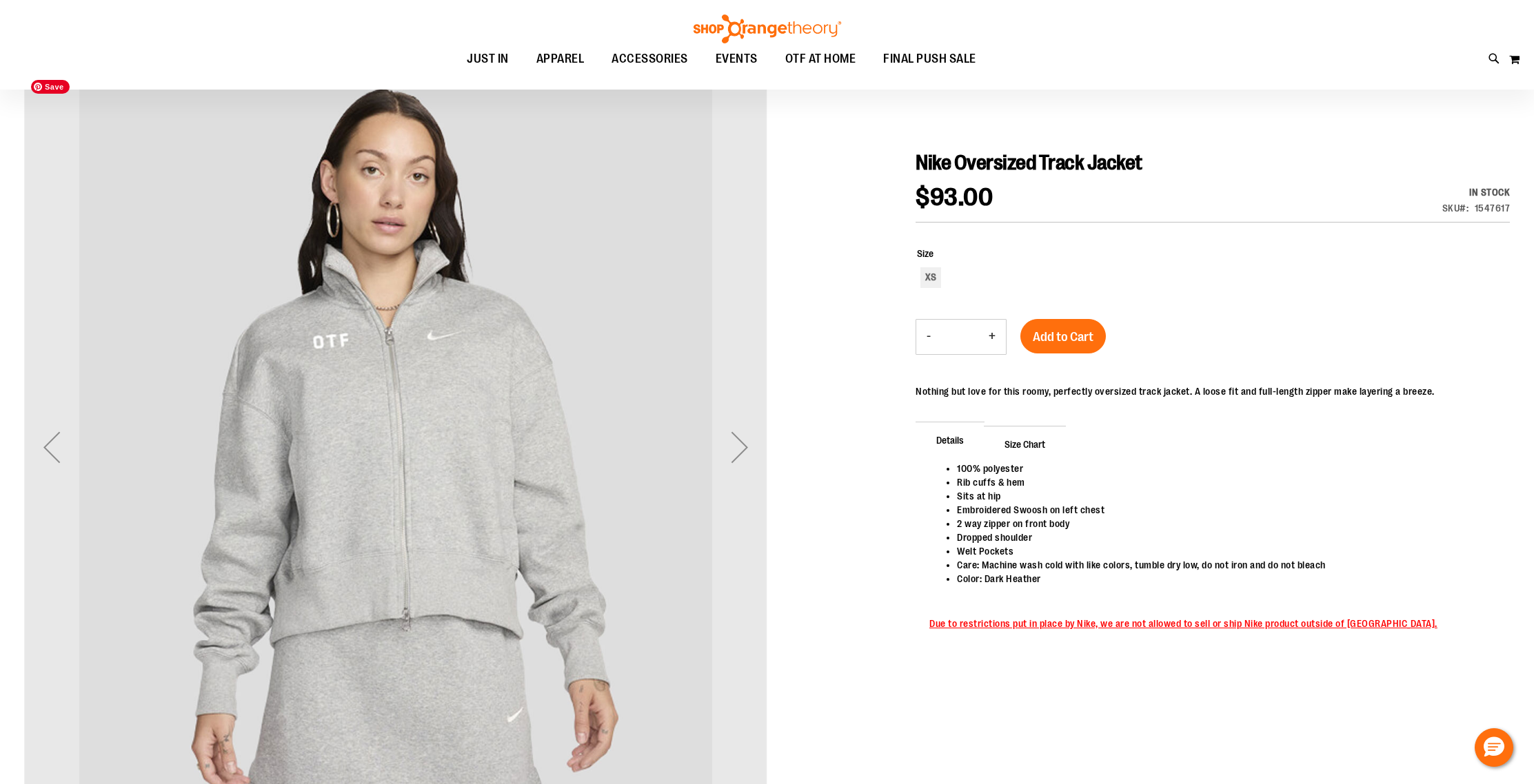
scroll to position [166, 0]
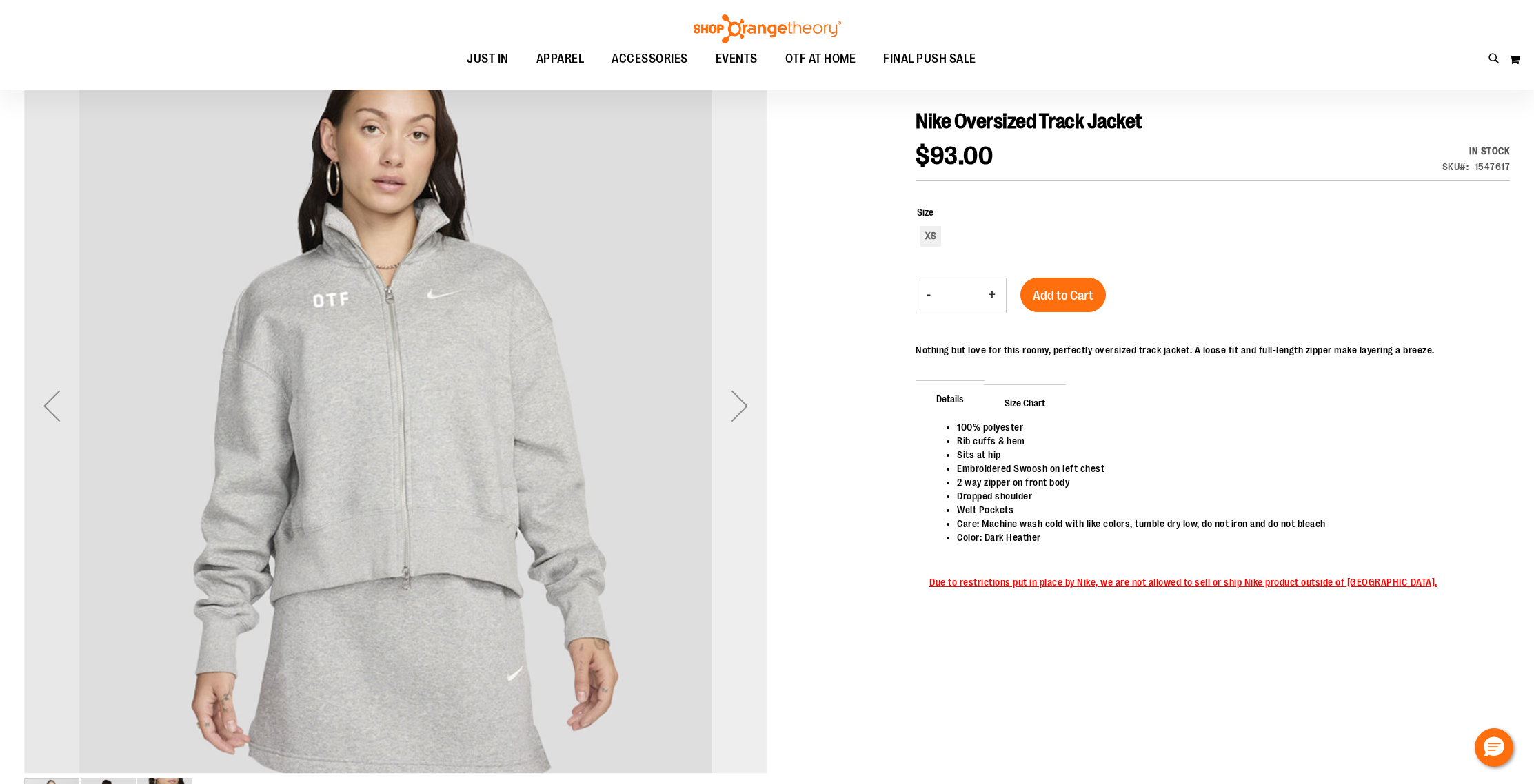
click at [739, 408] on div "Next" at bounding box center [740, 406] width 56 height 55
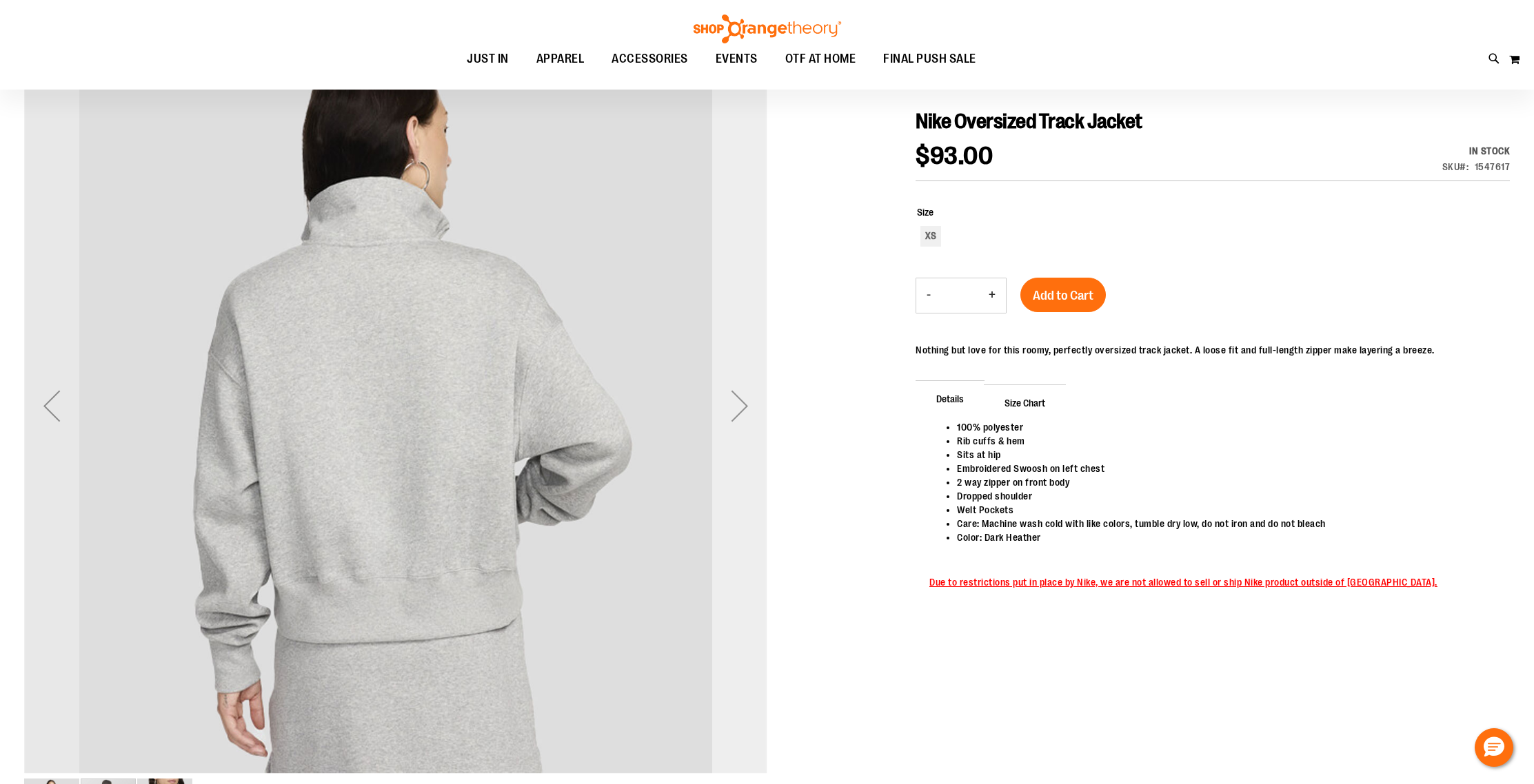
click at [739, 408] on div "Next" at bounding box center [740, 406] width 56 height 55
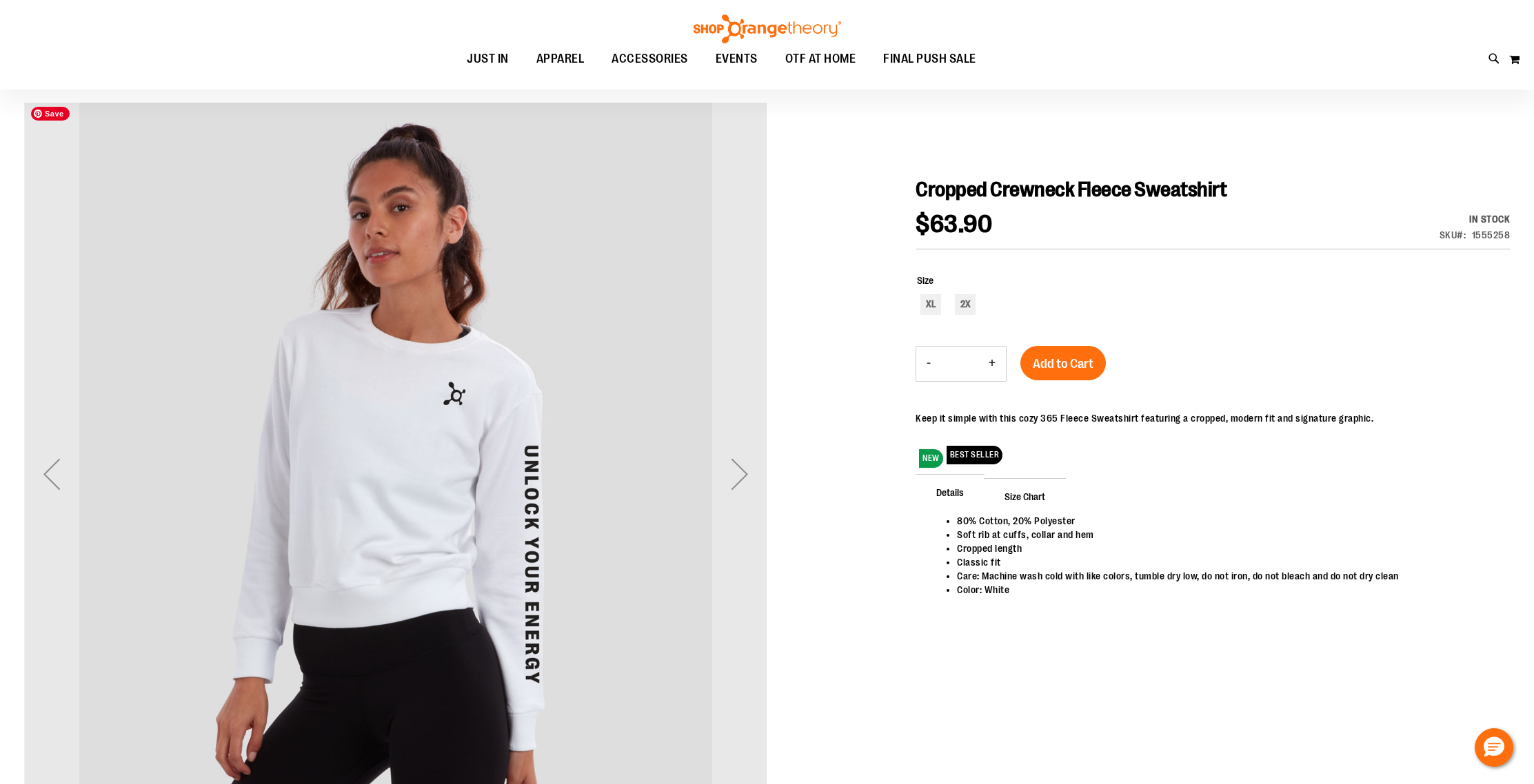
scroll to position [113, 0]
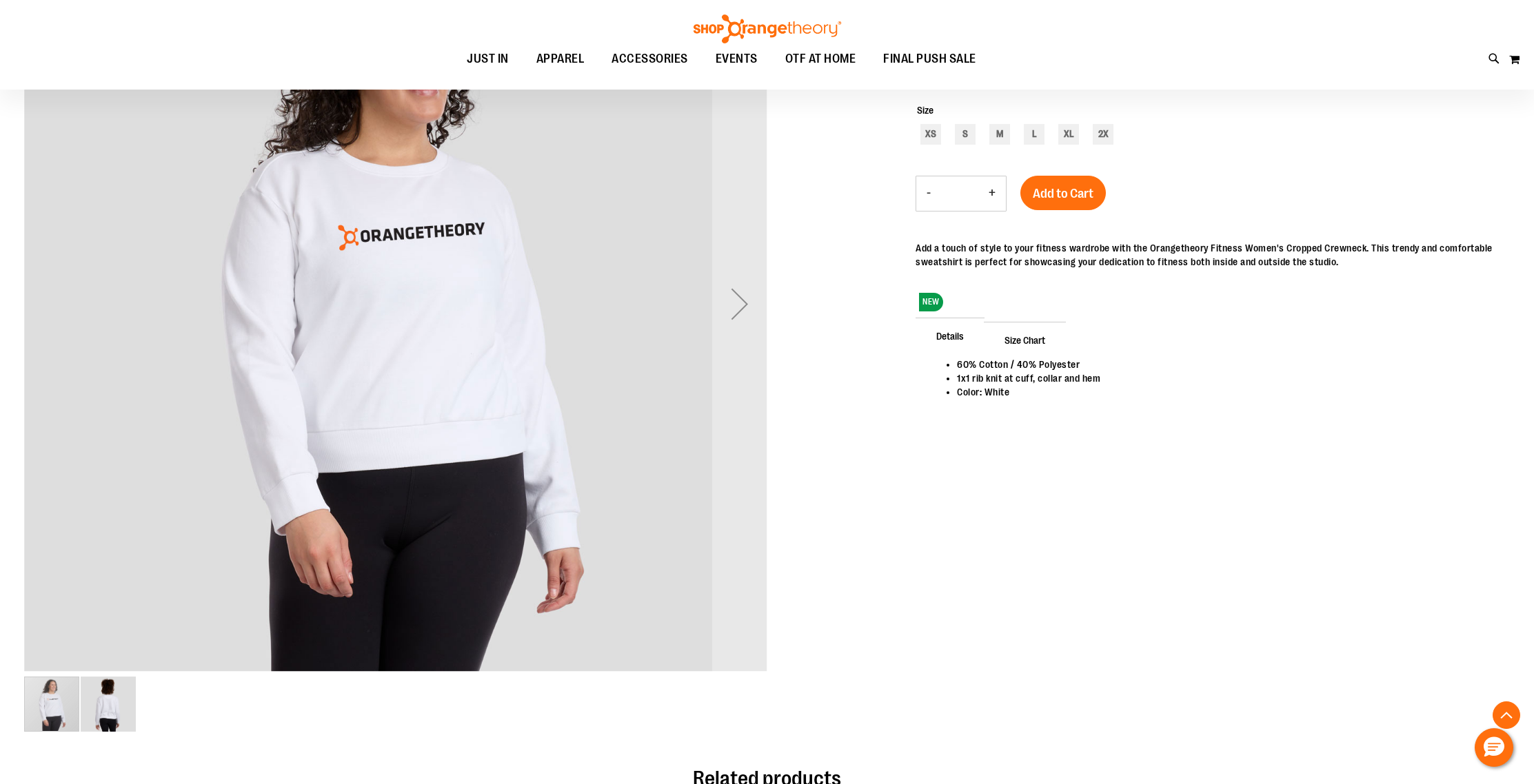
scroll to position [46, 0]
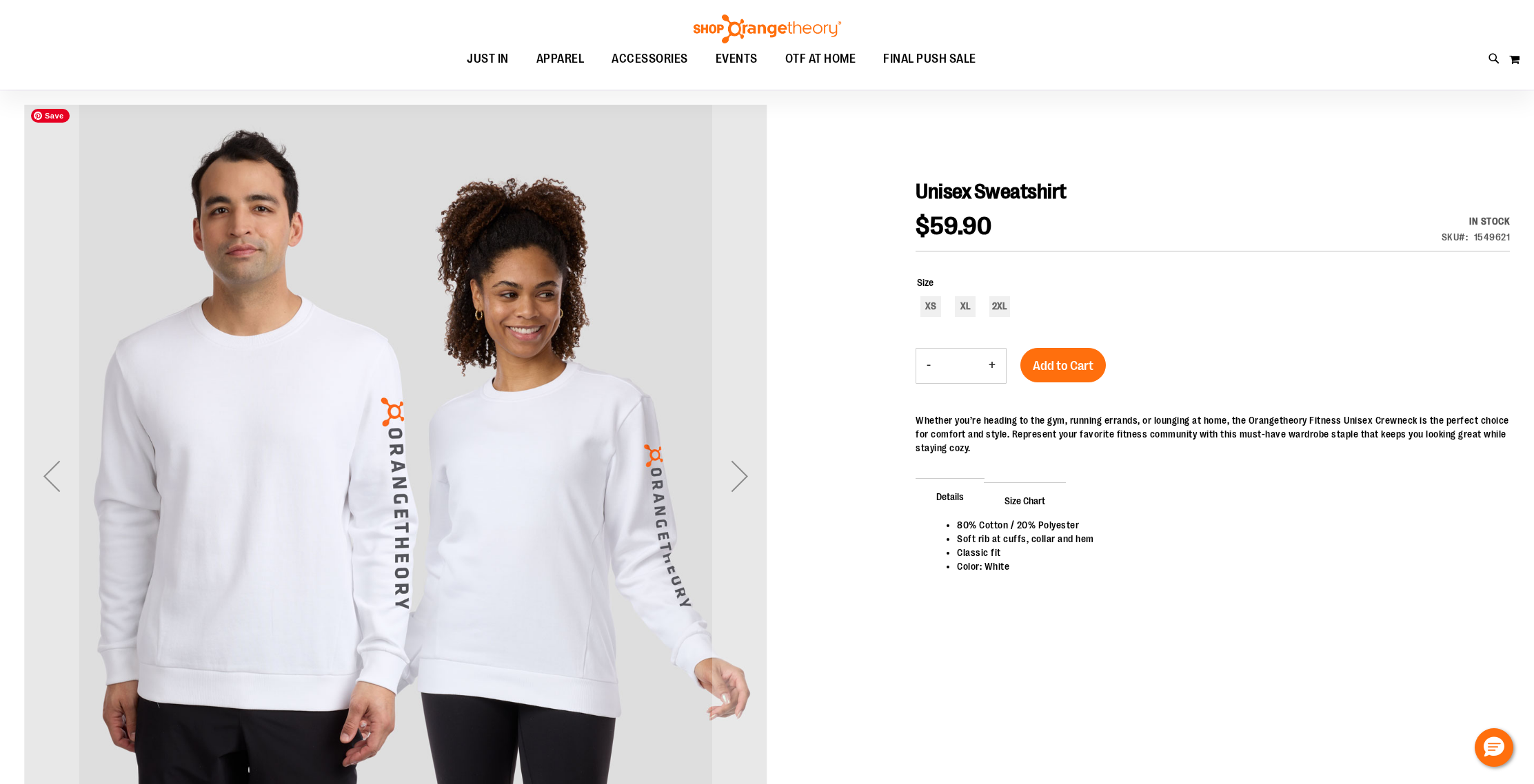
scroll to position [95, 0]
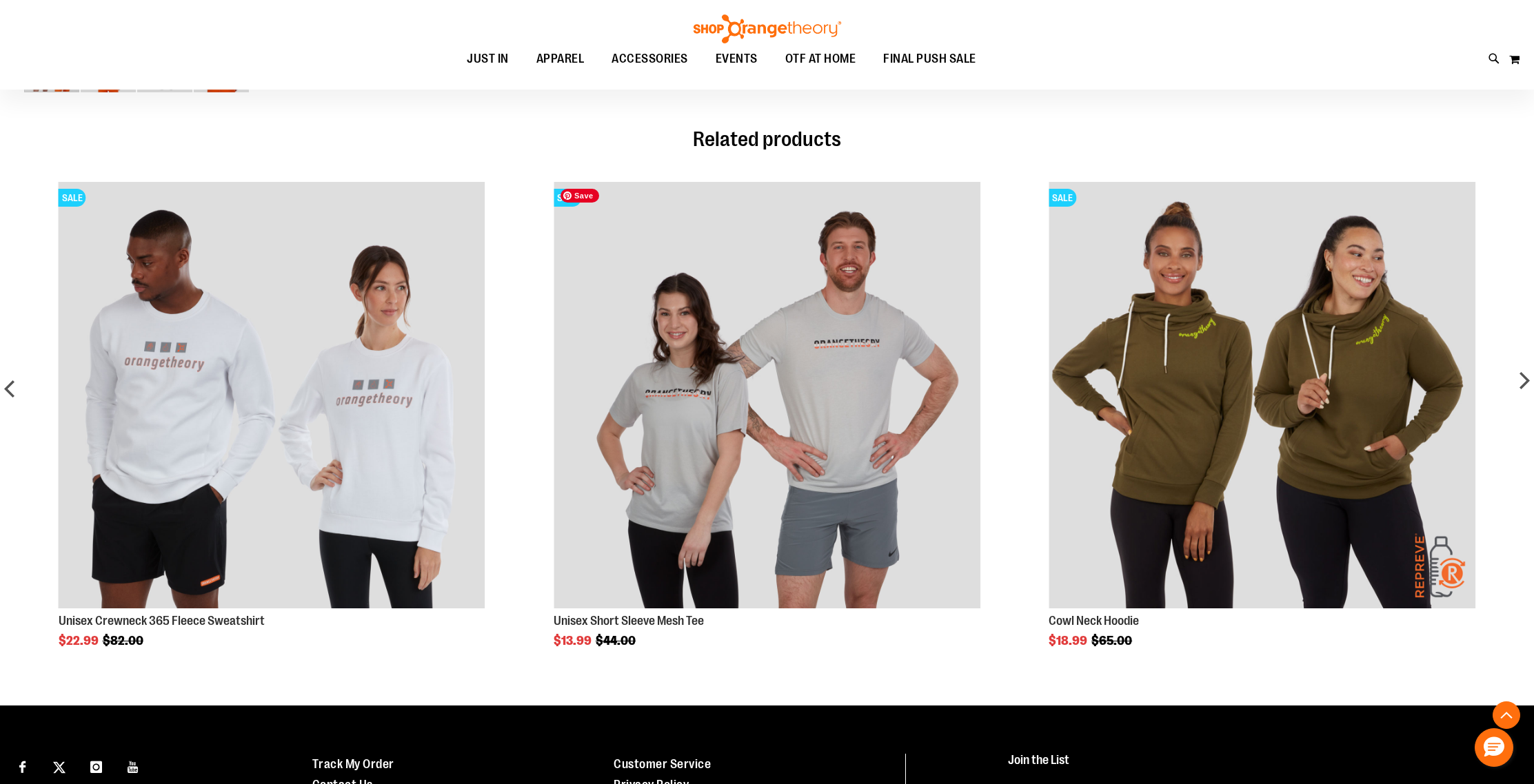
scroll to position [918, 0]
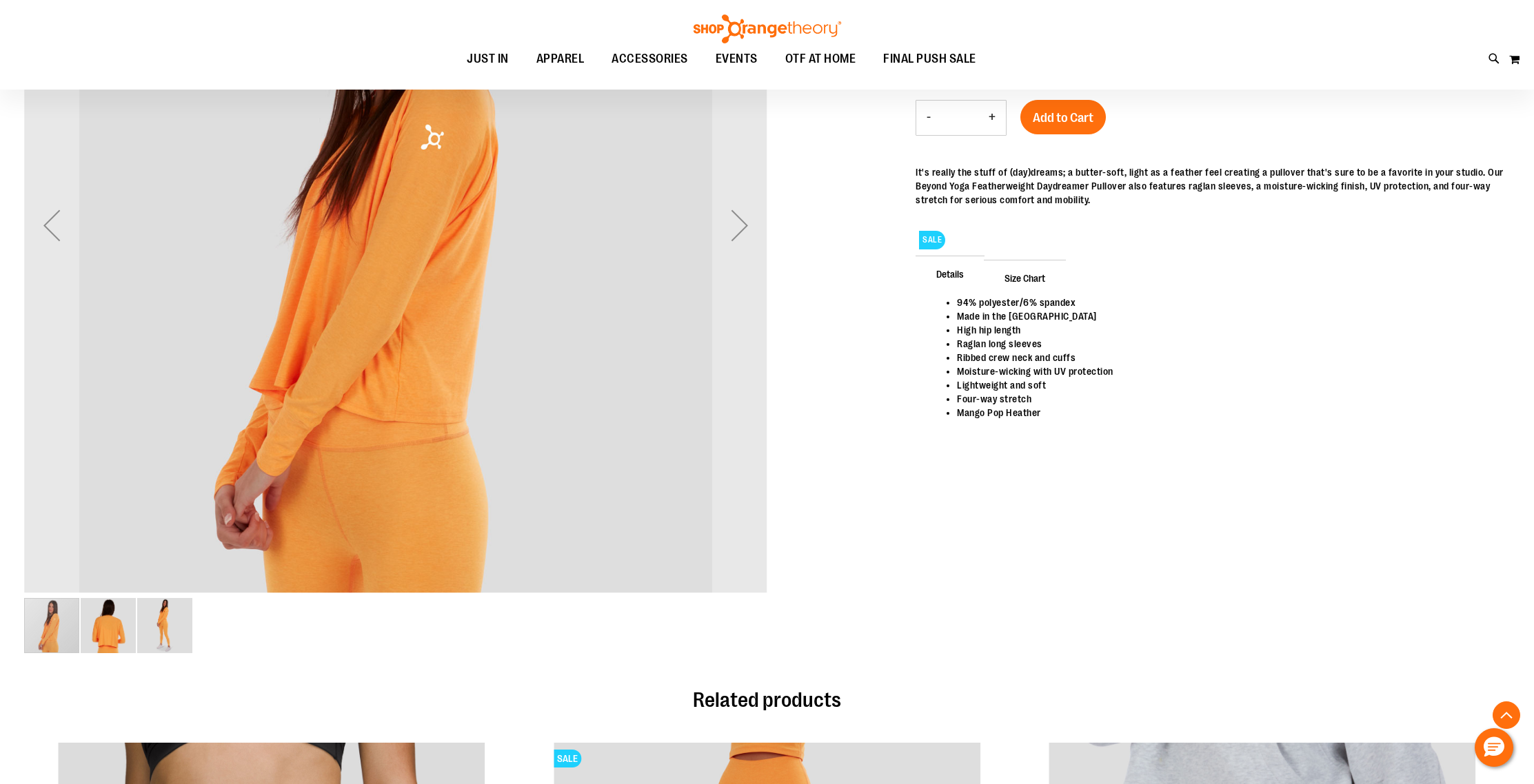
scroll to position [390, 0]
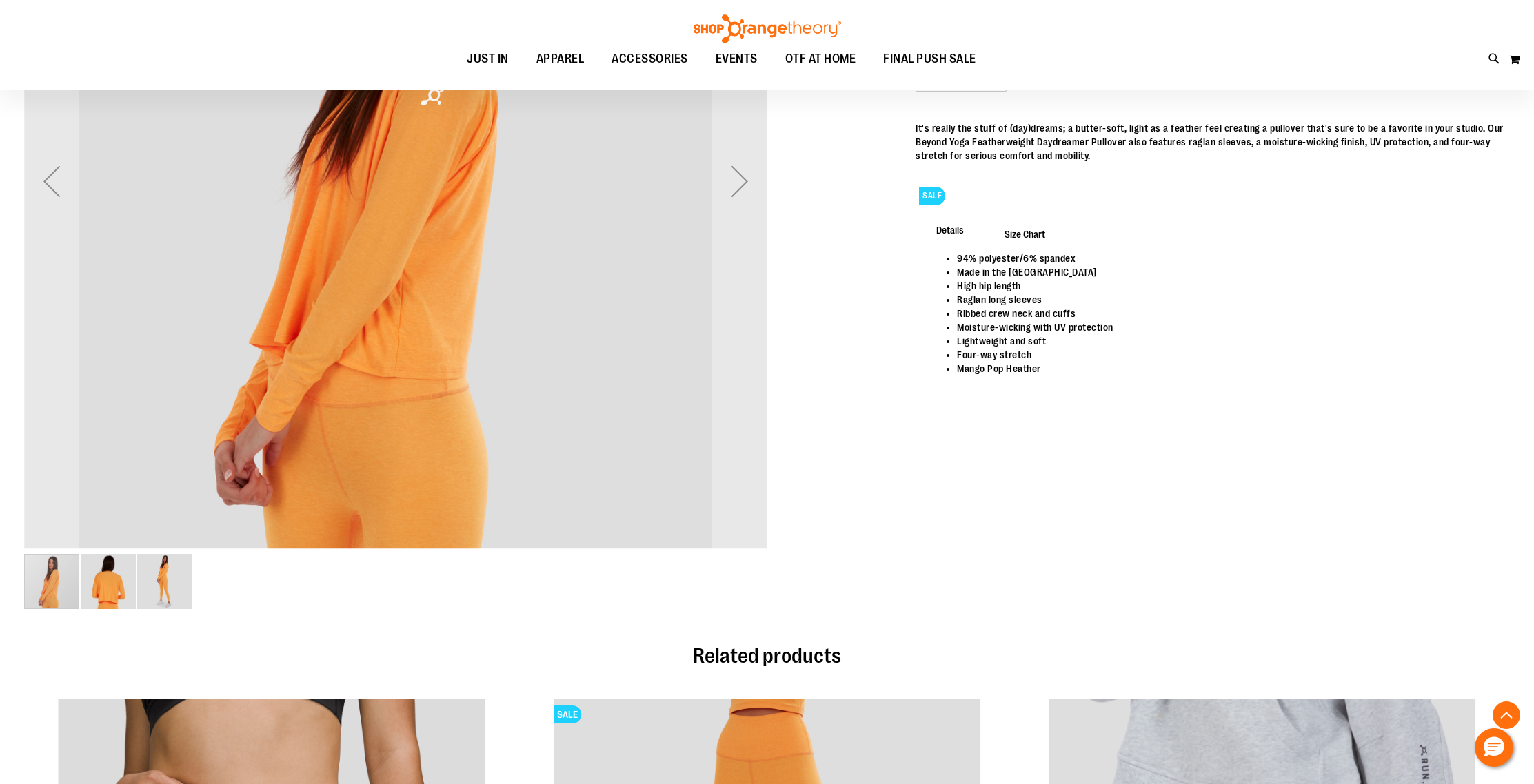
click at [103, 592] on img "image 2 of 3" at bounding box center [108, 582] width 56 height 55
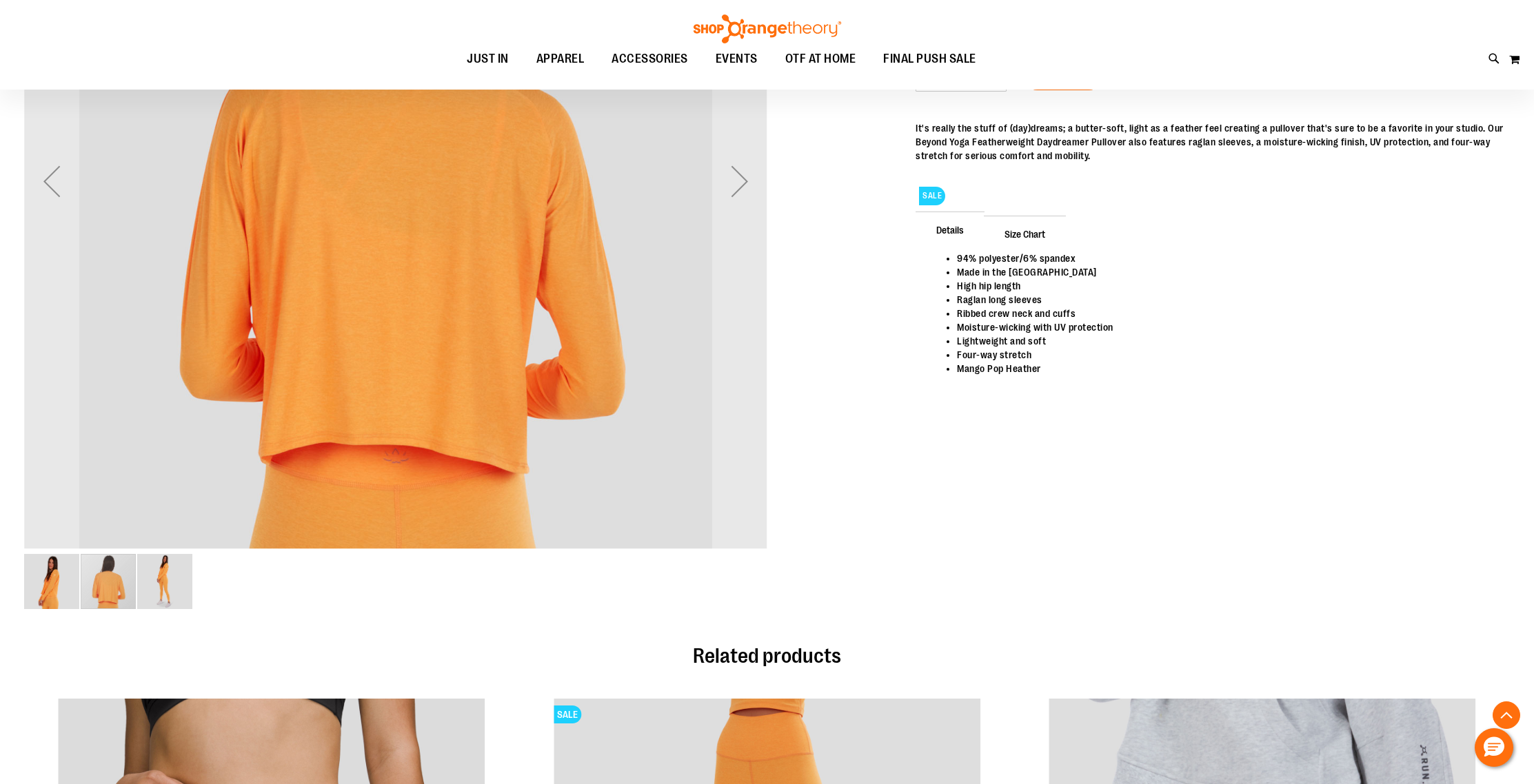
click at [169, 592] on img "image 3 of 3" at bounding box center [164, 582] width 56 height 55
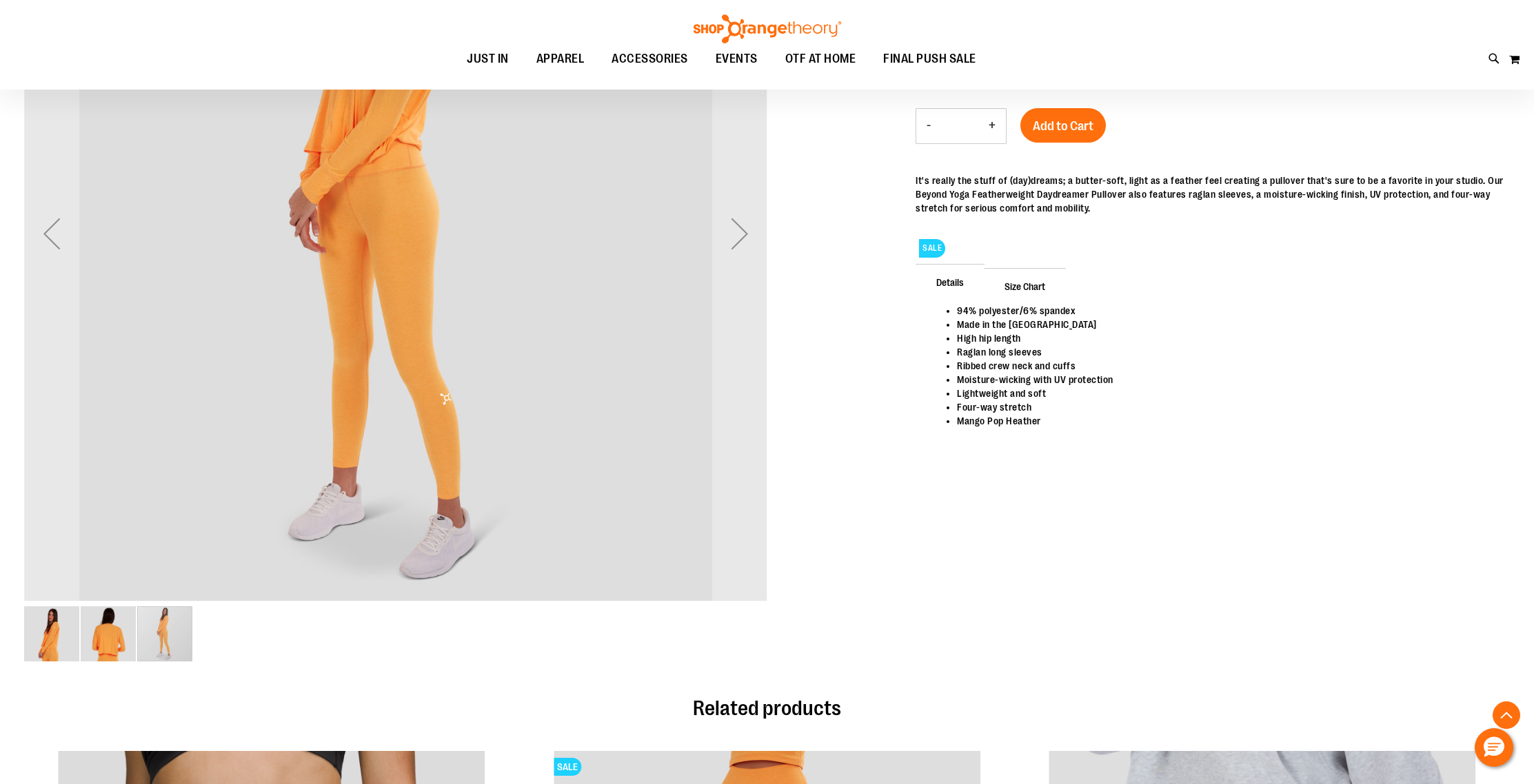
scroll to position [339, 0]
click at [63, 634] on img "image 1 of 3" at bounding box center [52, 632] width 56 height 55
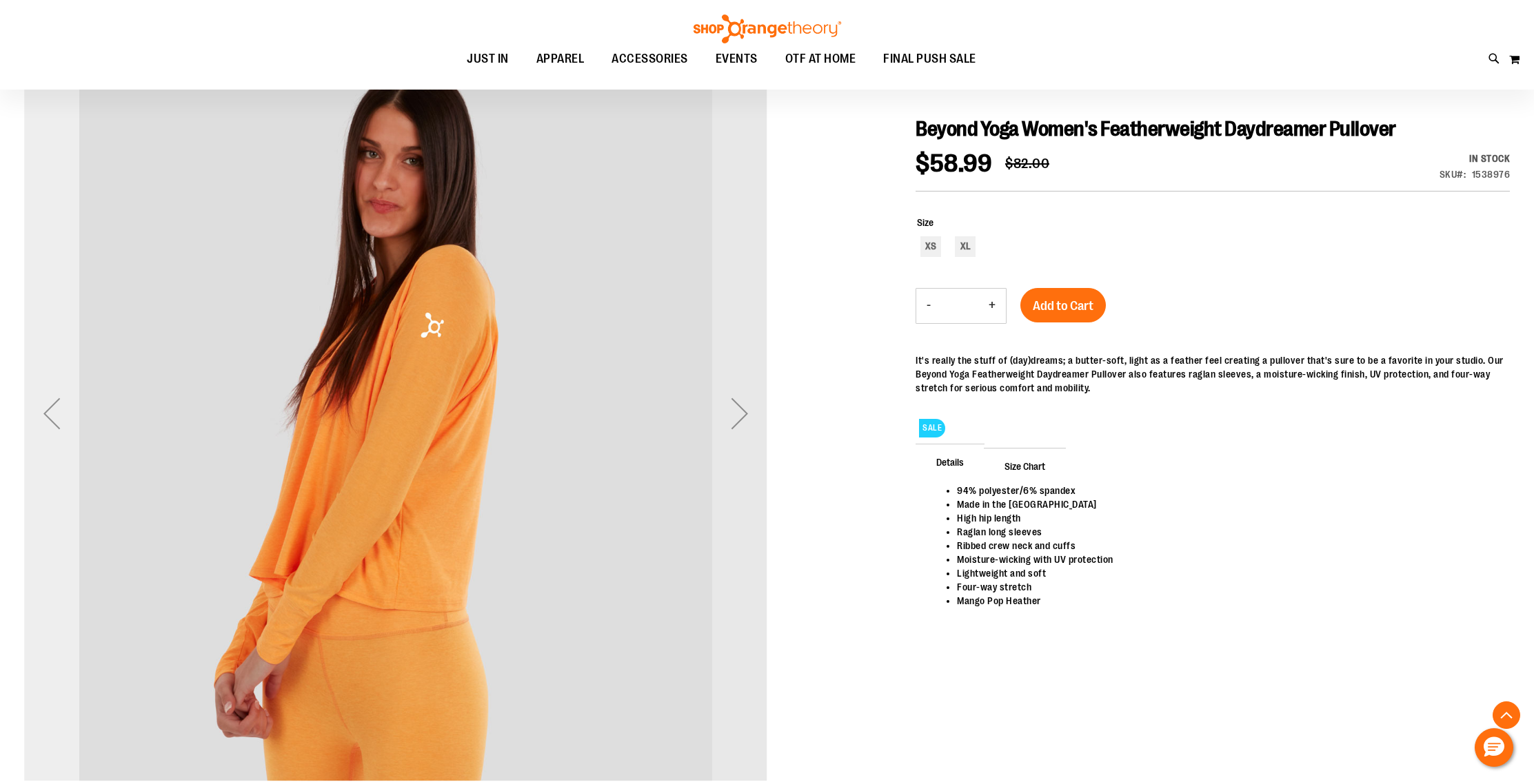
scroll to position [77, 0]
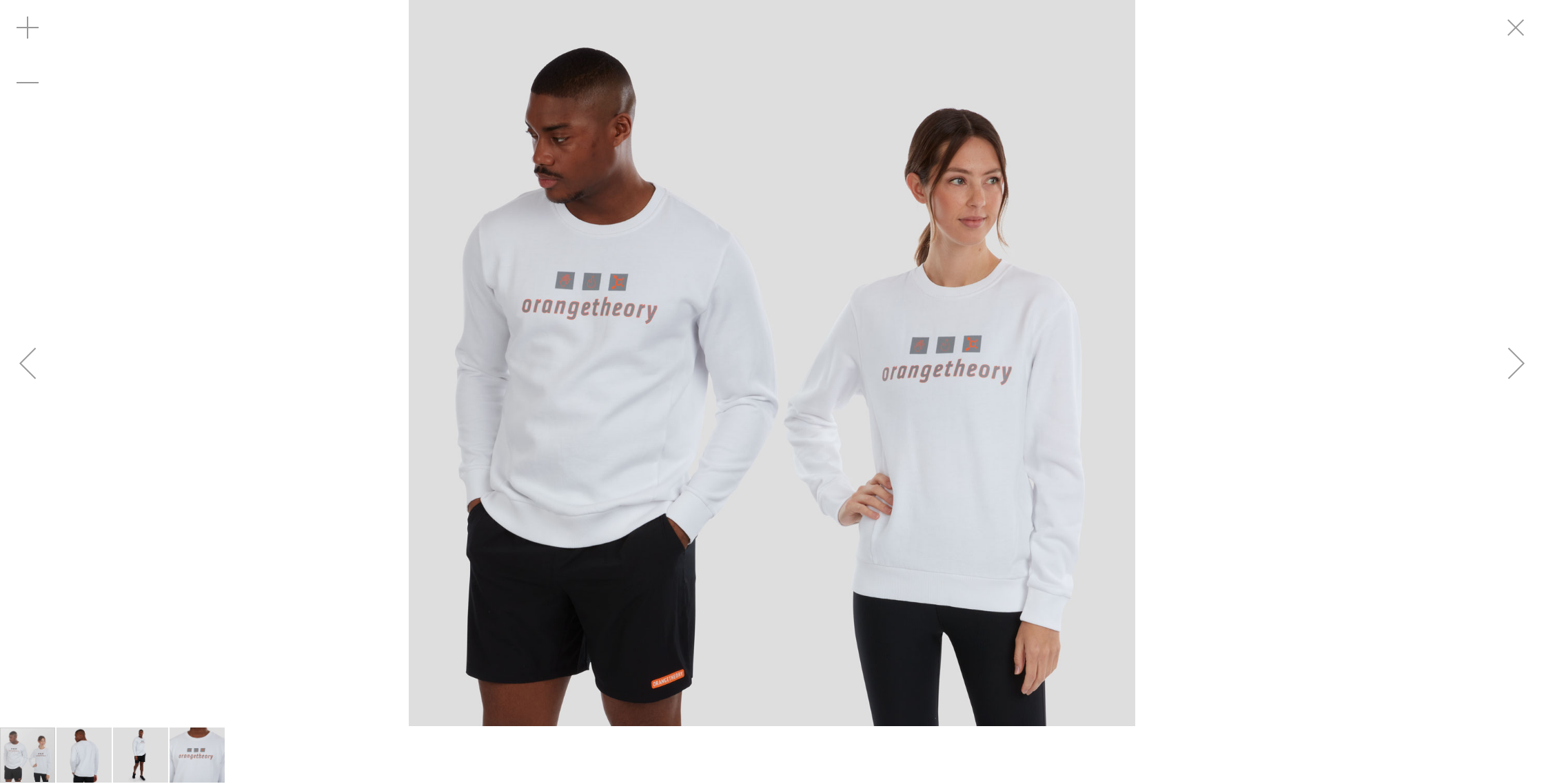
click at [189, 759] on img "image 4 of 4" at bounding box center [197, 755] width 56 height 55
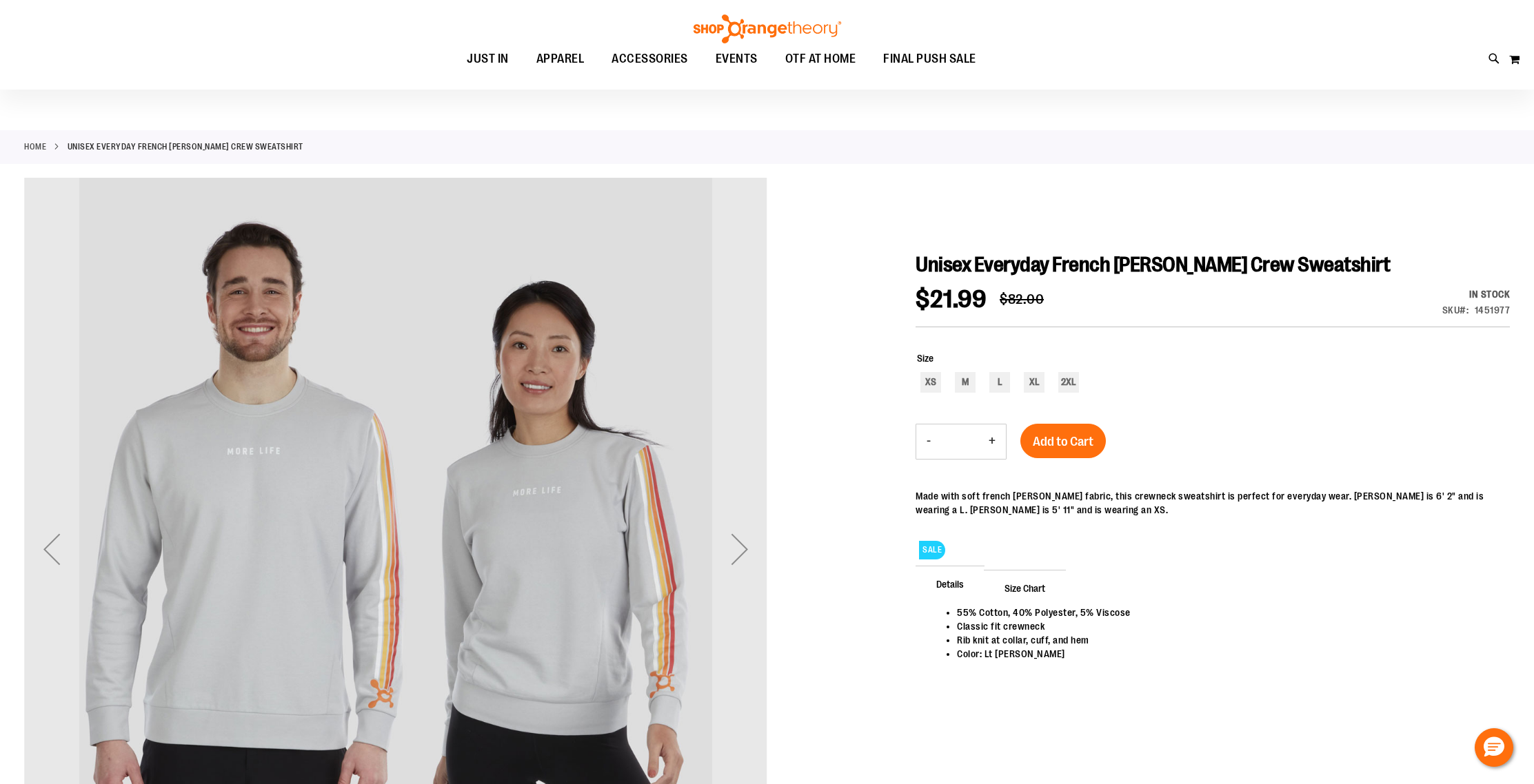
scroll to position [39, 0]
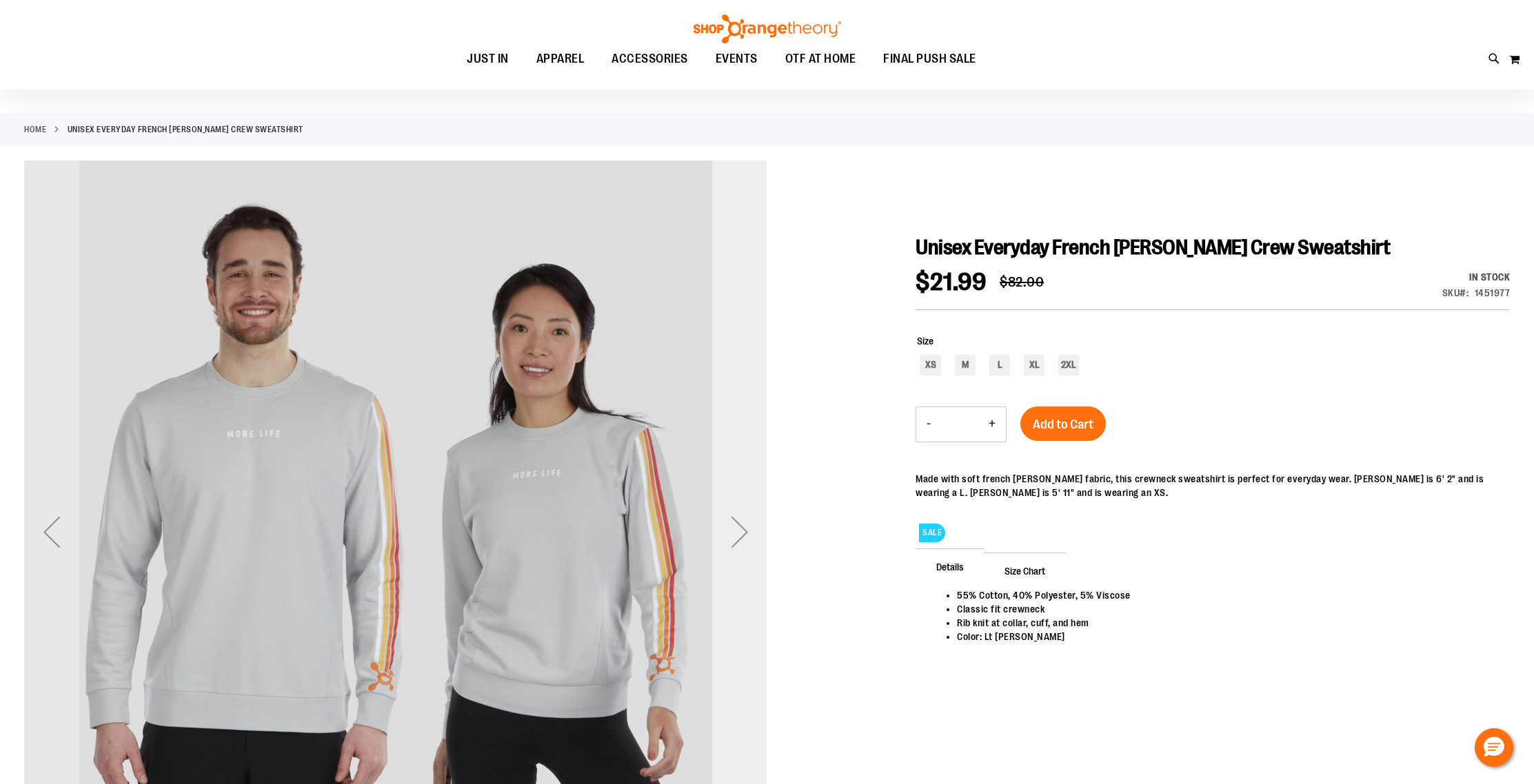
click at [742, 534] on div "Next" at bounding box center [740, 532] width 56 height 55
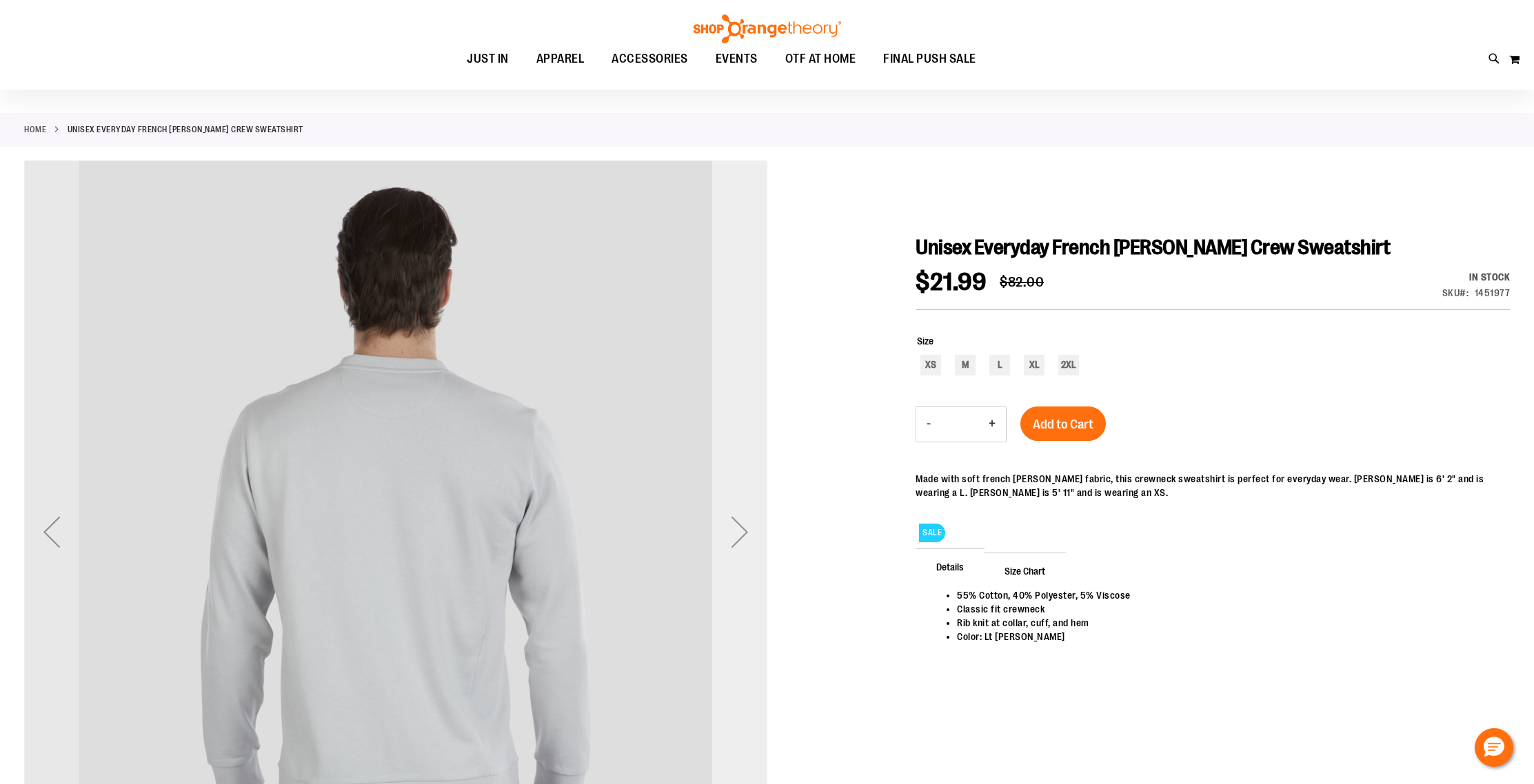
click at [742, 534] on div "Next" at bounding box center [740, 532] width 56 height 55
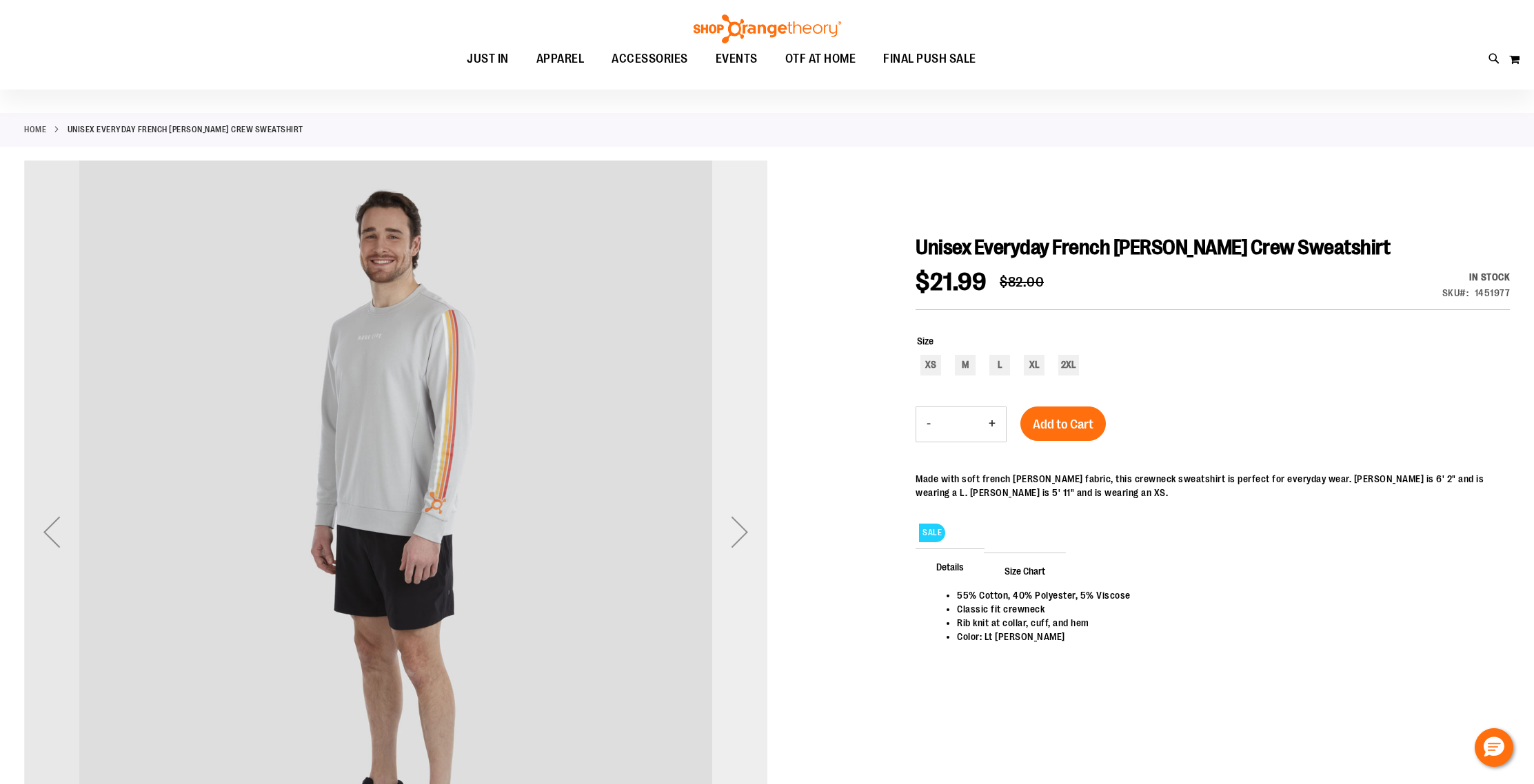
click at [742, 534] on div "Next" at bounding box center [740, 532] width 56 height 55
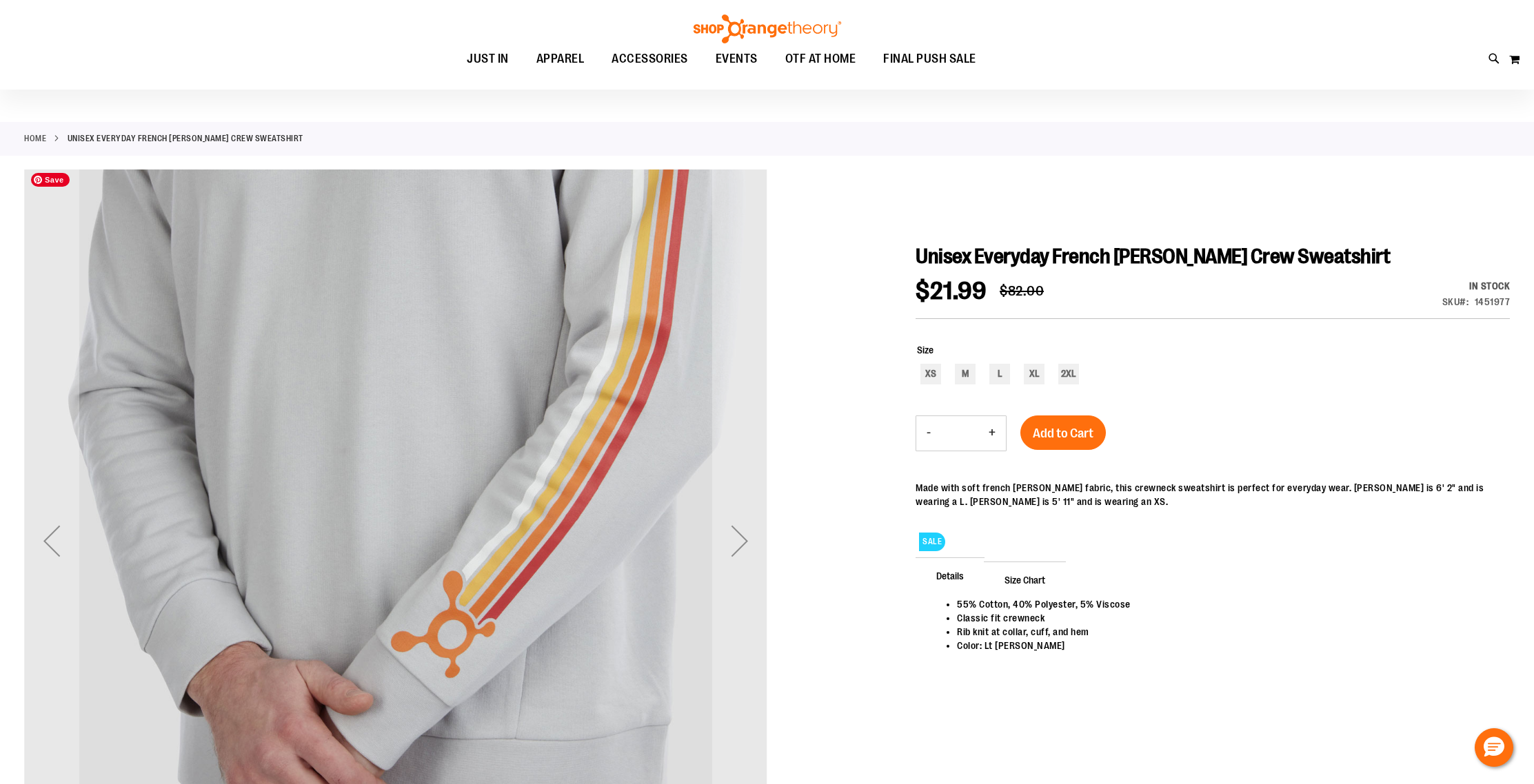
scroll to position [31, 0]
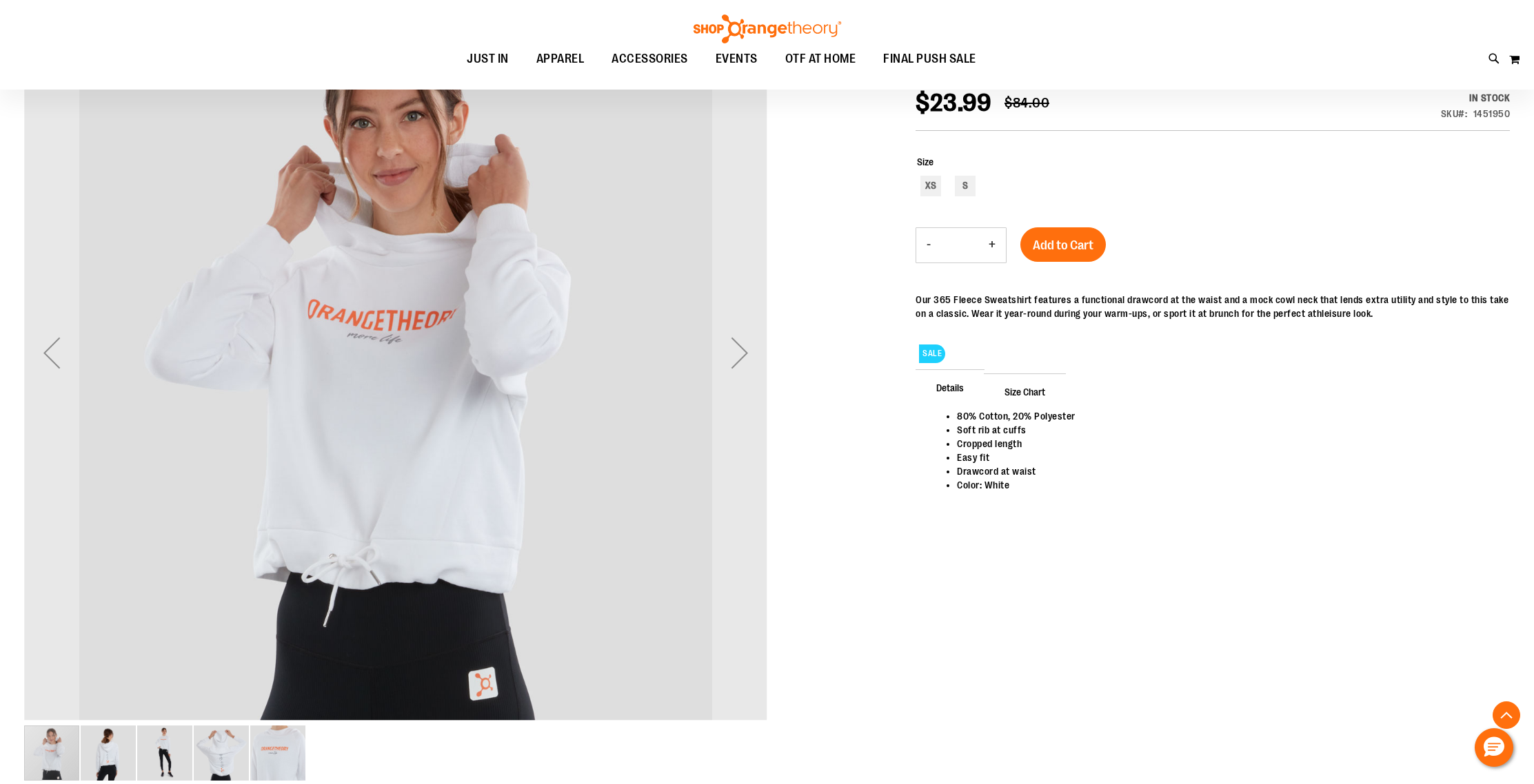
scroll to position [195, 0]
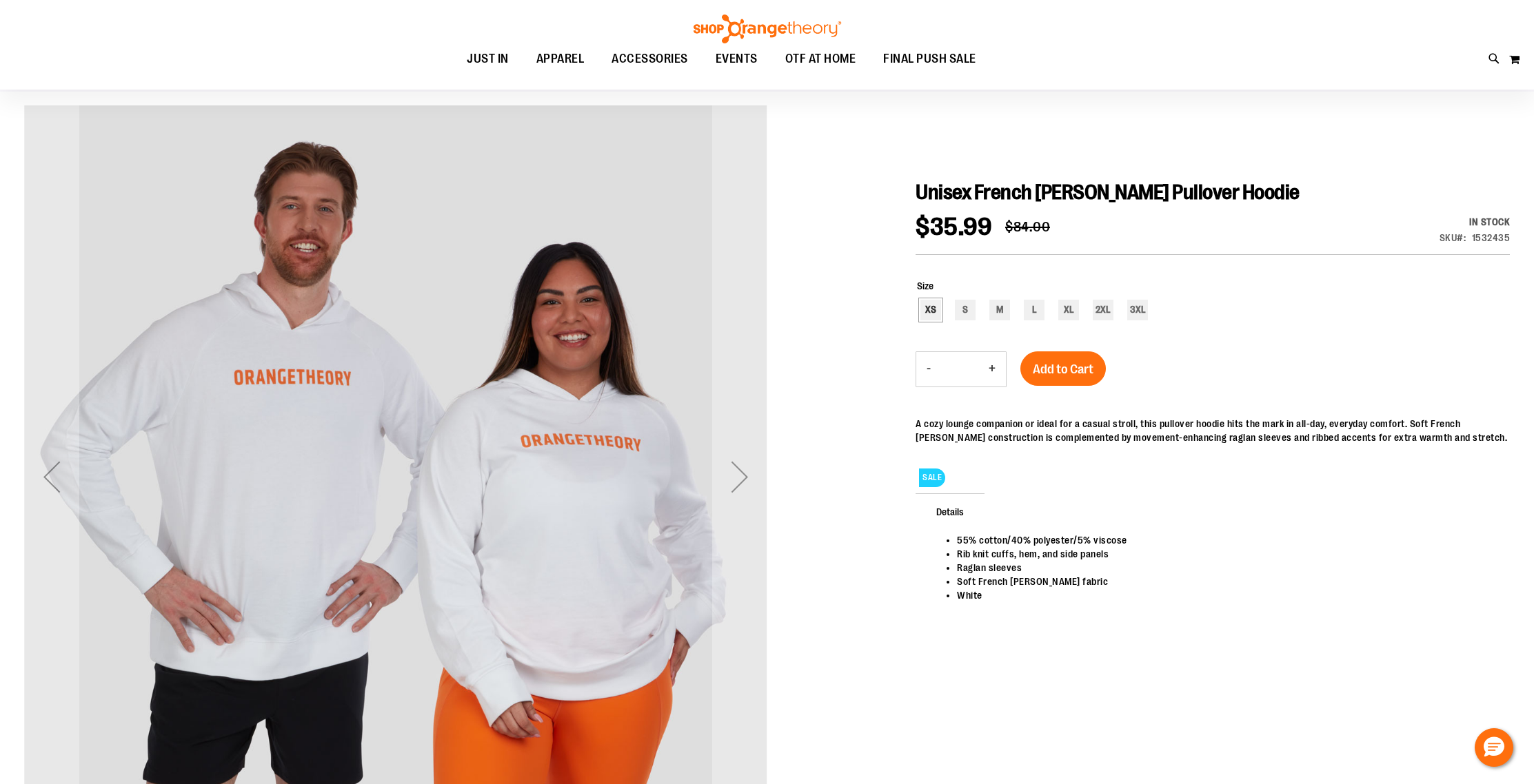
scroll to position [88, 0]
